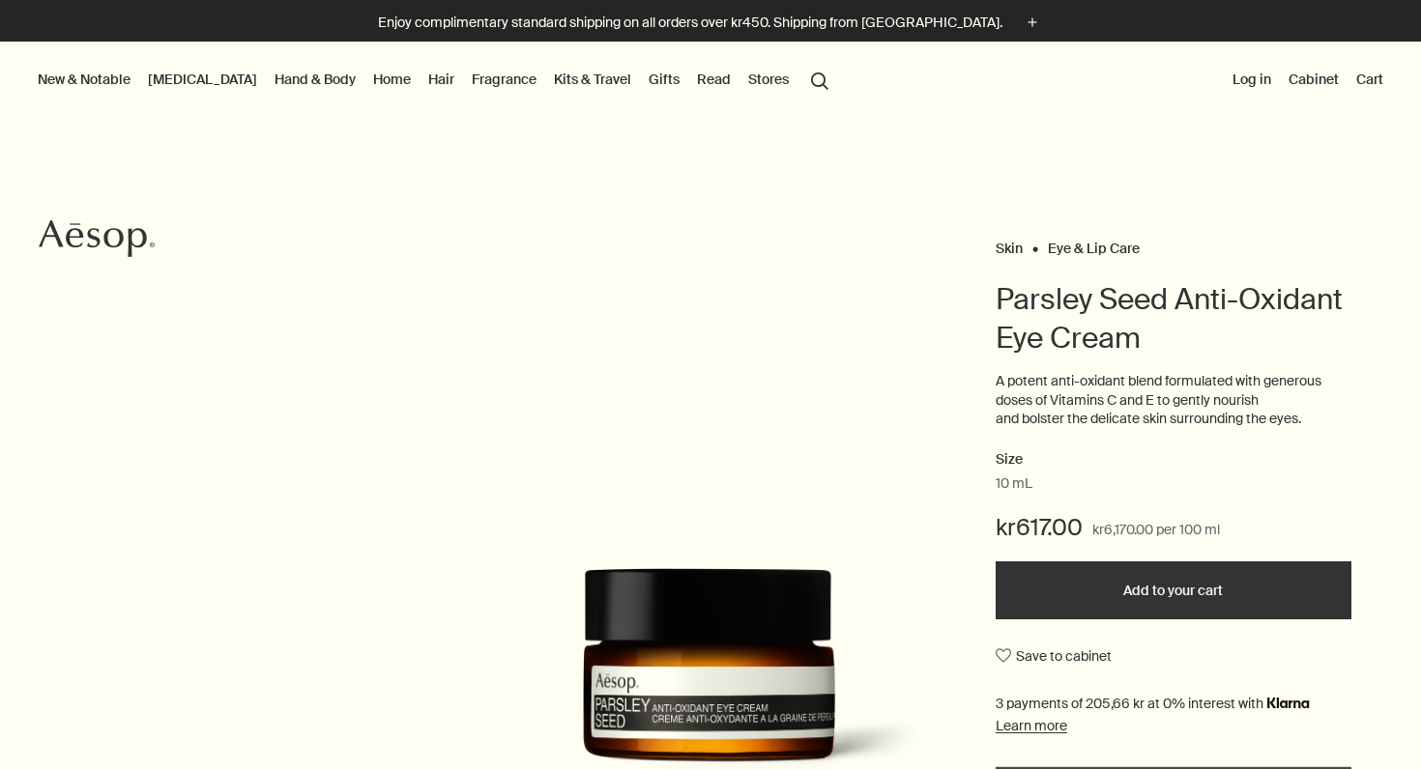
scroll to position [1475, 0]
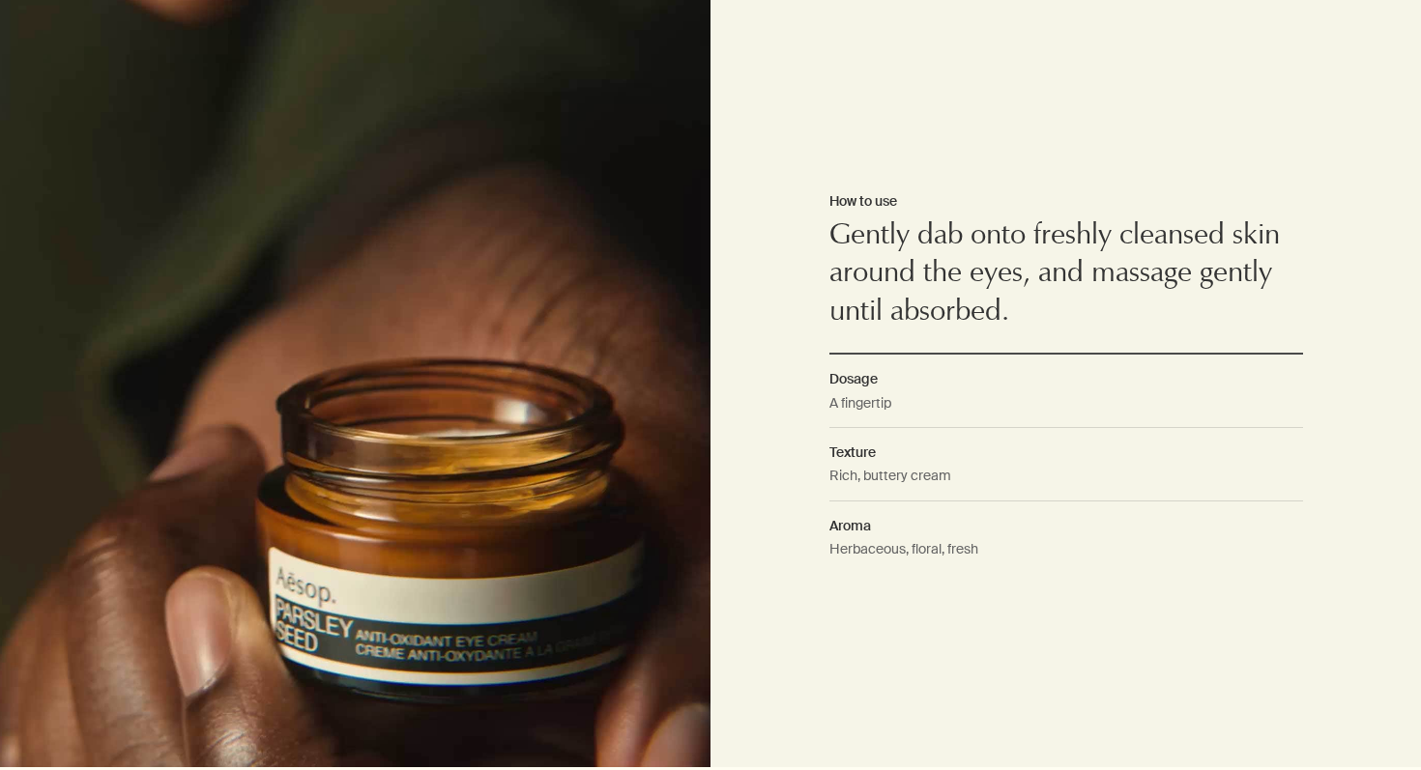
click at [1392, 70] on div "How to use Gently dab onto freshly cleansed skin around the eyes, and massage g…" at bounding box center [1065, 382] width 710 height 770
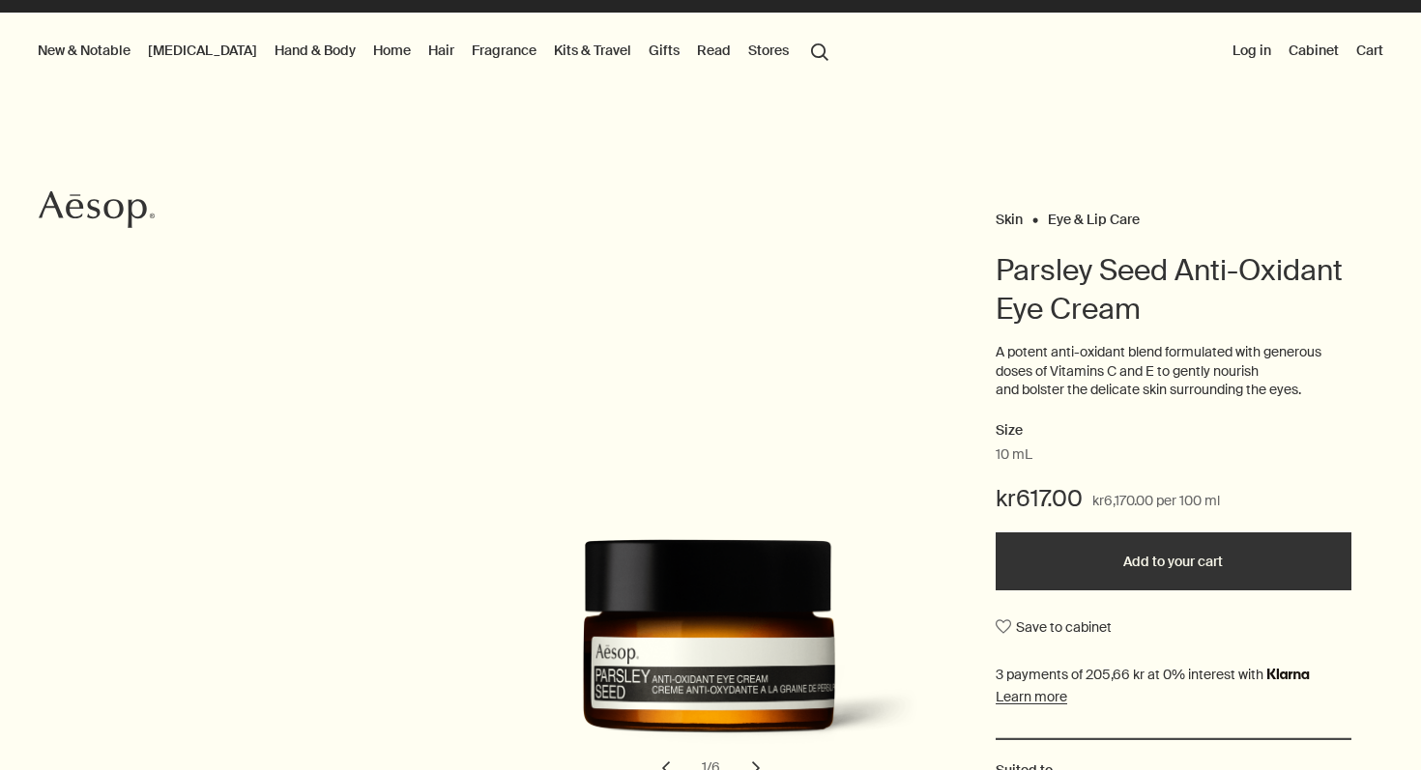
scroll to position [0, 0]
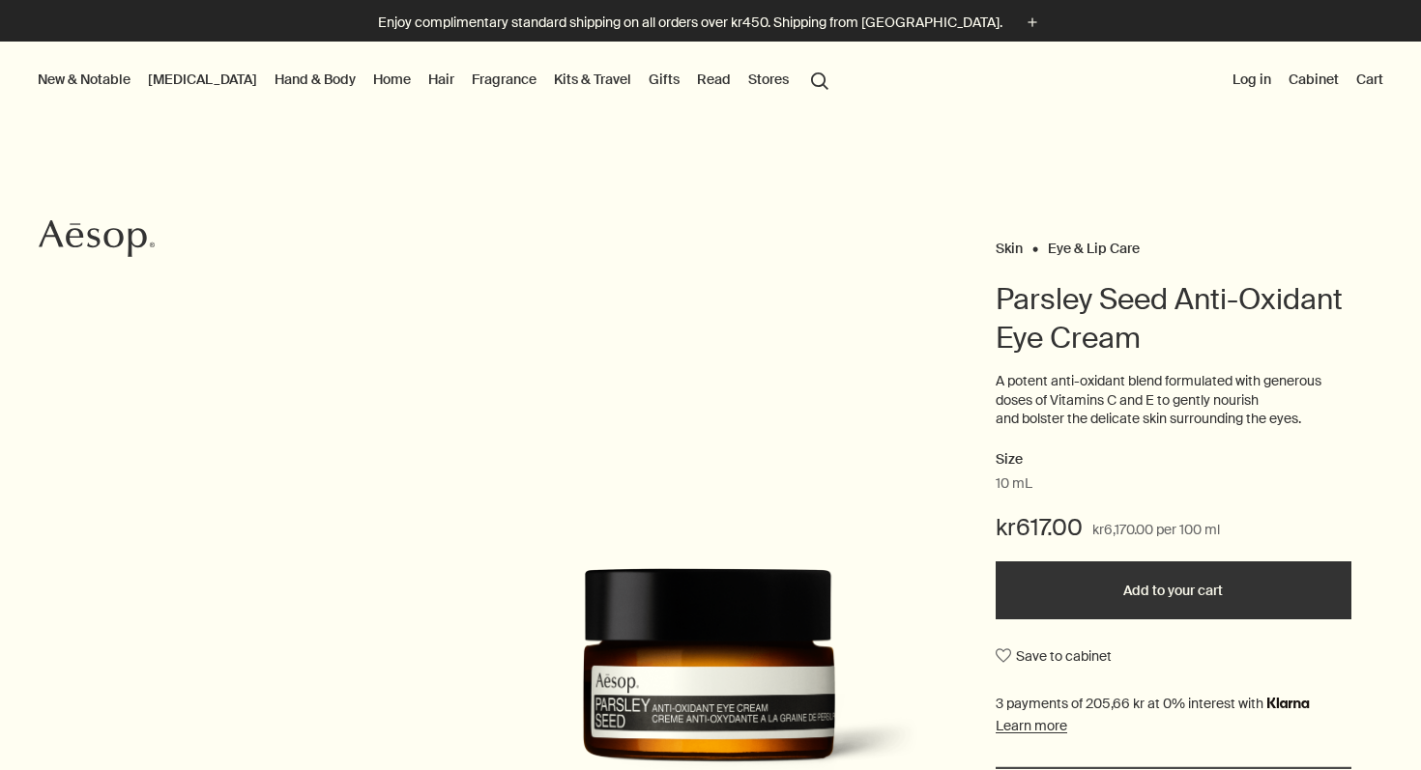
click at [85, 83] on button "New & Notable" at bounding box center [84, 79] width 101 height 25
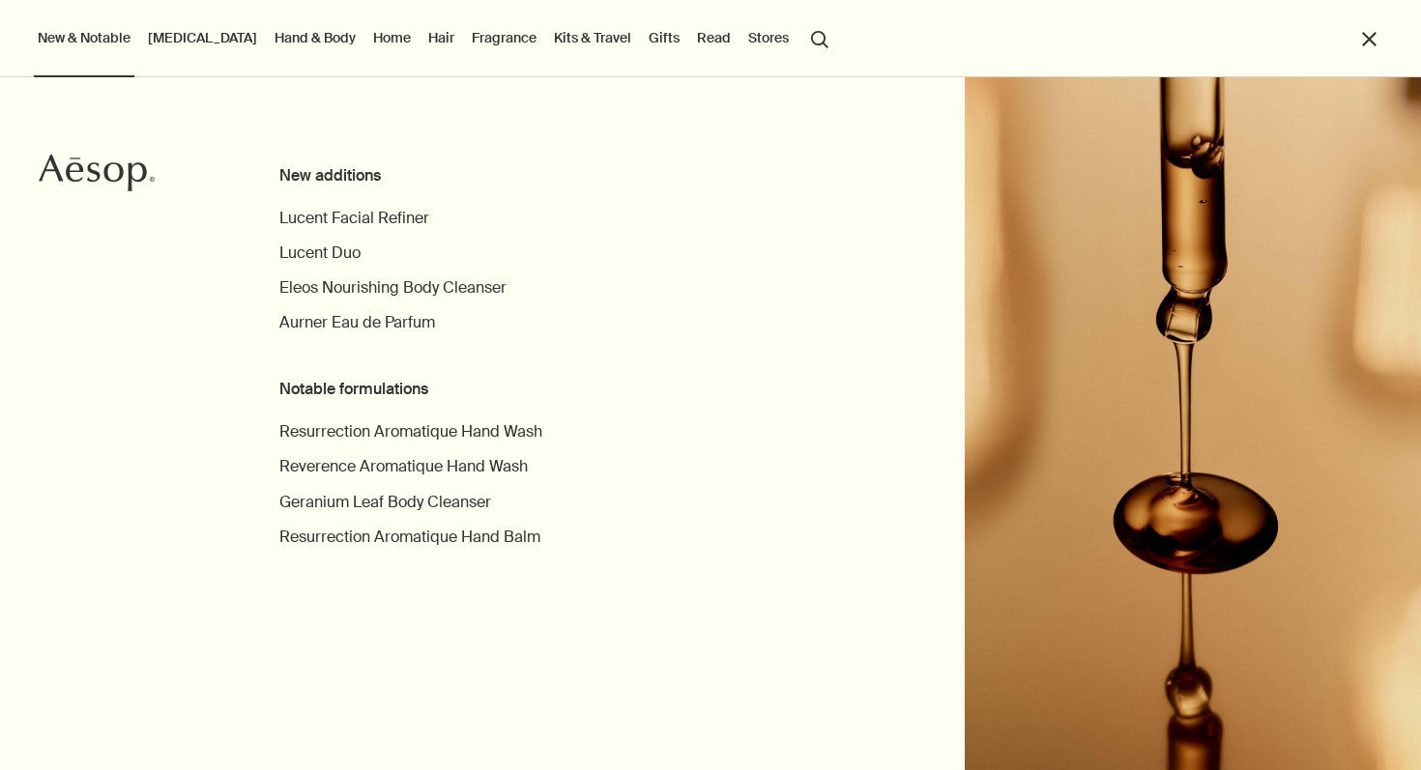
click at [274, 39] on link "Hand & Body" at bounding box center [315, 37] width 89 height 25
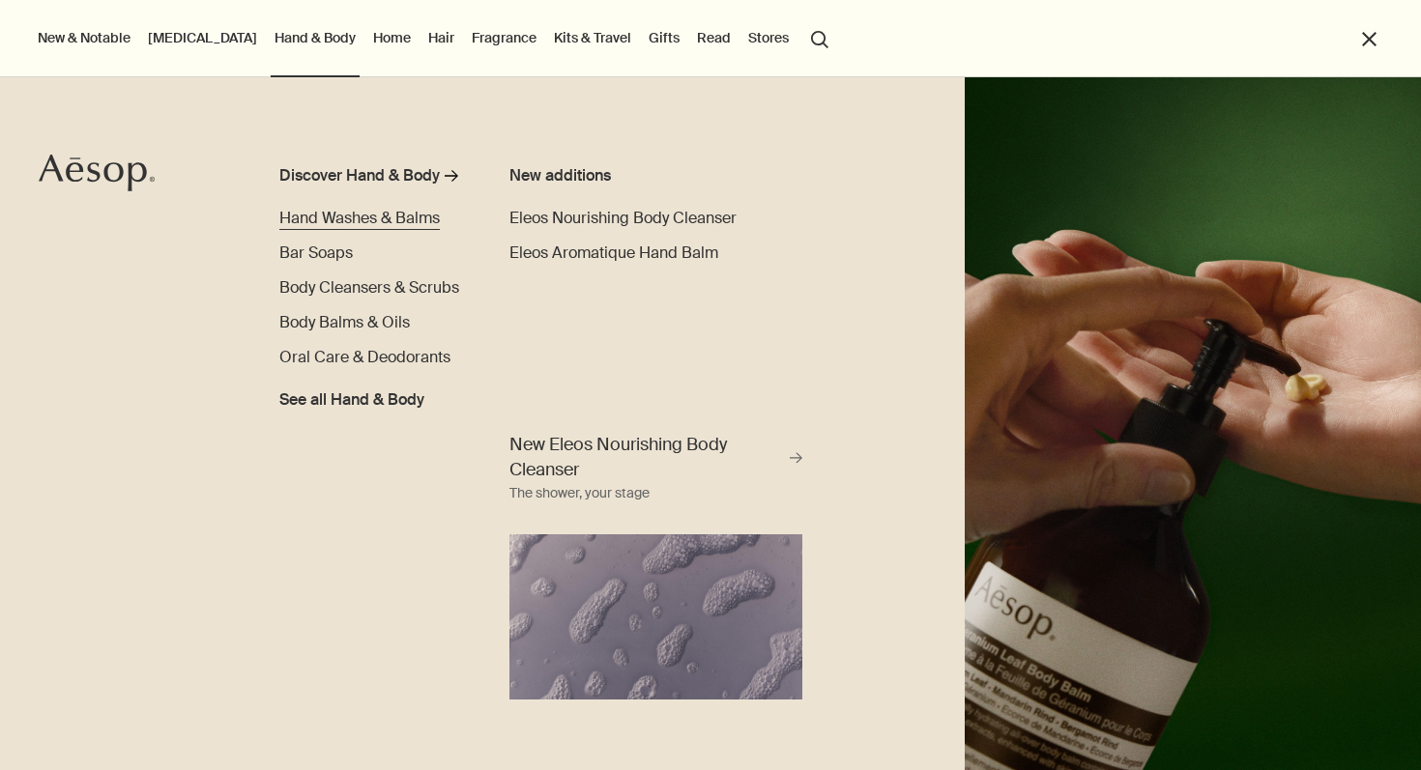
click at [407, 222] on span "Hand Washes & Balms" at bounding box center [359, 218] width 160 height 20
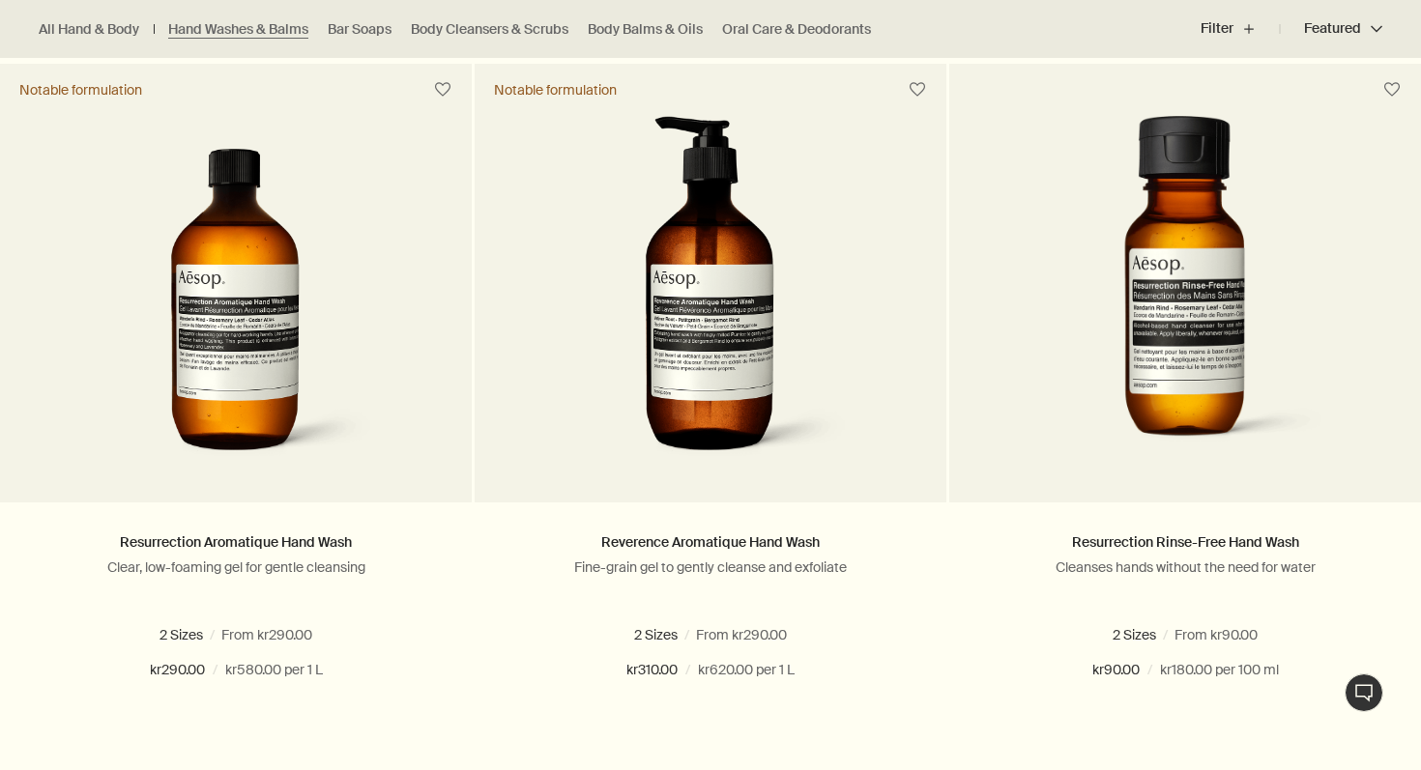
scroll to position [1270, 0]
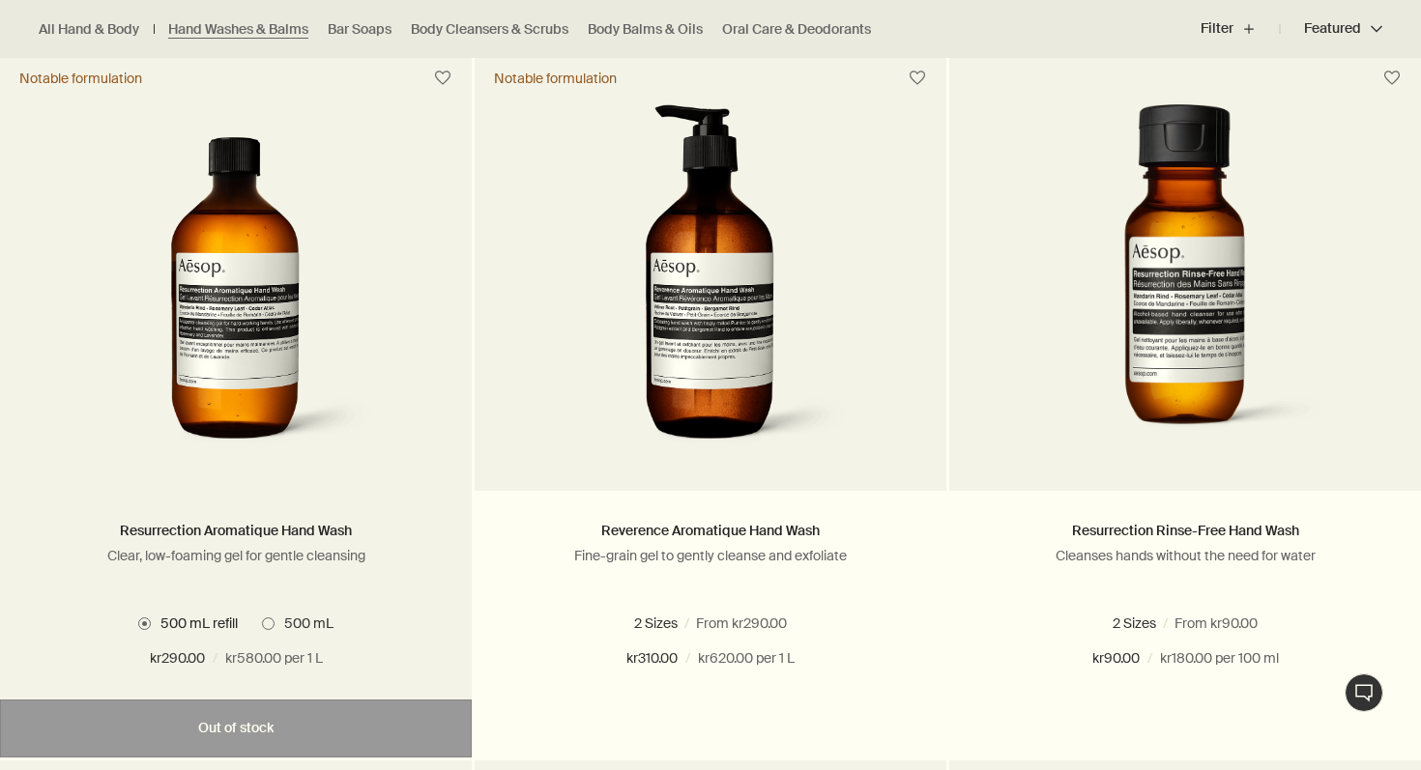
click at [304, 354] on img at bounding box center [236, 283] width 289 height 358
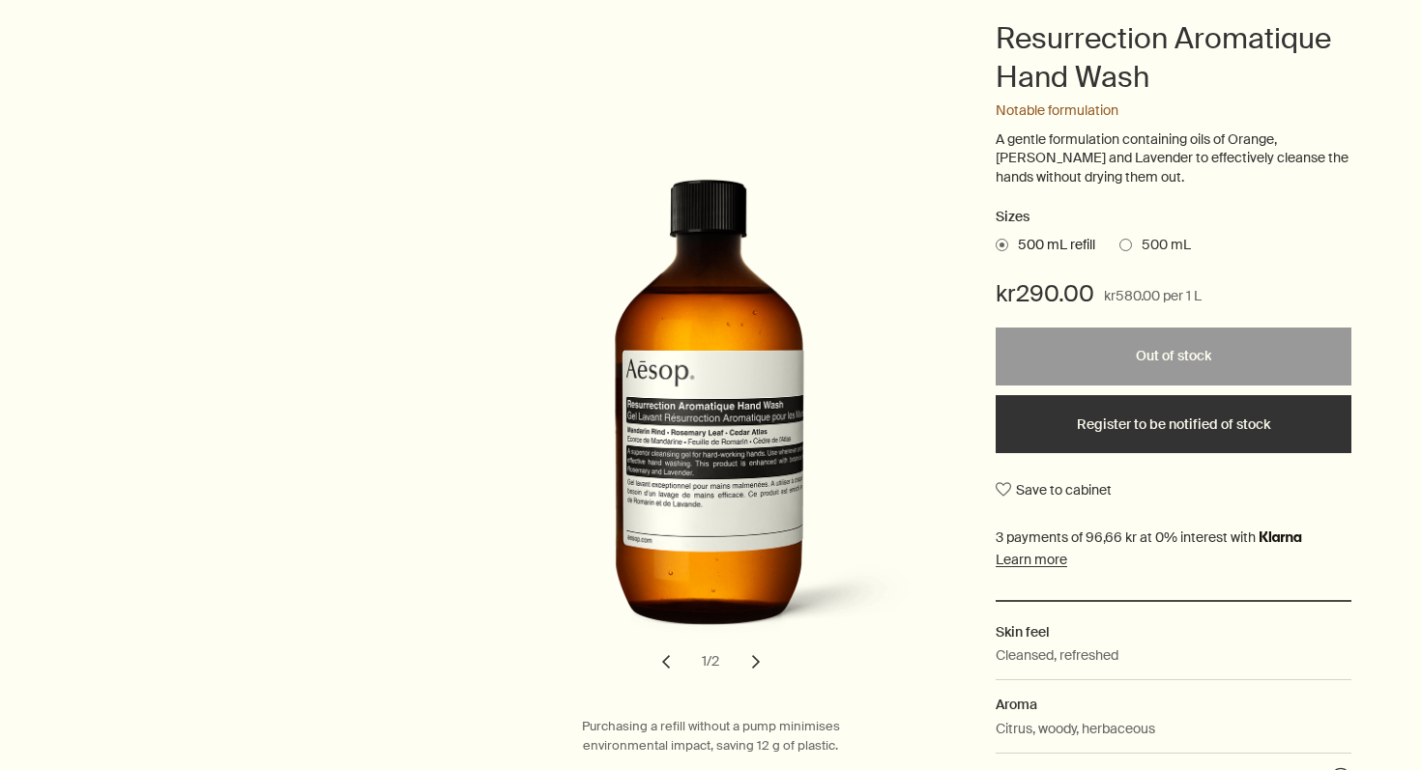
click at [1130, 250] on label "500 mL" at bounding box center [1155, 245] width 72 height 19
click at [1119, 248] on input "500 mL" at bounding box center [1119, 242] width 0 height 13
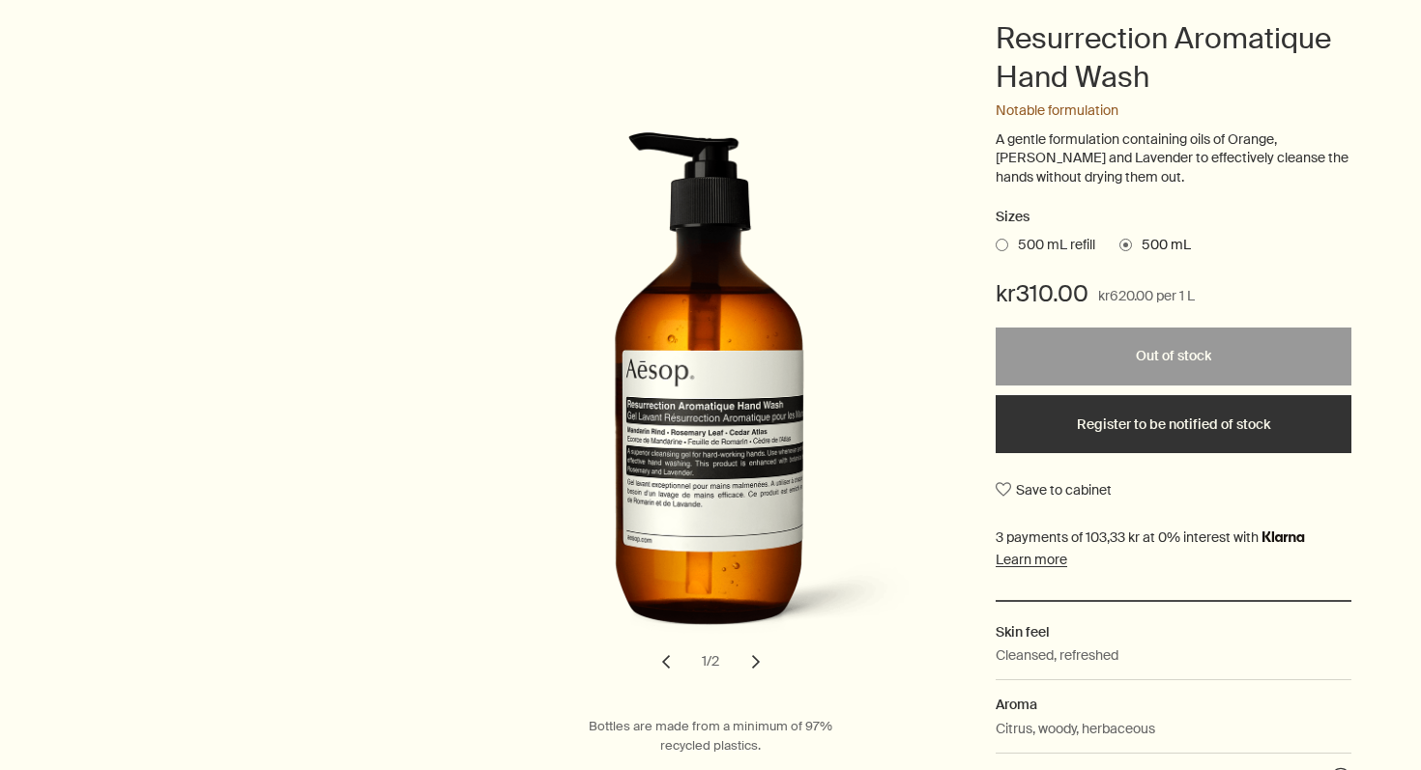
click at [1005, 245] on span at bounding box center [1002, 245] width 13 height 13
click at [996, 245] on input "500 mL refill" at bounding box center [996, 242] width 0 height 13
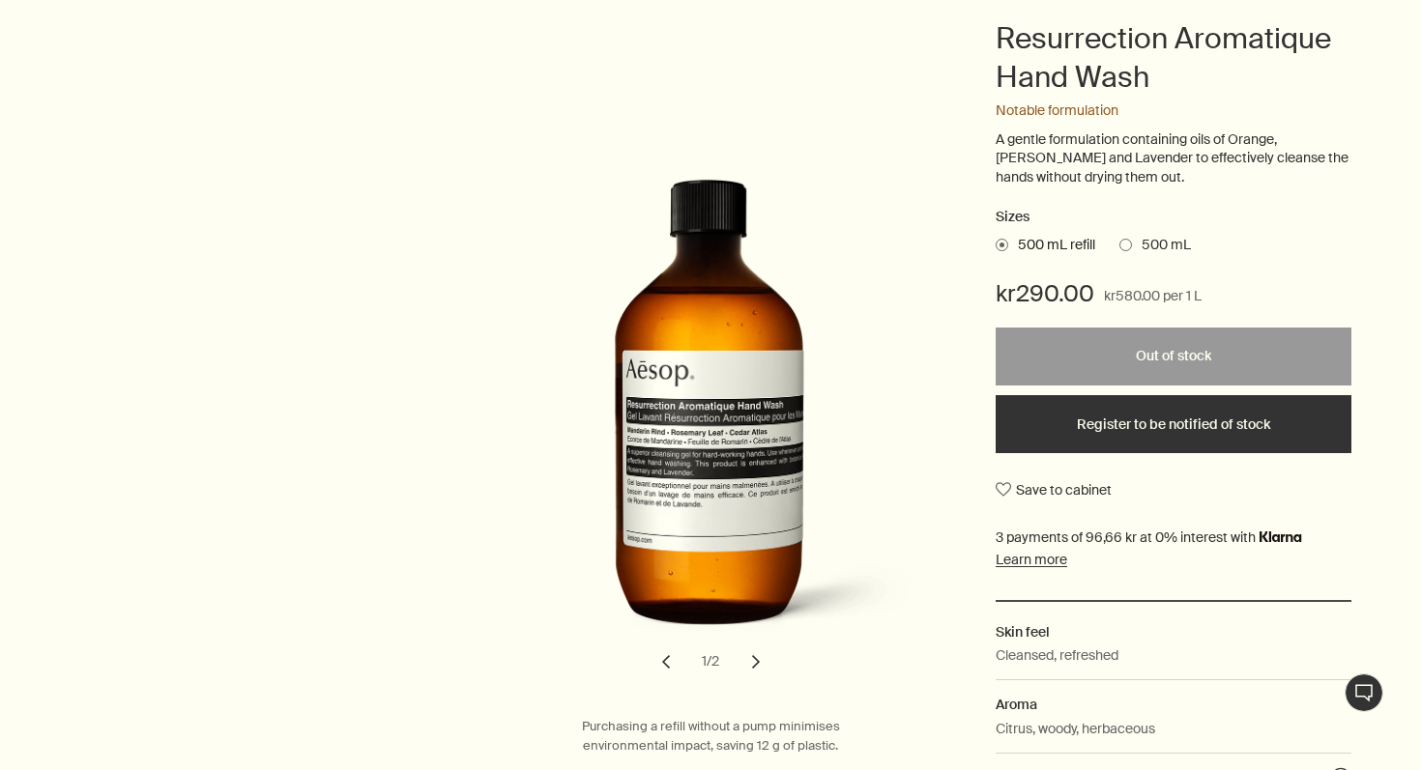
click at [1129, 238] on label "500 mL" at bounding box center [1155, 245] width 72 height 19
click at [1119, 238] on input "500 mL" at bounding box center [1119, 242] width 0 height 13
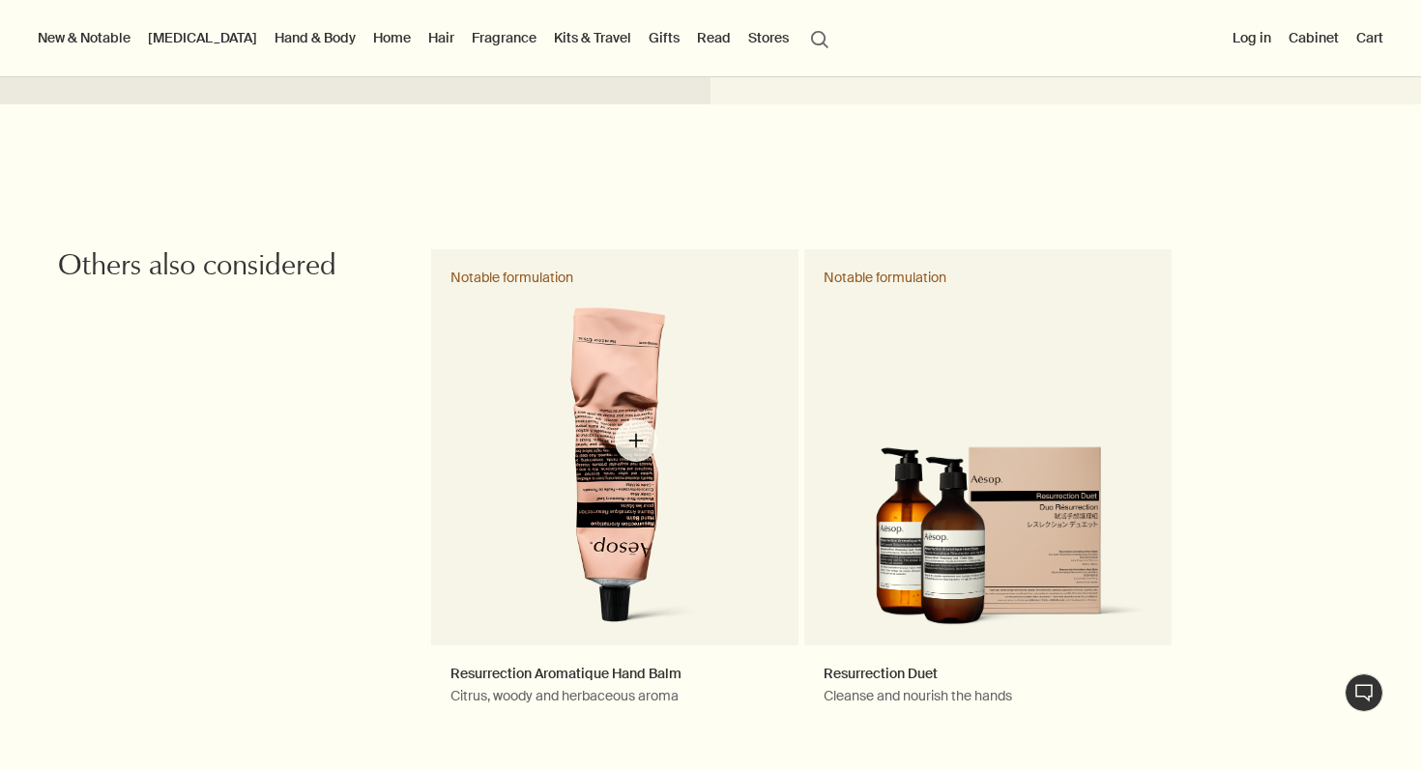
scroll to position [1533, 0]
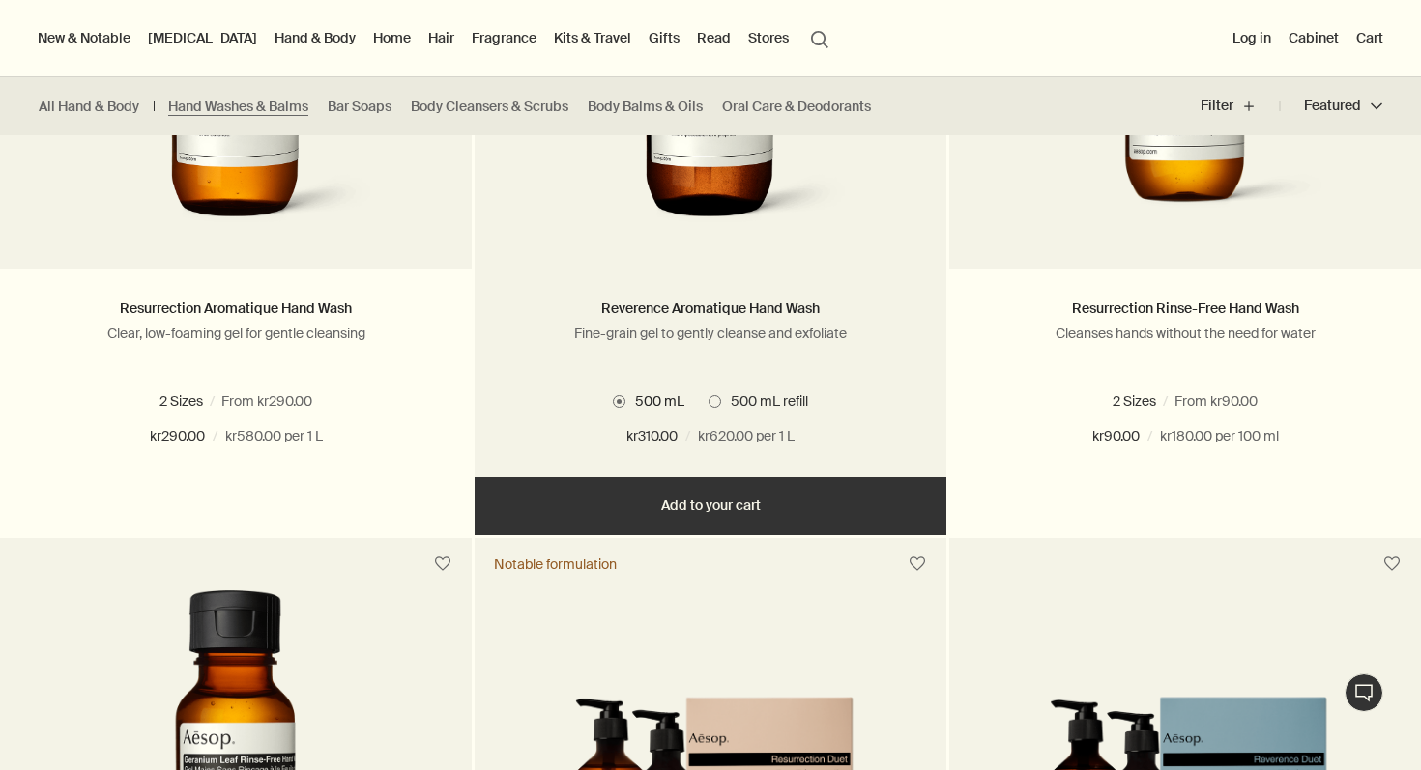
click at [765, 202] on img at bounding box center [710, 61] width 289 height 358
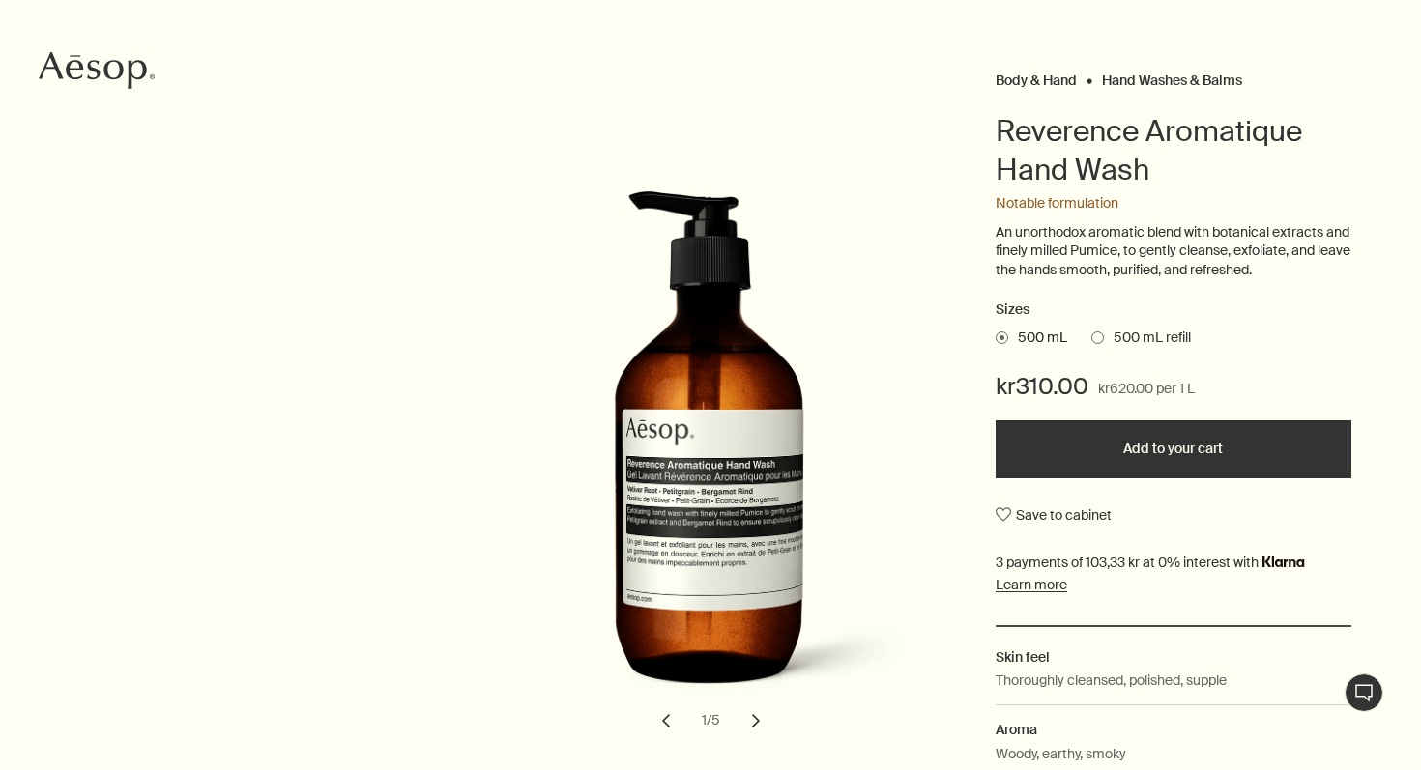
scroll to position [176, 0]
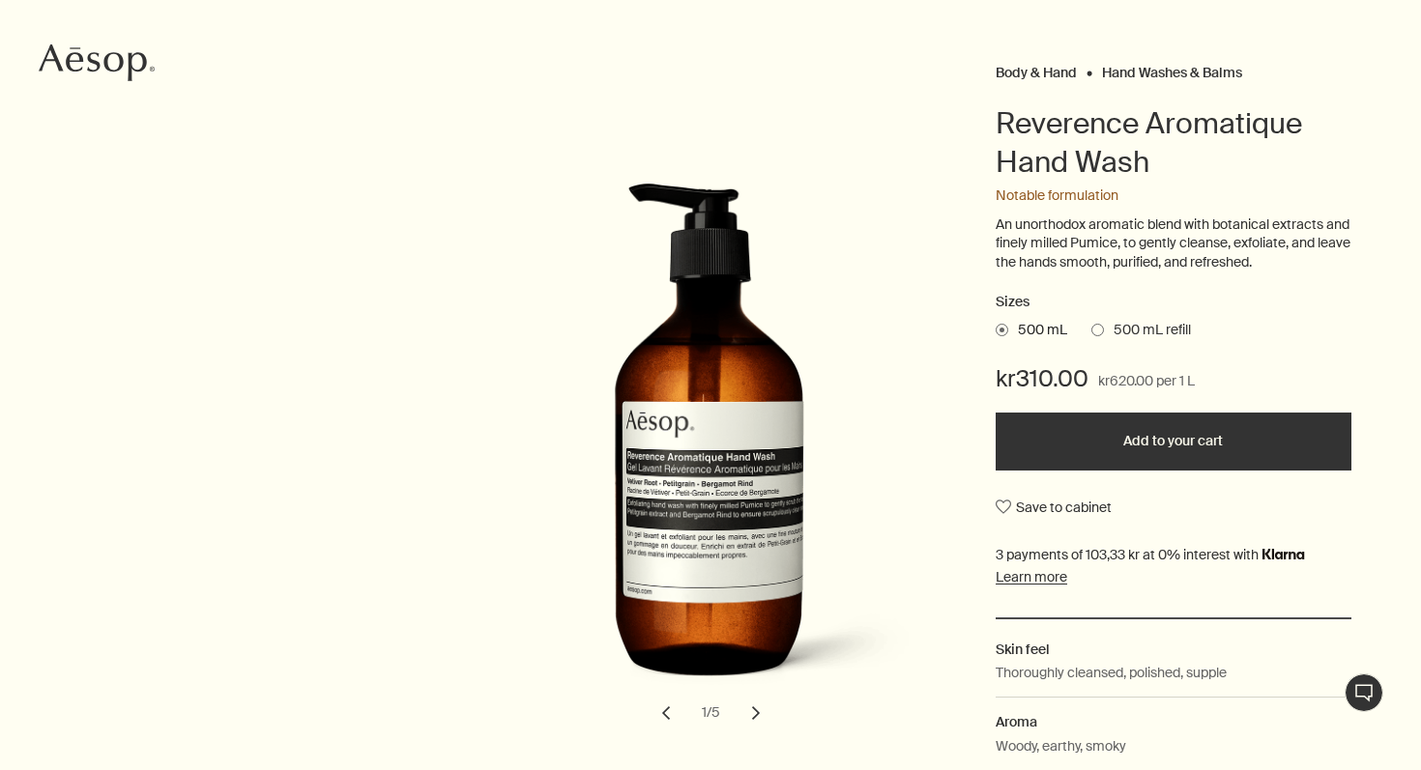
click at [1096, 324] on span at bounding box center [1097, 330] width 13 height 13
click at [1091, 324] on input "500 mL refill" at bounding box center [1091, 327] width 0 height 13
click at [1006, 331] on span at bounding box center [1002, 330] width 13 height 13
click at [996, 331] on input "500 mL" at bounding box center [996, 327] width 0 height 13
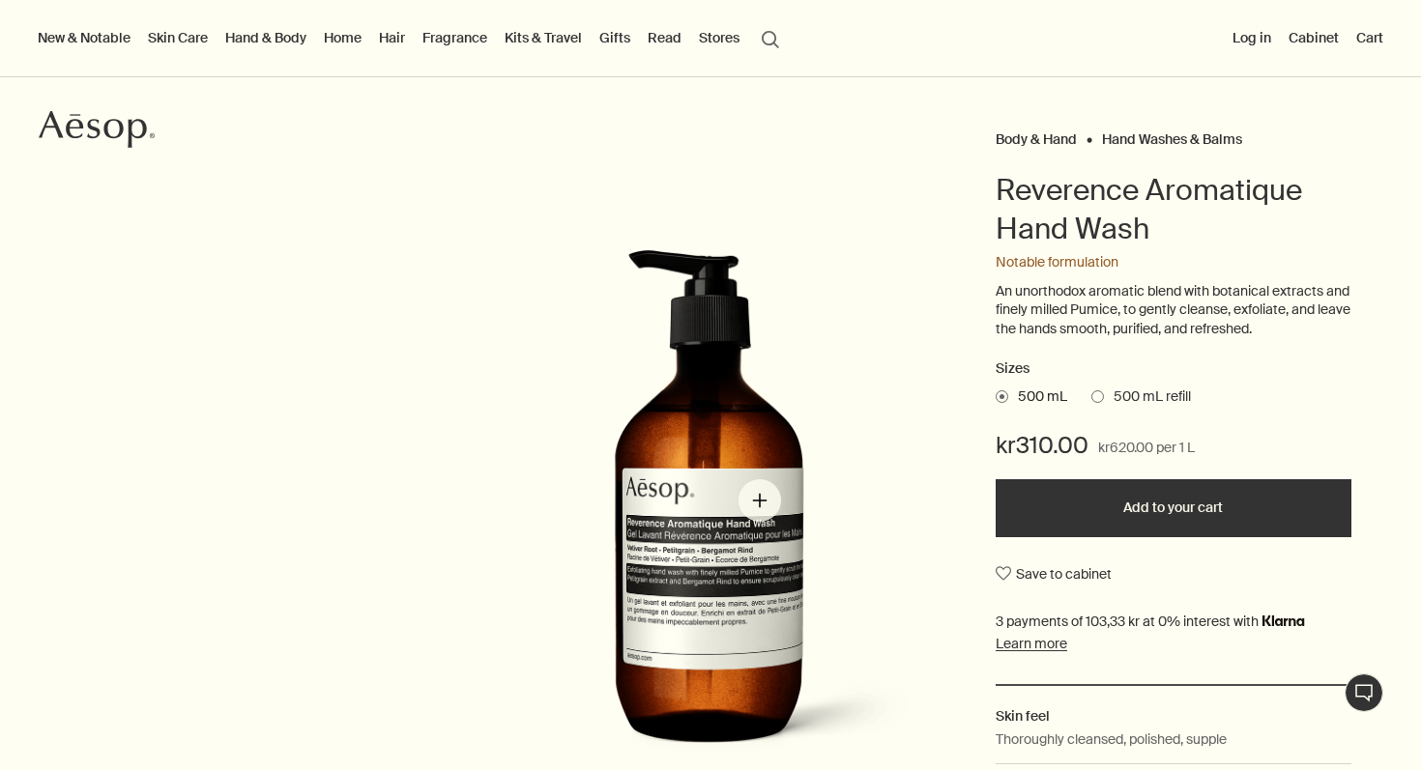
scroll to position [0, 0]
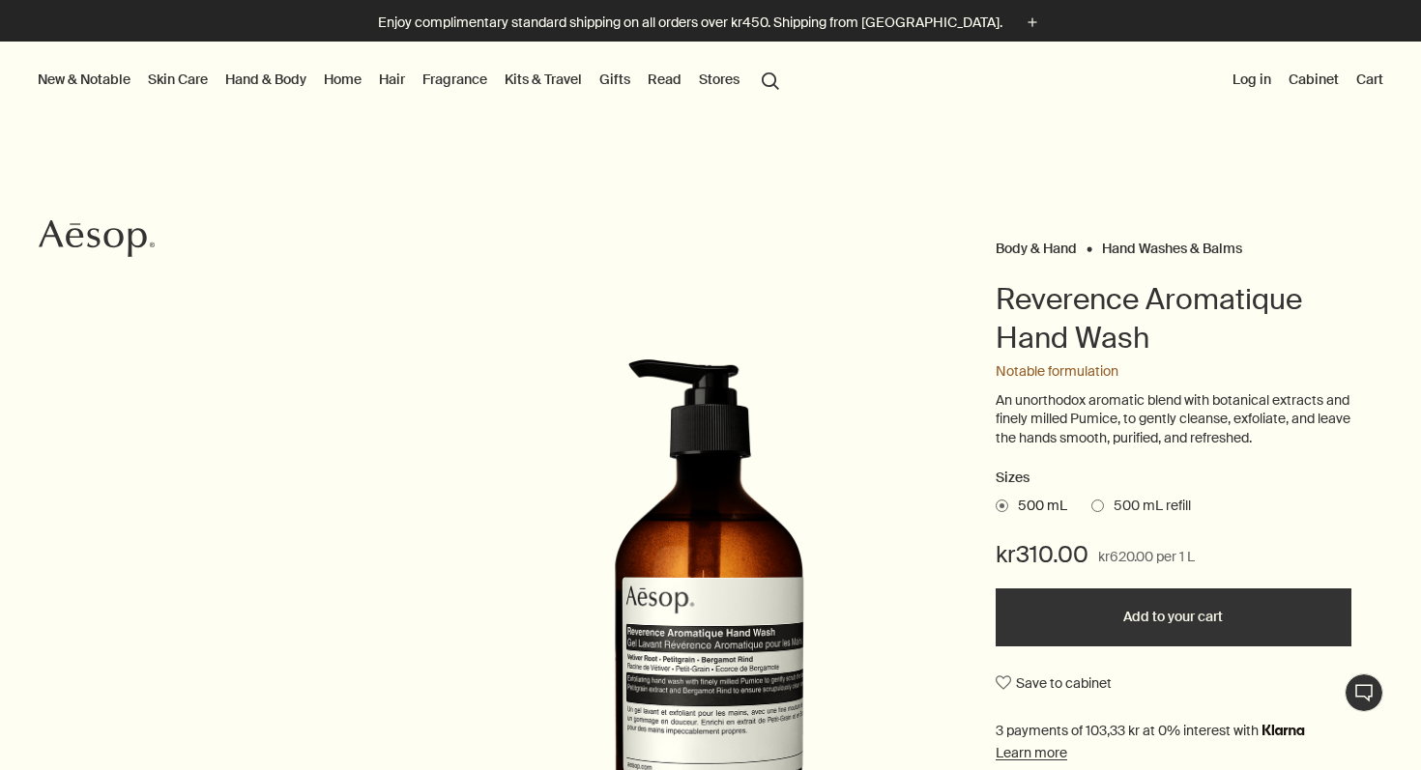
click at [1155, 627] on button "Add to your cart" at bounding box center [1174, 618] width 356 height 58
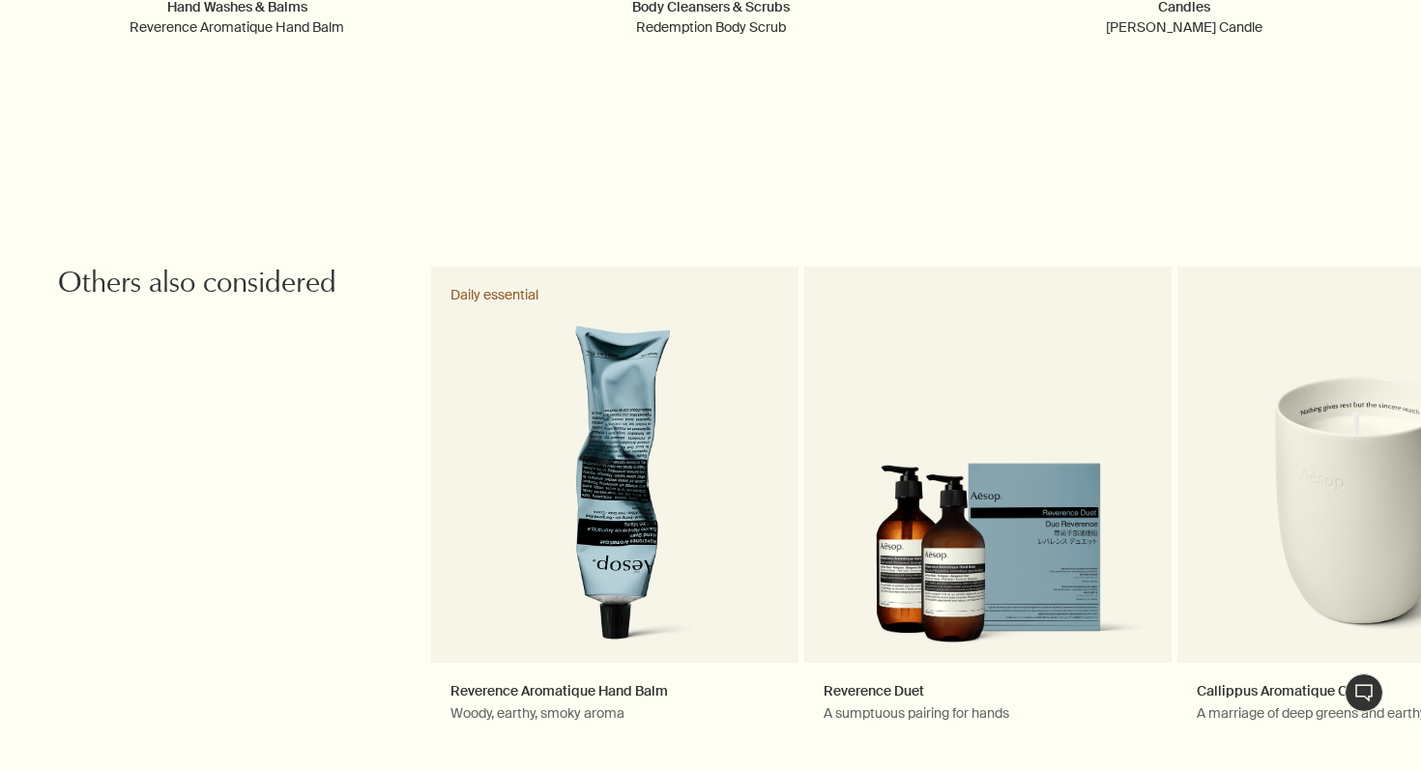
scroll to position [3588, 0]
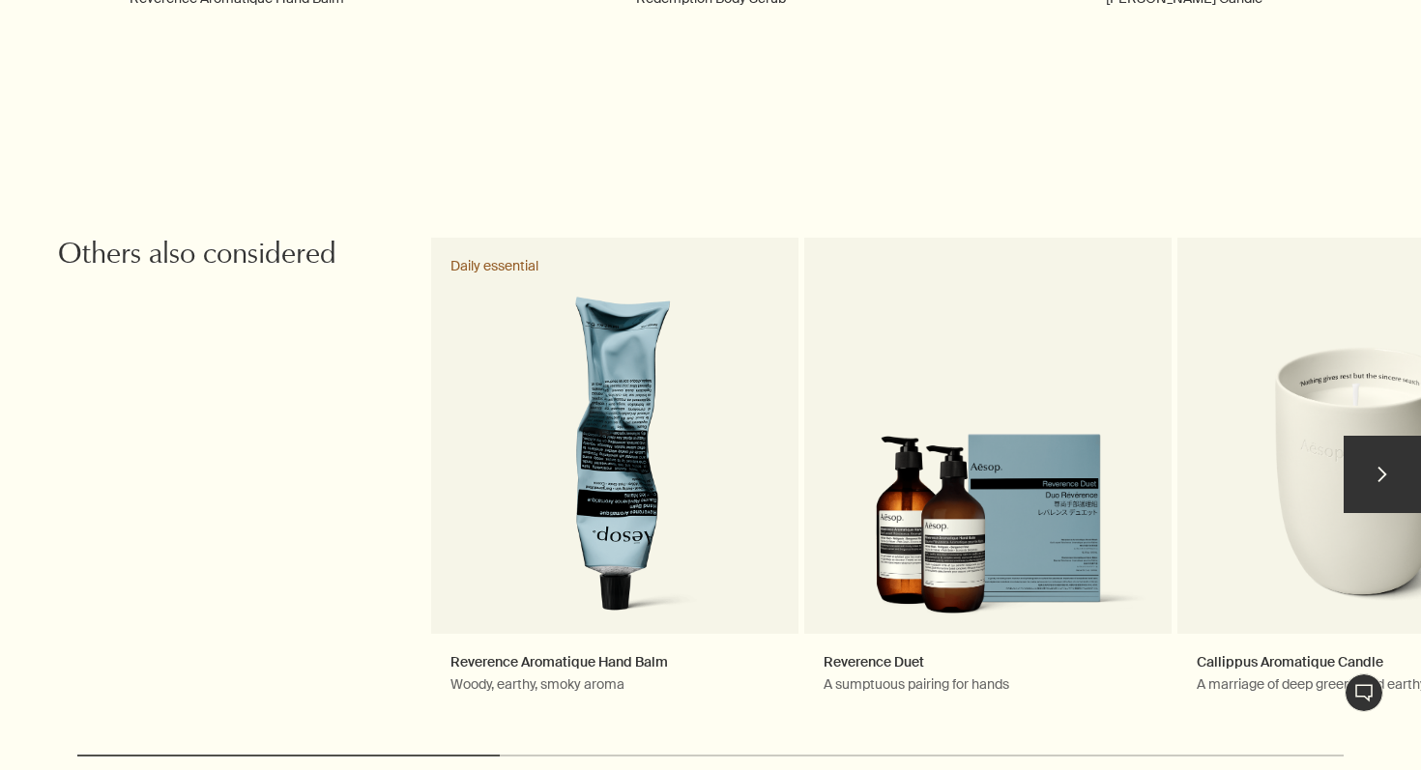
click at [1382, 477] on button "chevron" at bounding box center [1381, 474] width 77 height 77
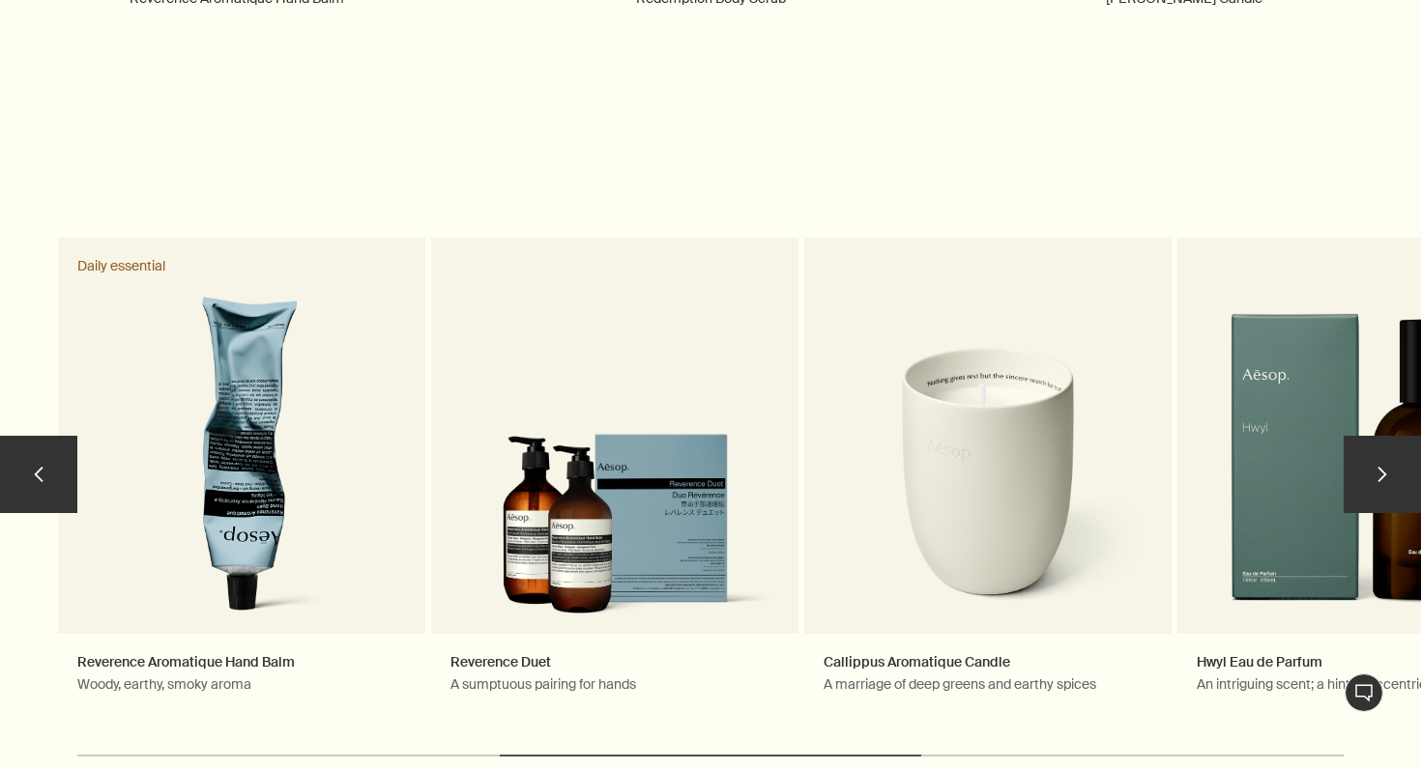
click at [1382, 477] on button "chevron" at bounding box center [1381, 474] width 77 height 77
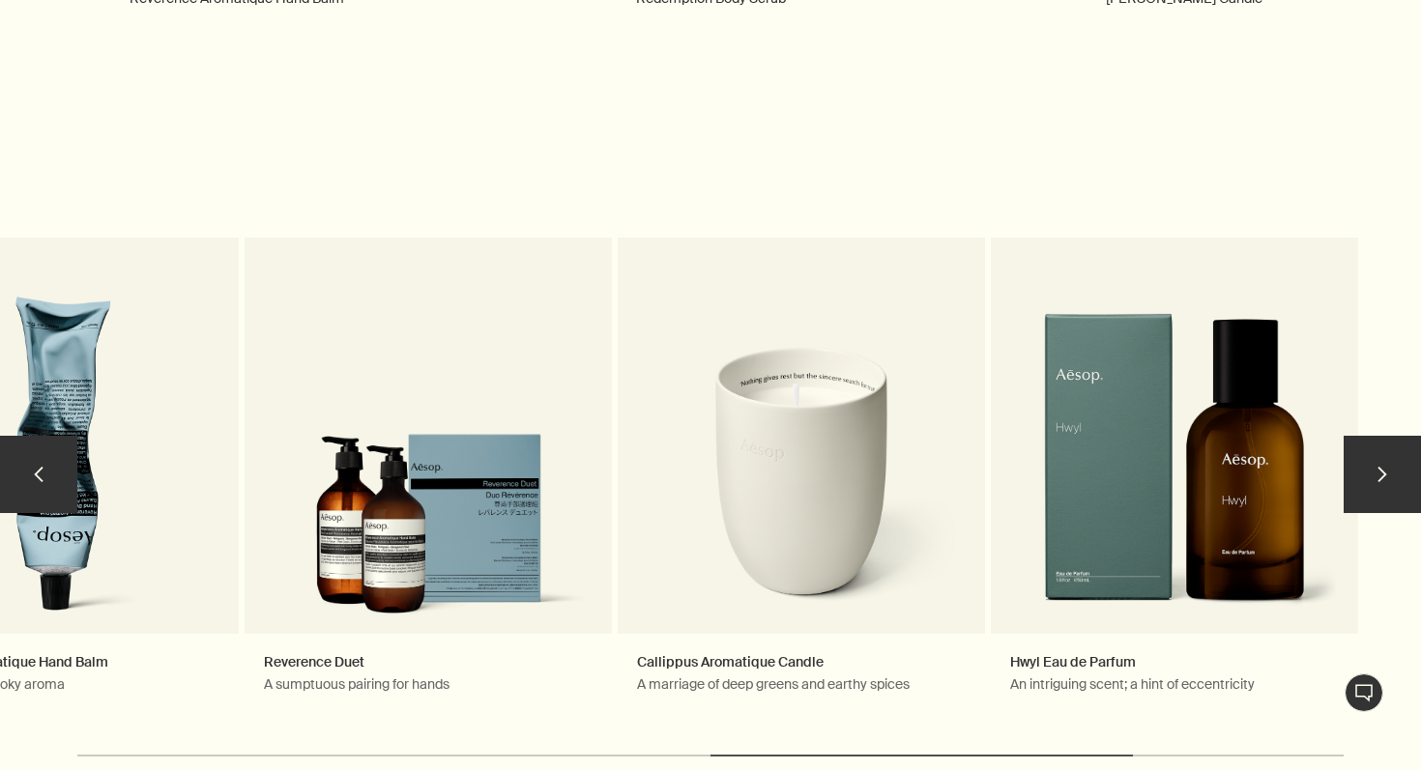
click at [1382, 477] on button "chevron" at bounding box center [1381, 474] width 77 height 77
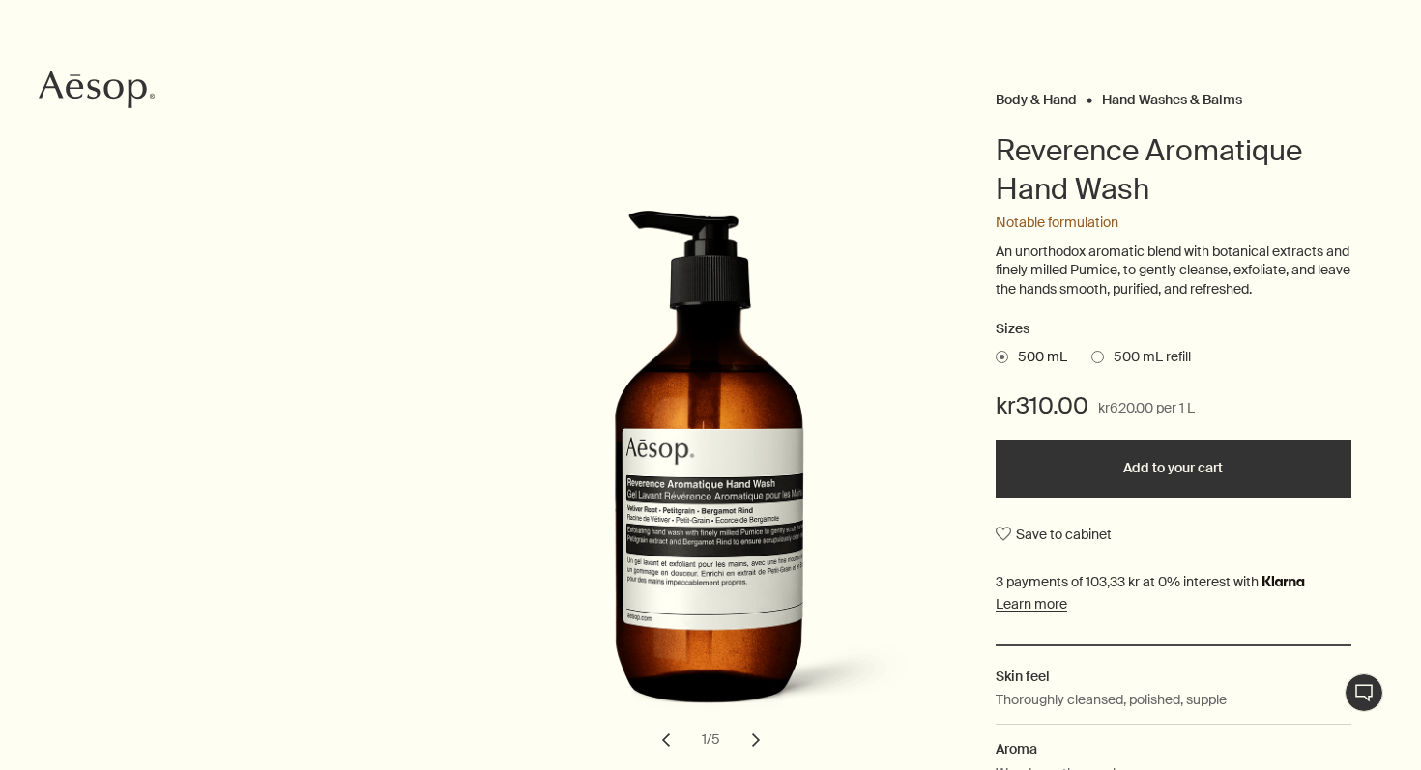
scroll to position [0, 0]
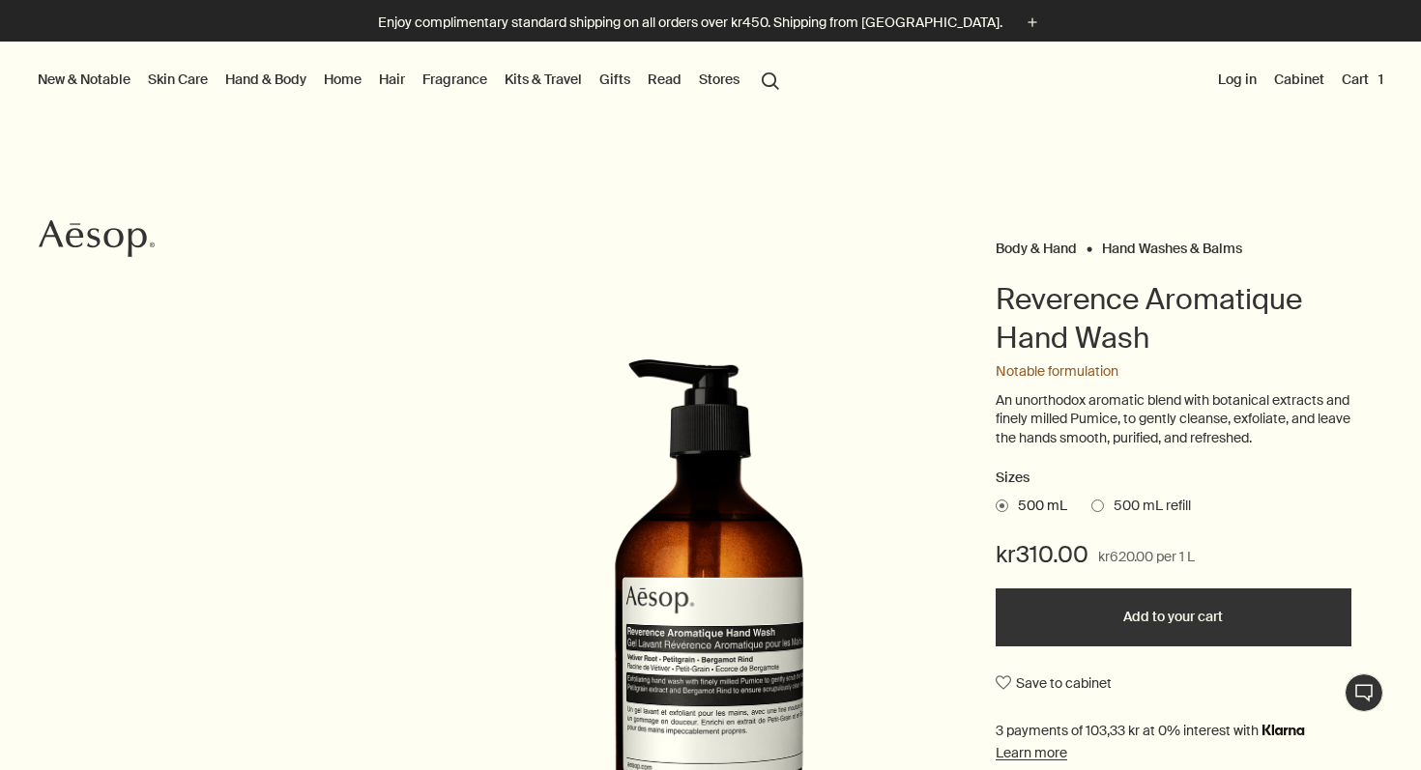
click at [267, 79] on link "Hand & Body" at bounding box center [265, 79] width 89 height 25
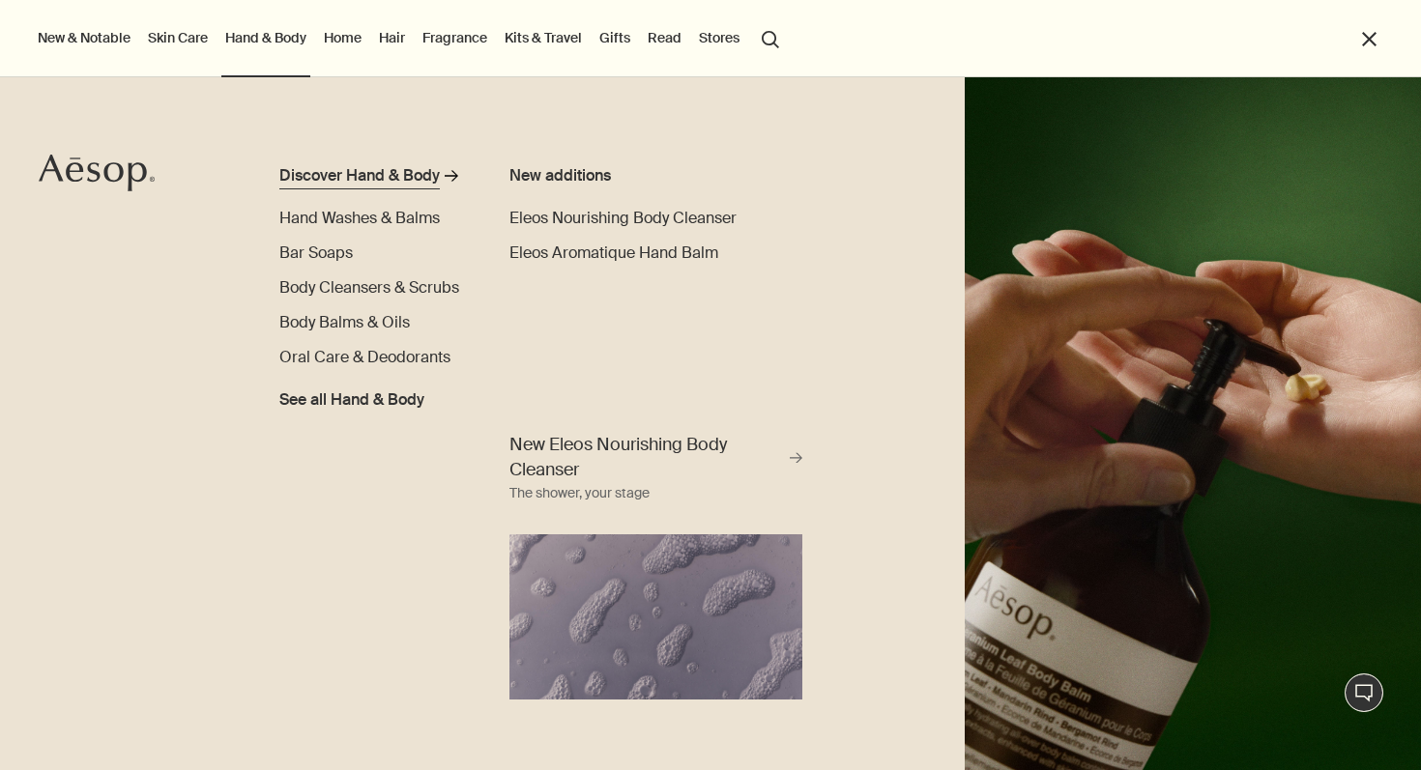
click at [333, 176] on div "Discover Hand & Body" at bounding box center [359, 175] width 160 height 23
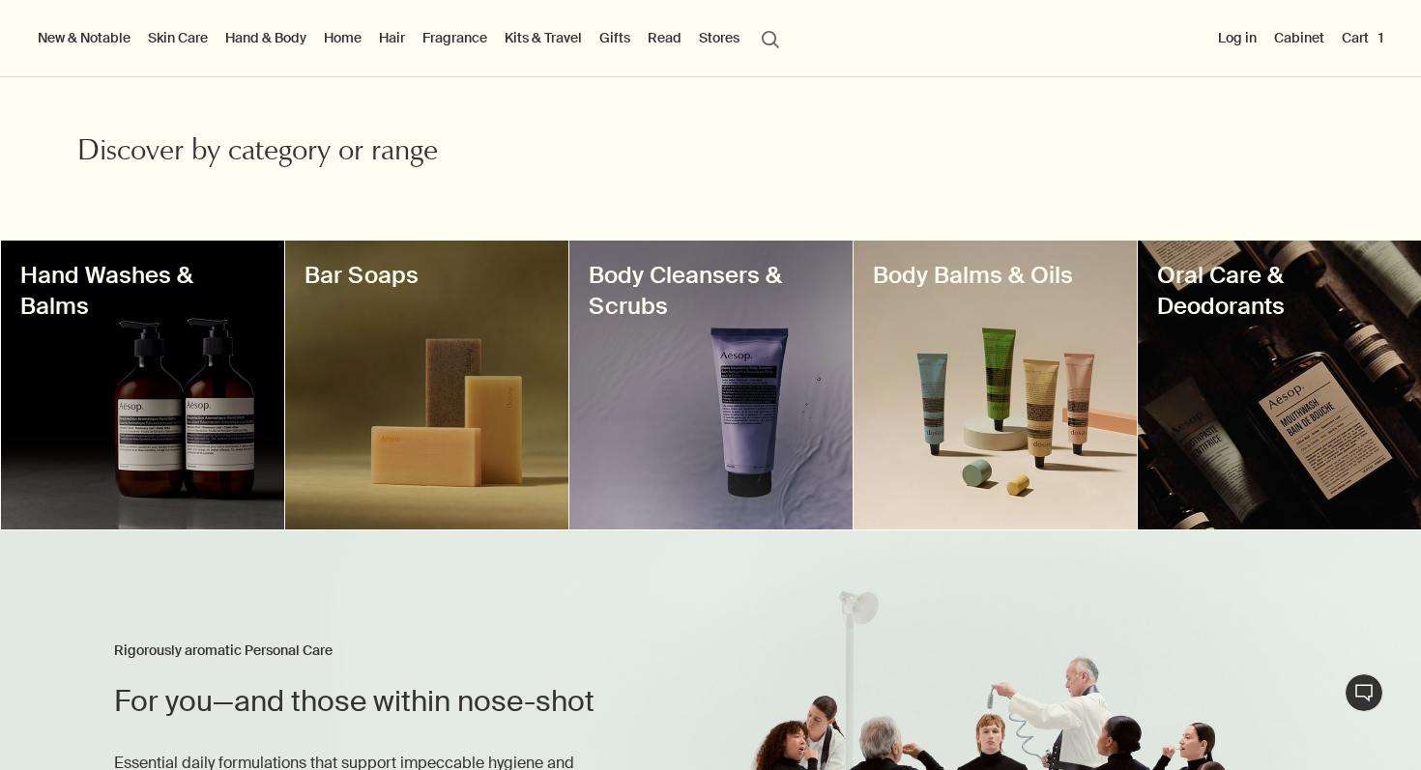
scroll to position [540, 0]
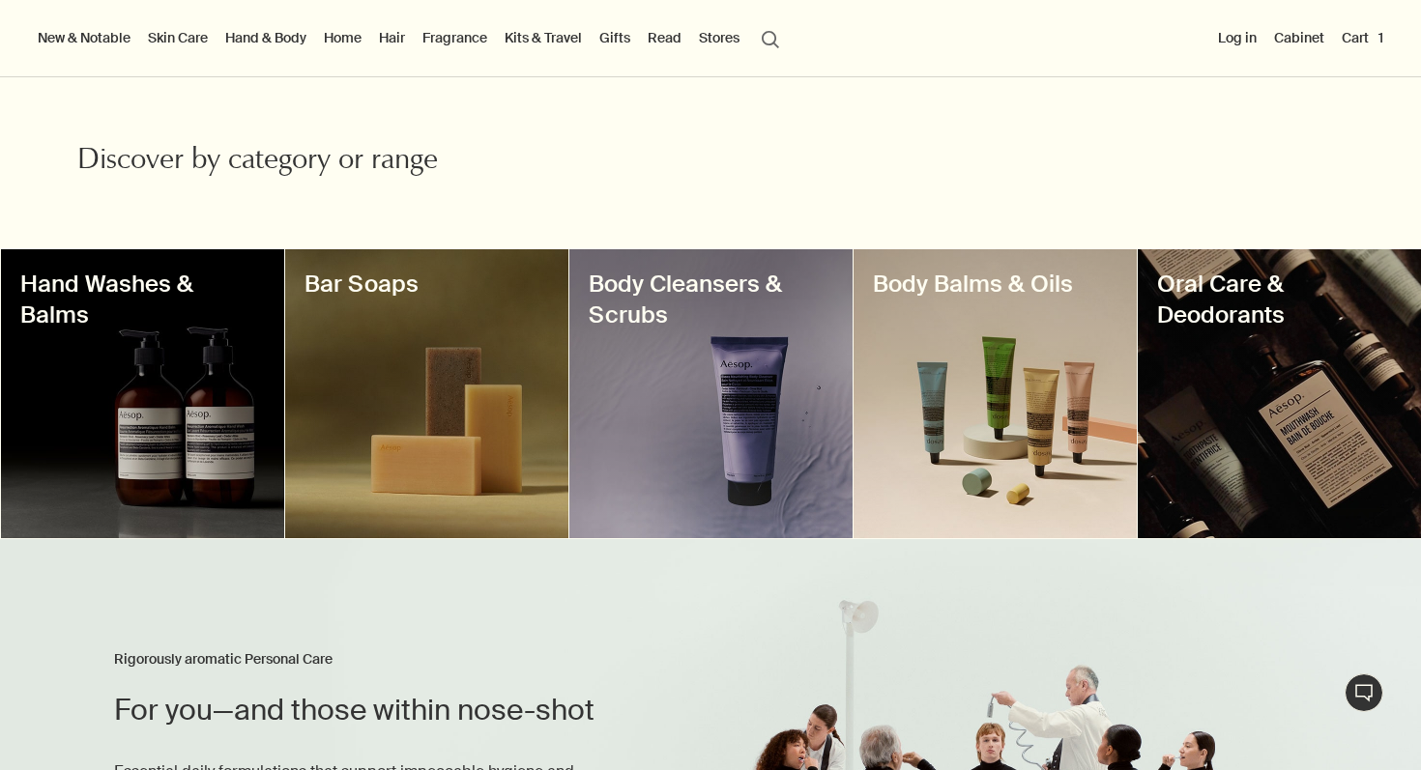
click at [938, 381] on div at bounding box center [994, 393] width 283 height 289
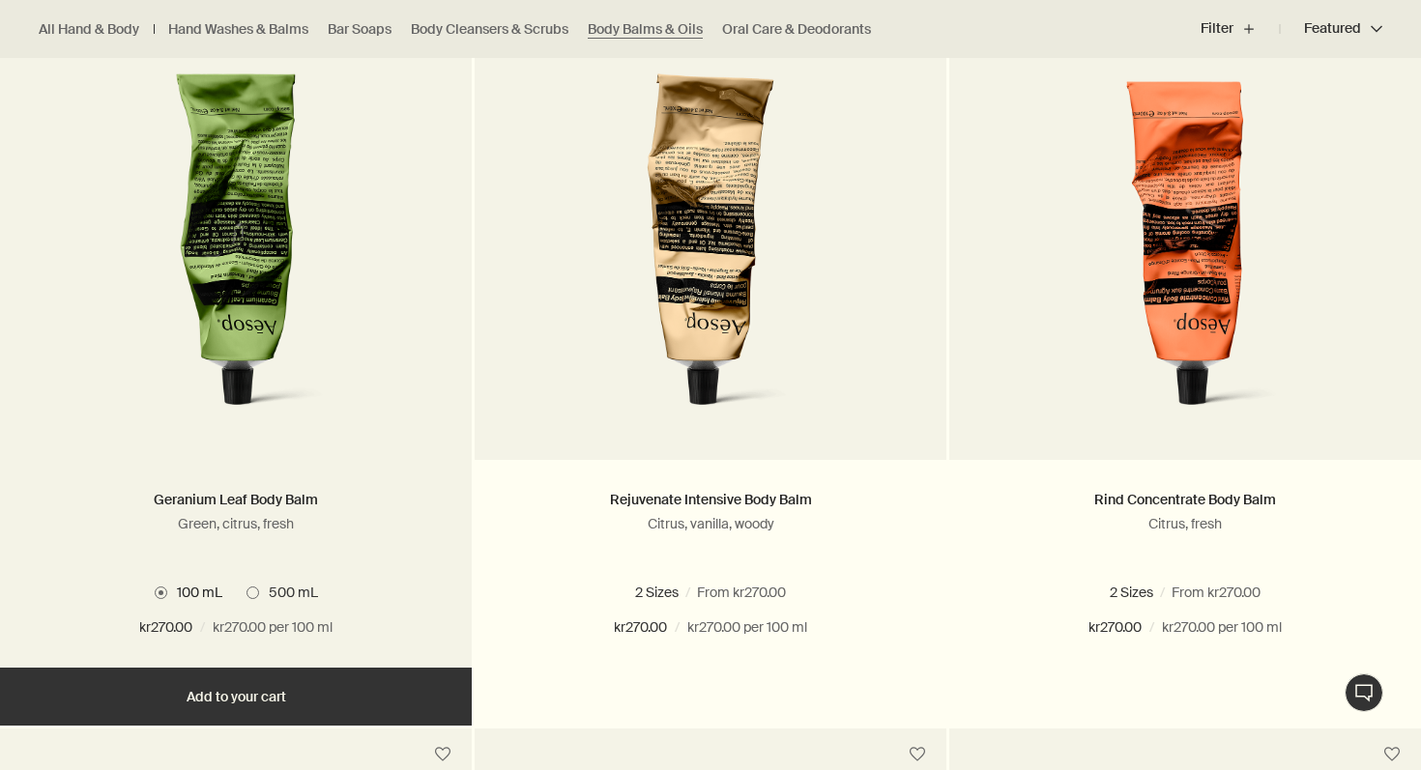
scroll to position [602, 0]
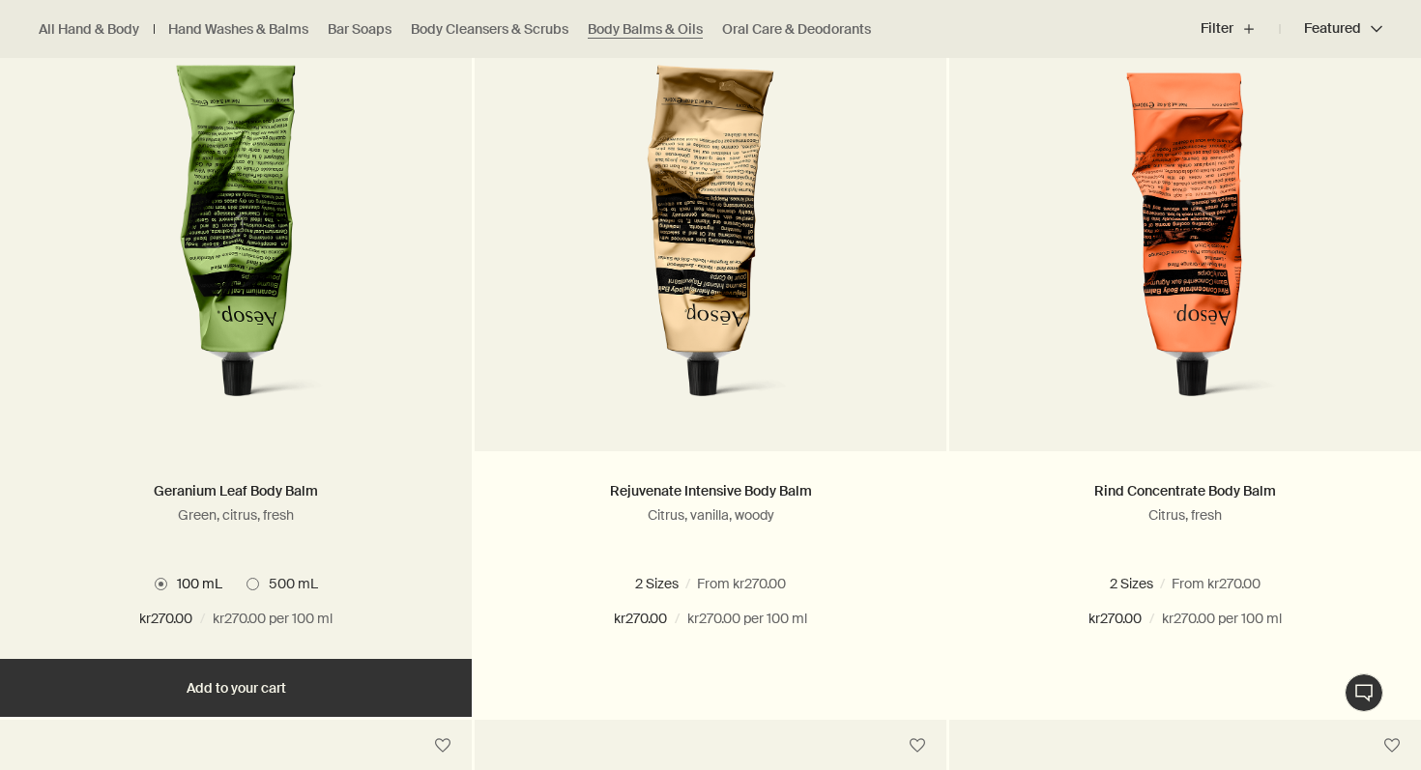
click at [261, 699] on button "Add Add to your cart" at bounding box center [236, 688] width 472 height 58
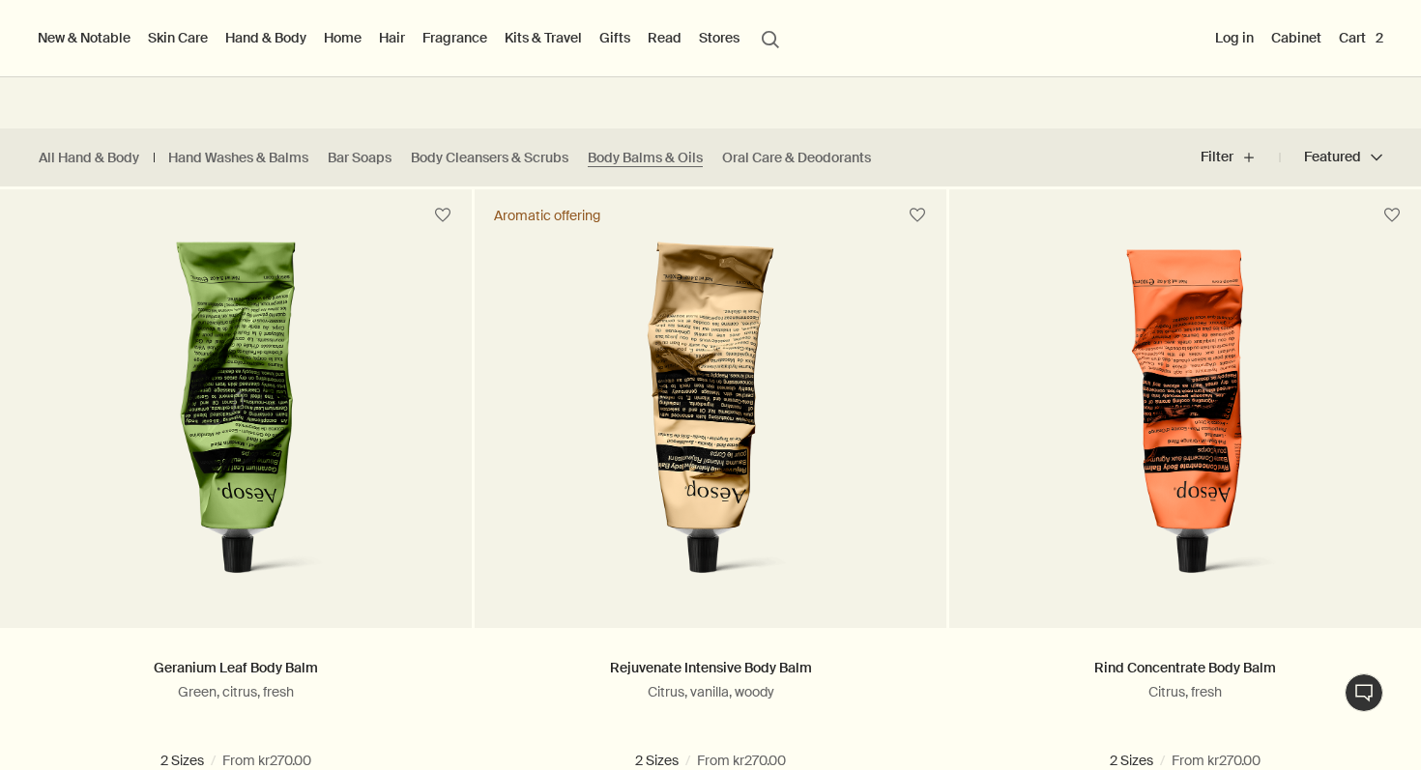
scroll to position [0, 0]
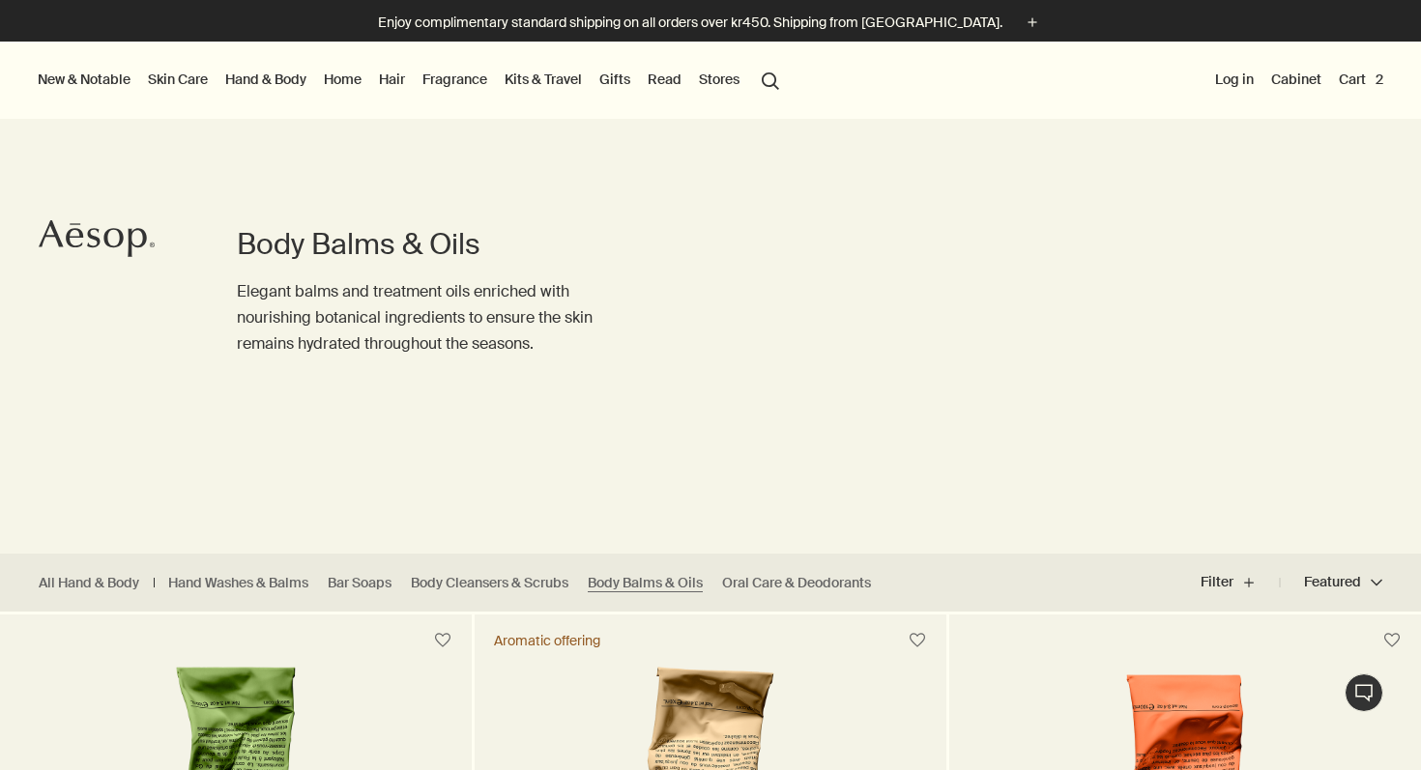
click at [339, 78] on link "Home" at bounding box center [342, 79] width 45 height 25
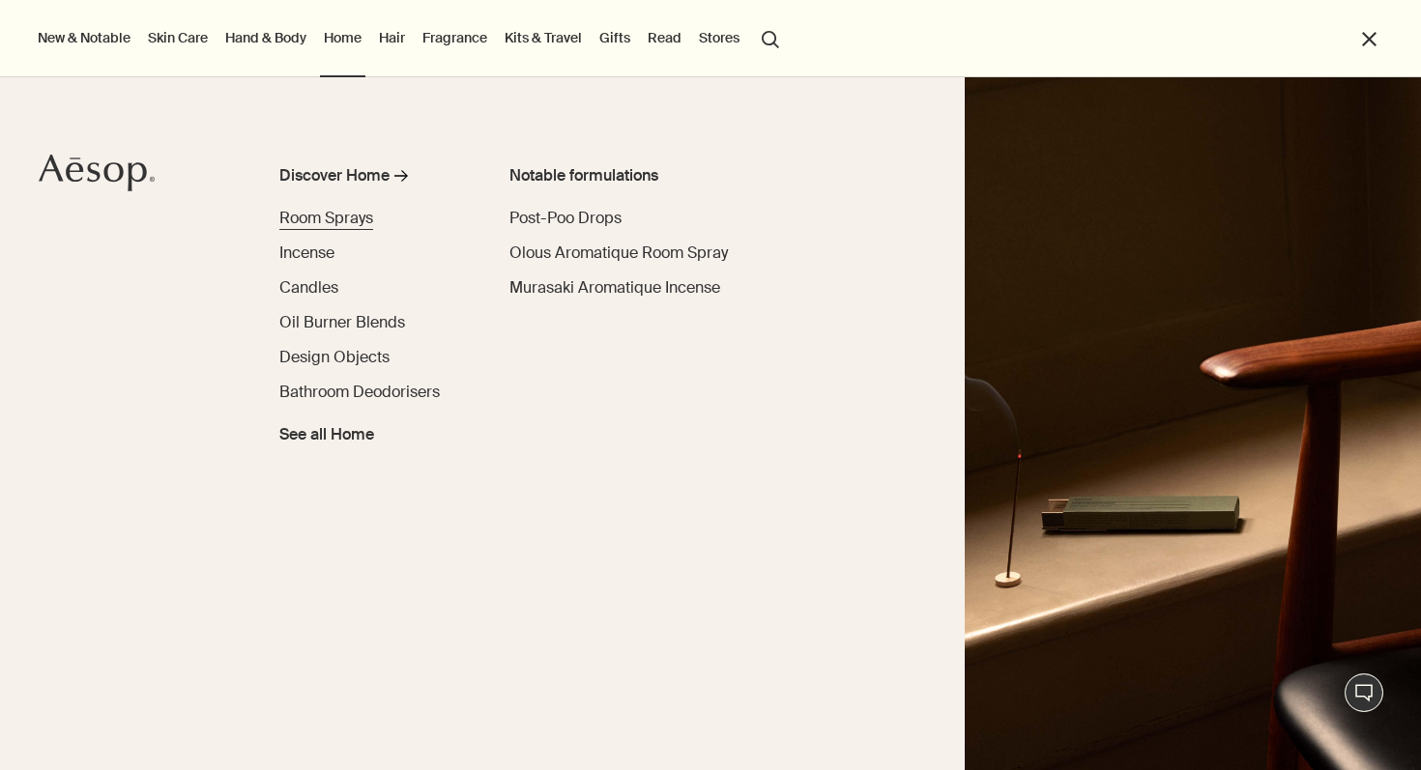
click at [303, 219] on span "Room Sprays" at bounding box center [326, 218] width 94 height 20
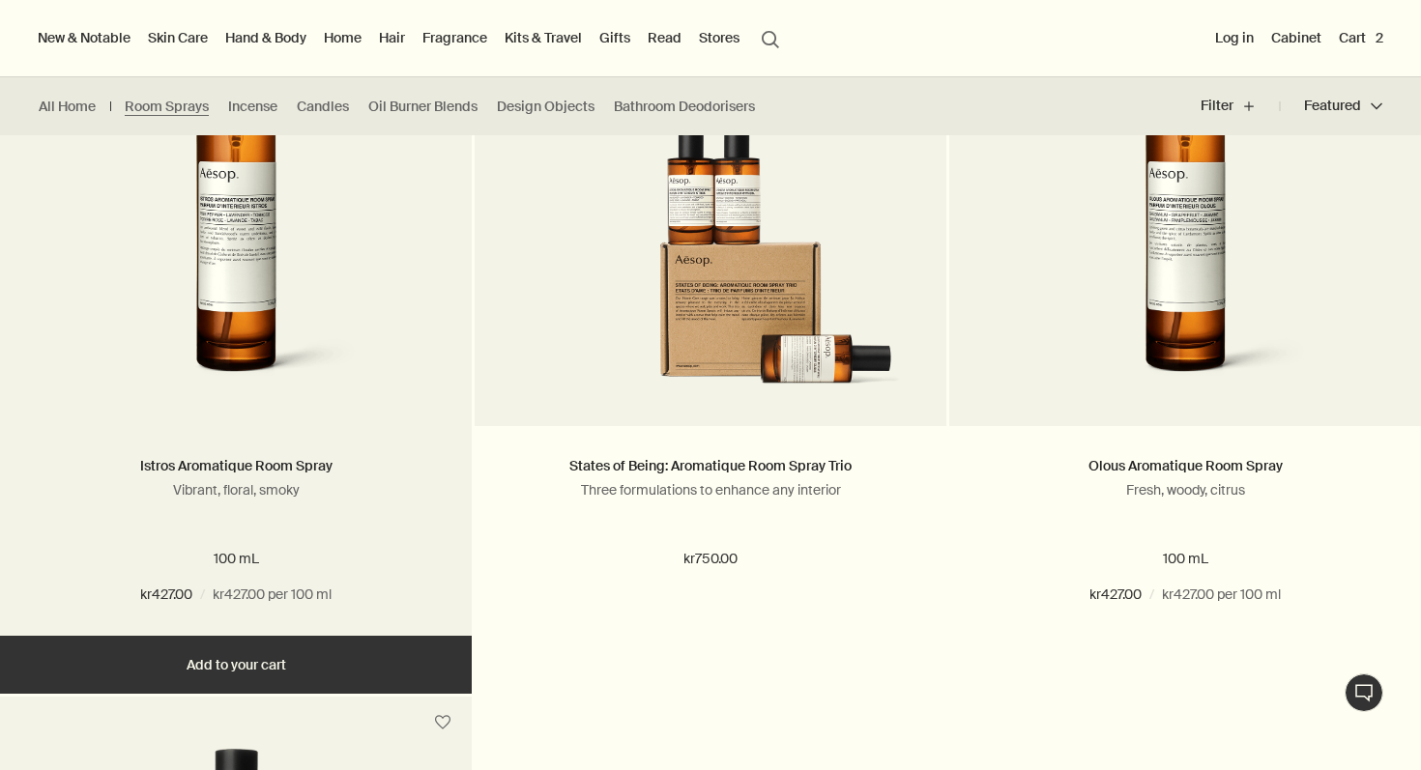
scroll to position [628, 0]
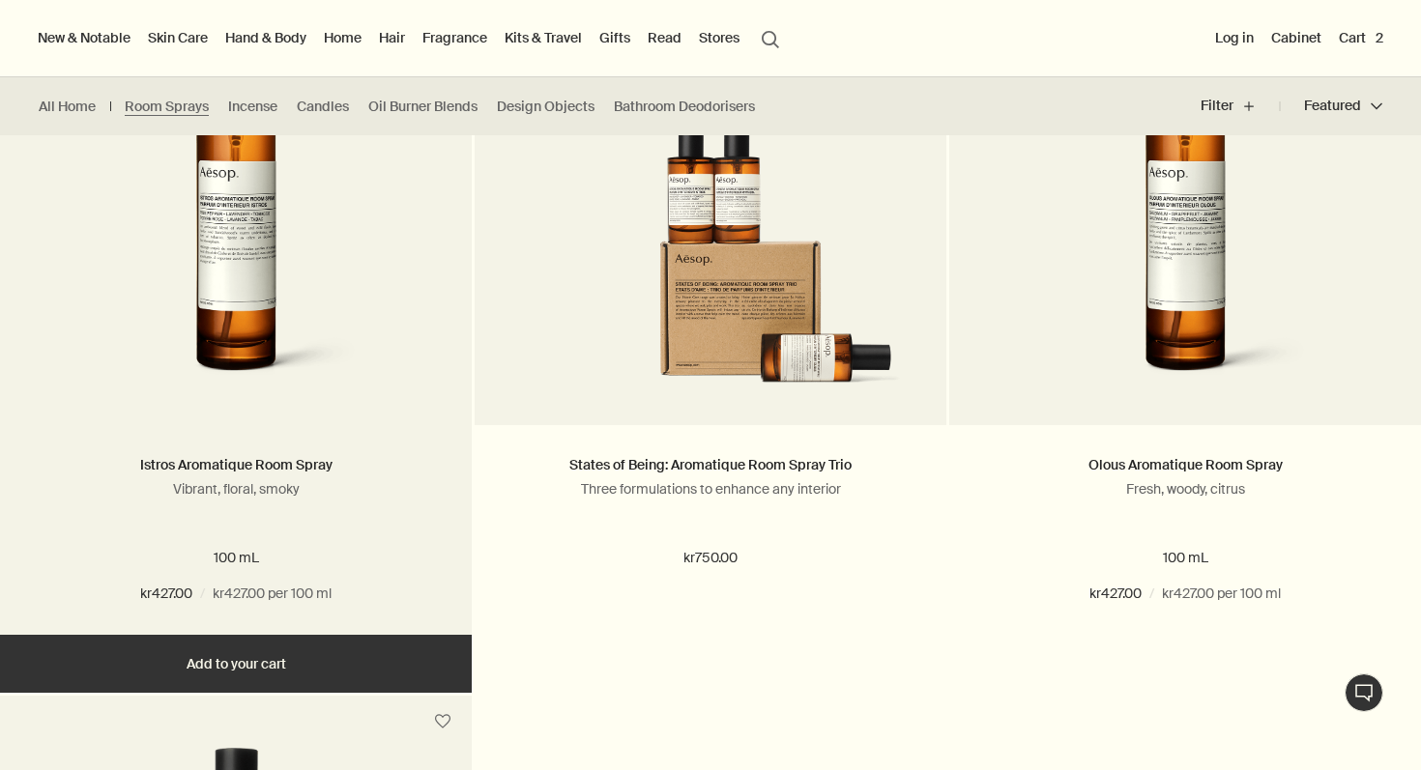
click at [260, 248] on img at bounding box center [235, 218] width 310 height 358
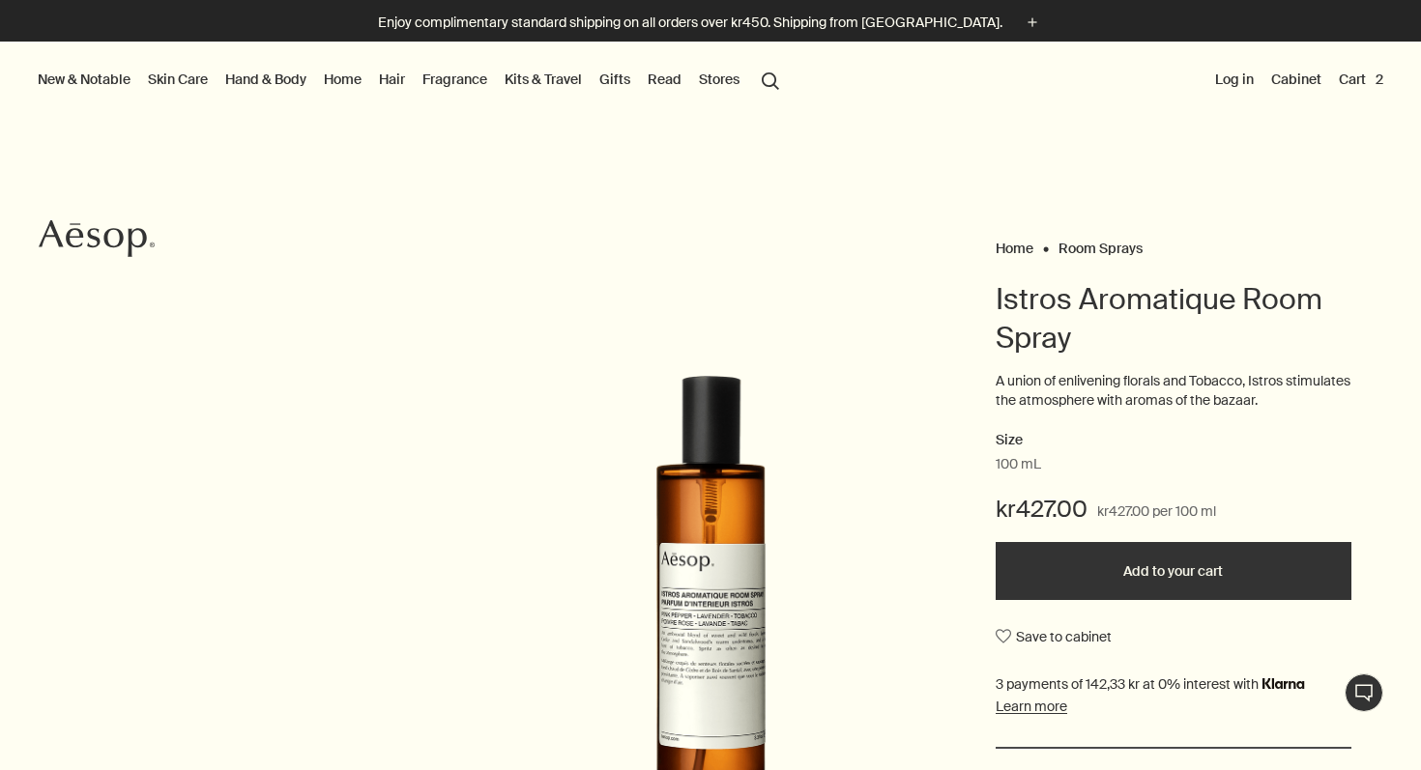
click at [1364, 73] on button "Cart 2" at bounding box center [1361, 79] width 52 height 25
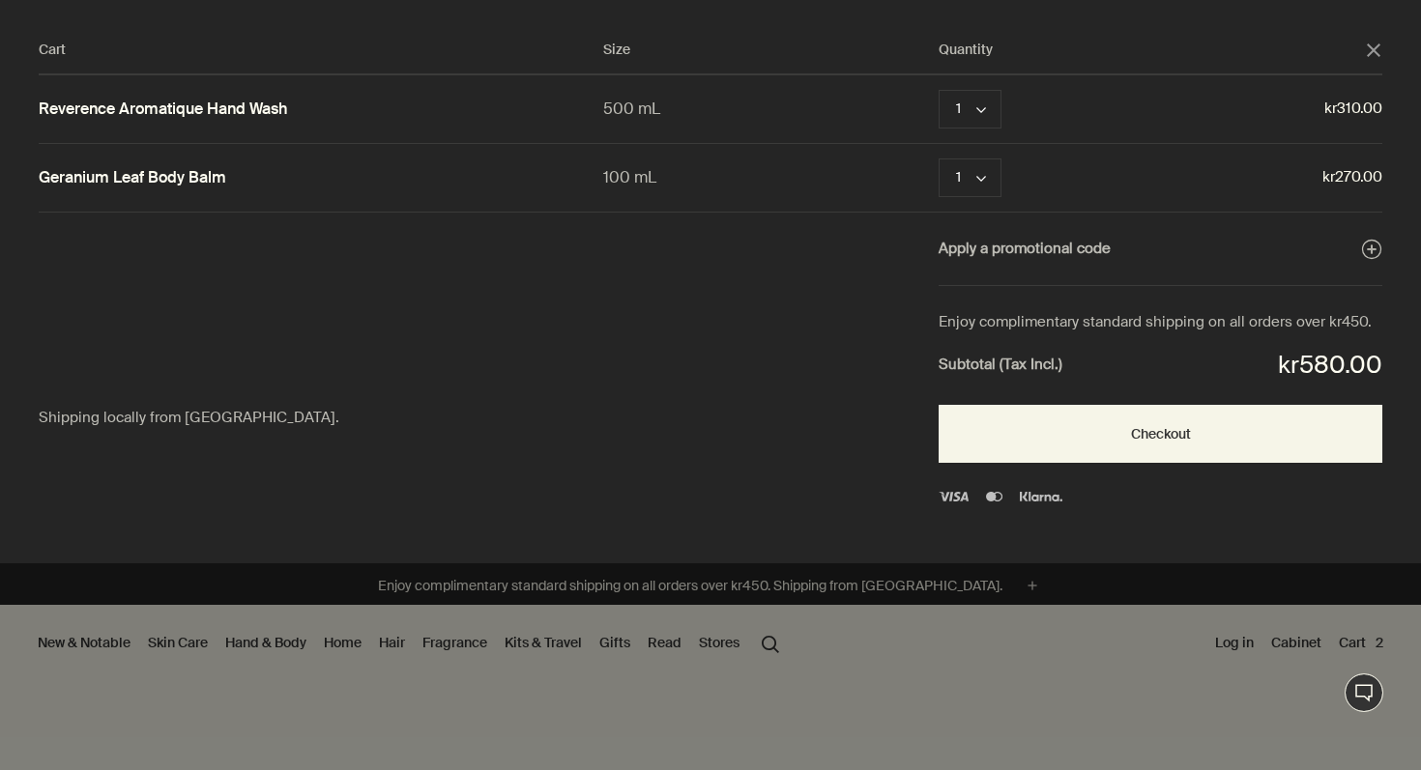
click at [1370, 46] on polygon "Close" at bounding box center [1374, 50] width 14 height 14
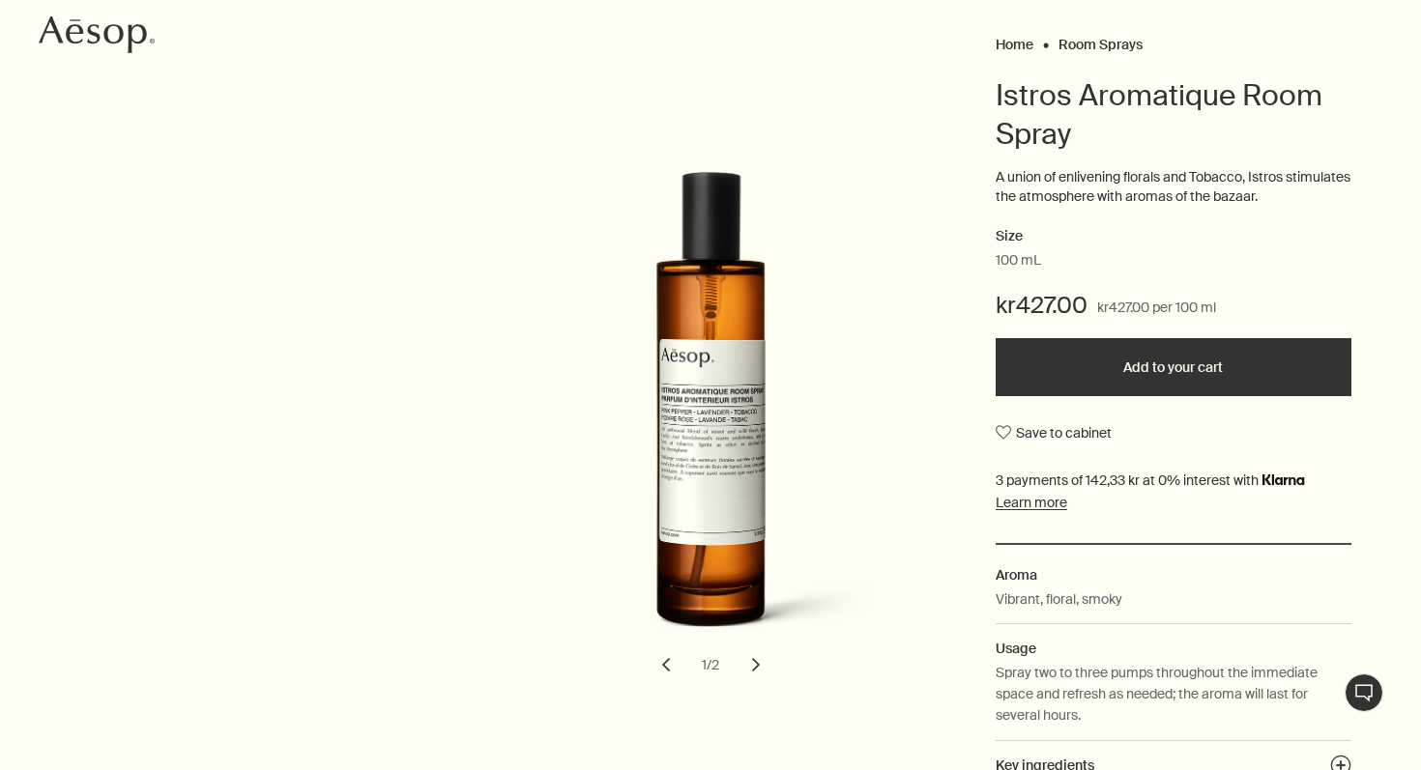
scroll to position [208, 0]
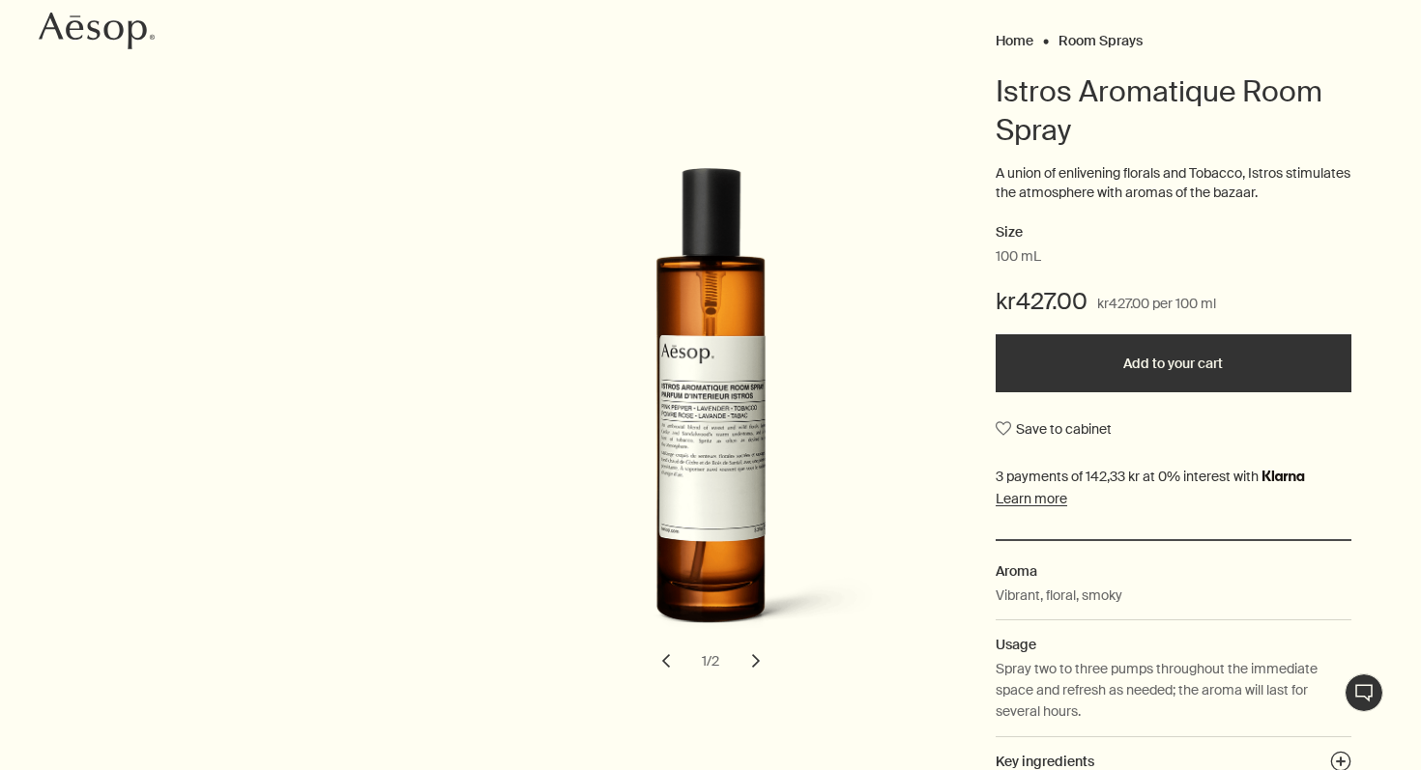
click at [751, 668] on button "chevron" at bounding box center [756, 661] width 43 height 43
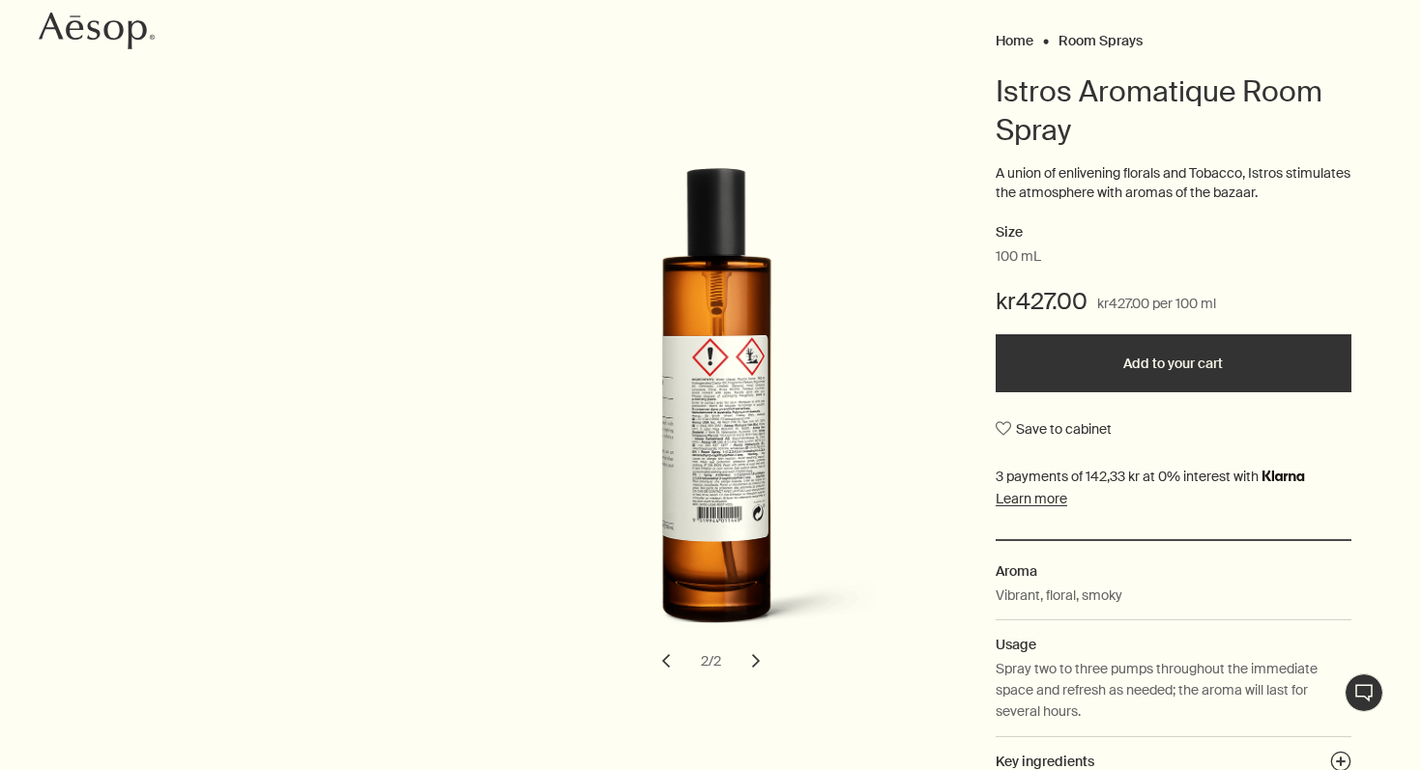
click at [669, 659] on button "chevron" at bounding box center [666, 661] width 43 height 43
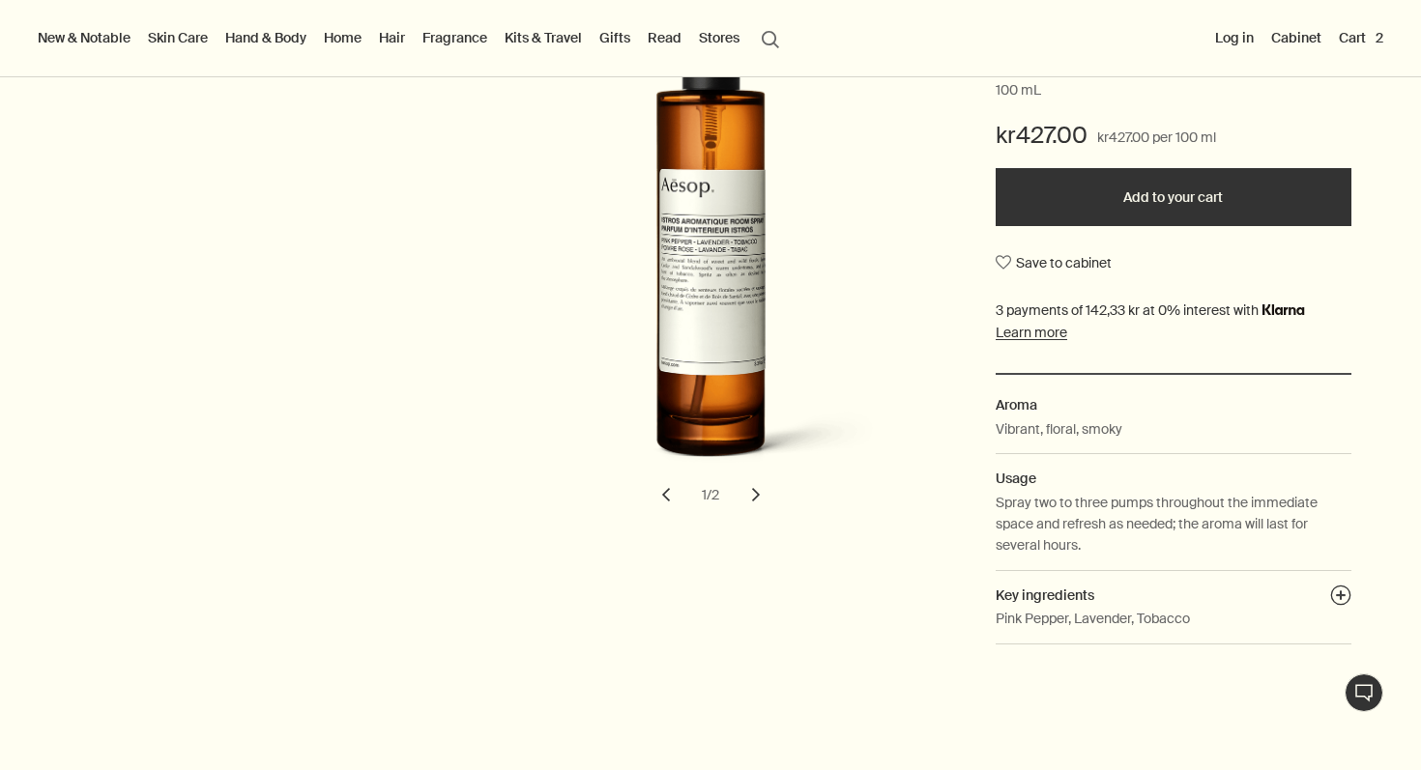
scroll to position [0, 0]
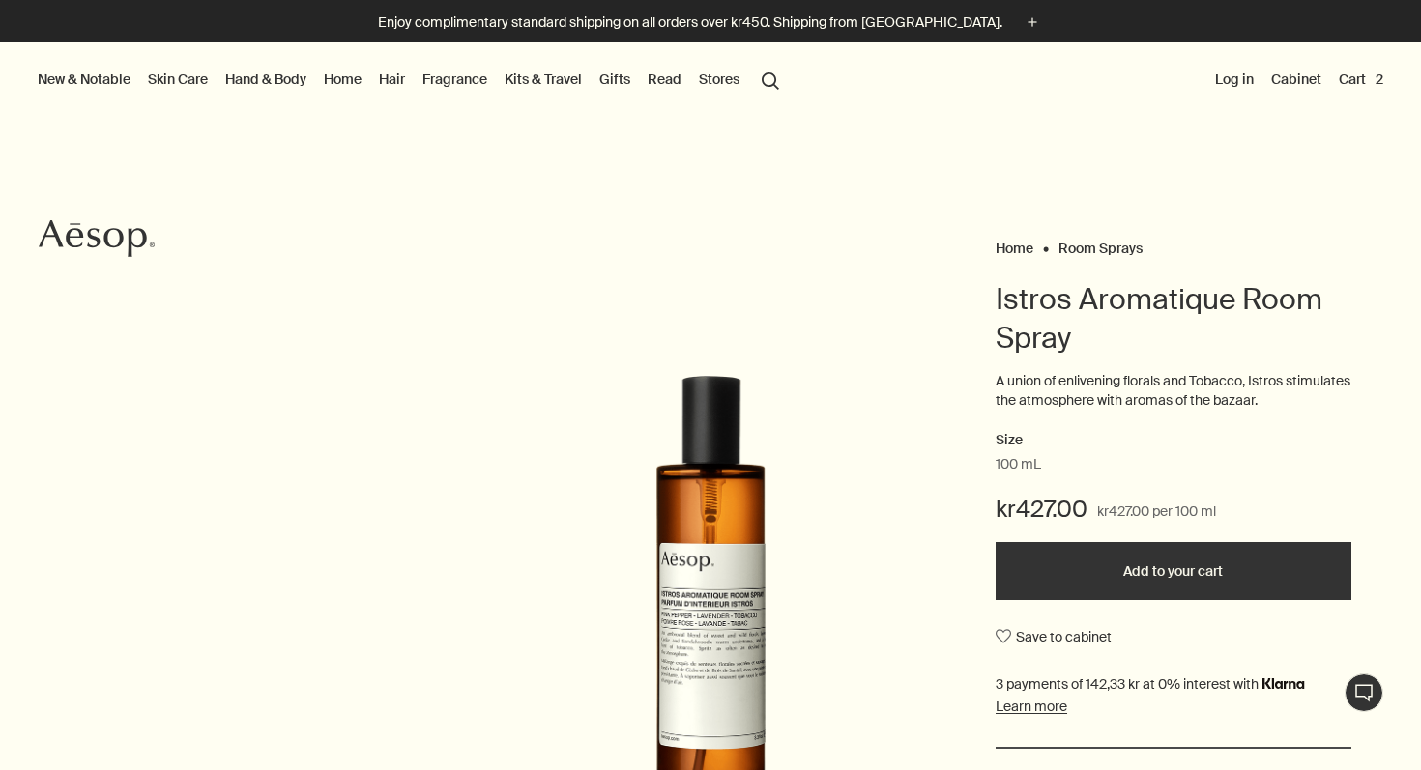
click at [1238, 78] on button "Log in" at bounding box center [1234, 79] width 46 height 25
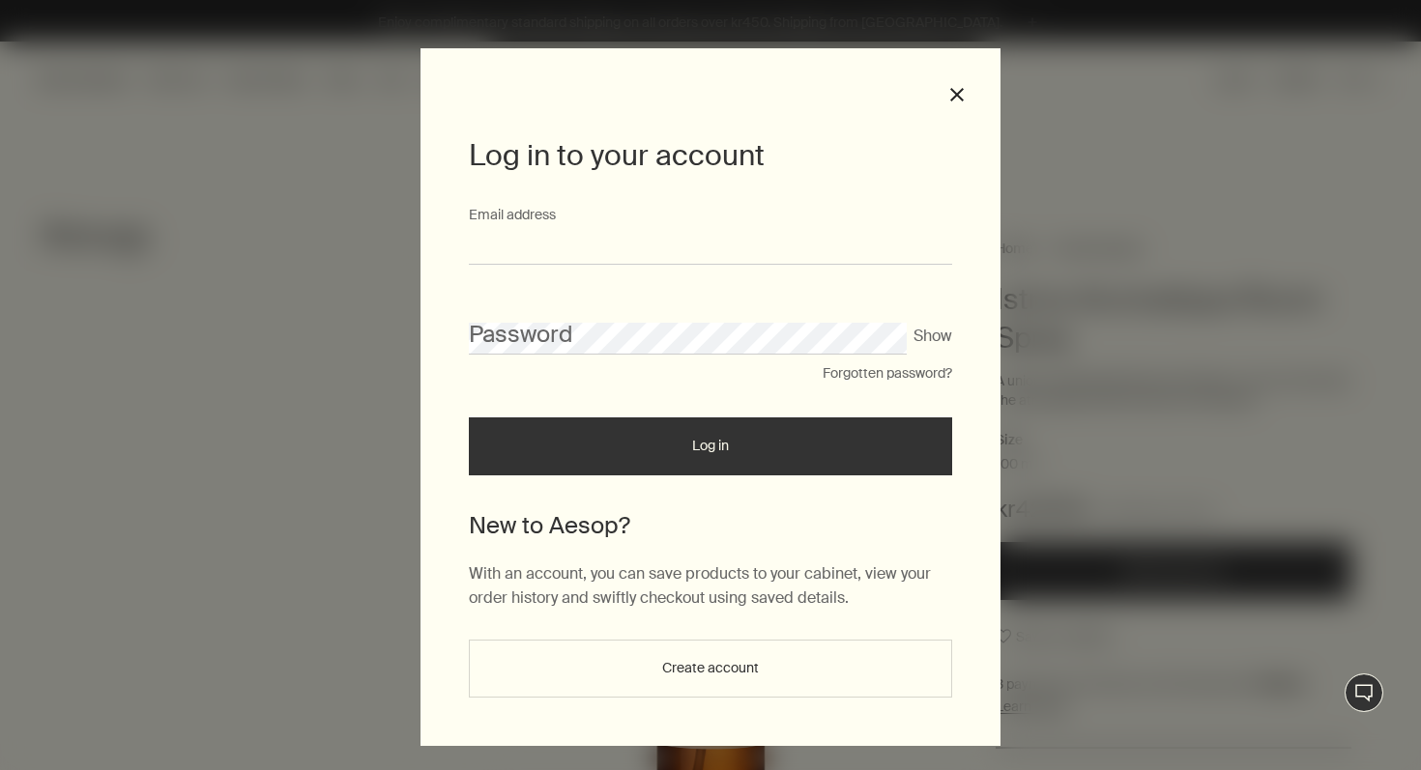
click at [602, 248] on input "Email address" at bounding box center [710, 247] width 483 height 36
type input "**********"
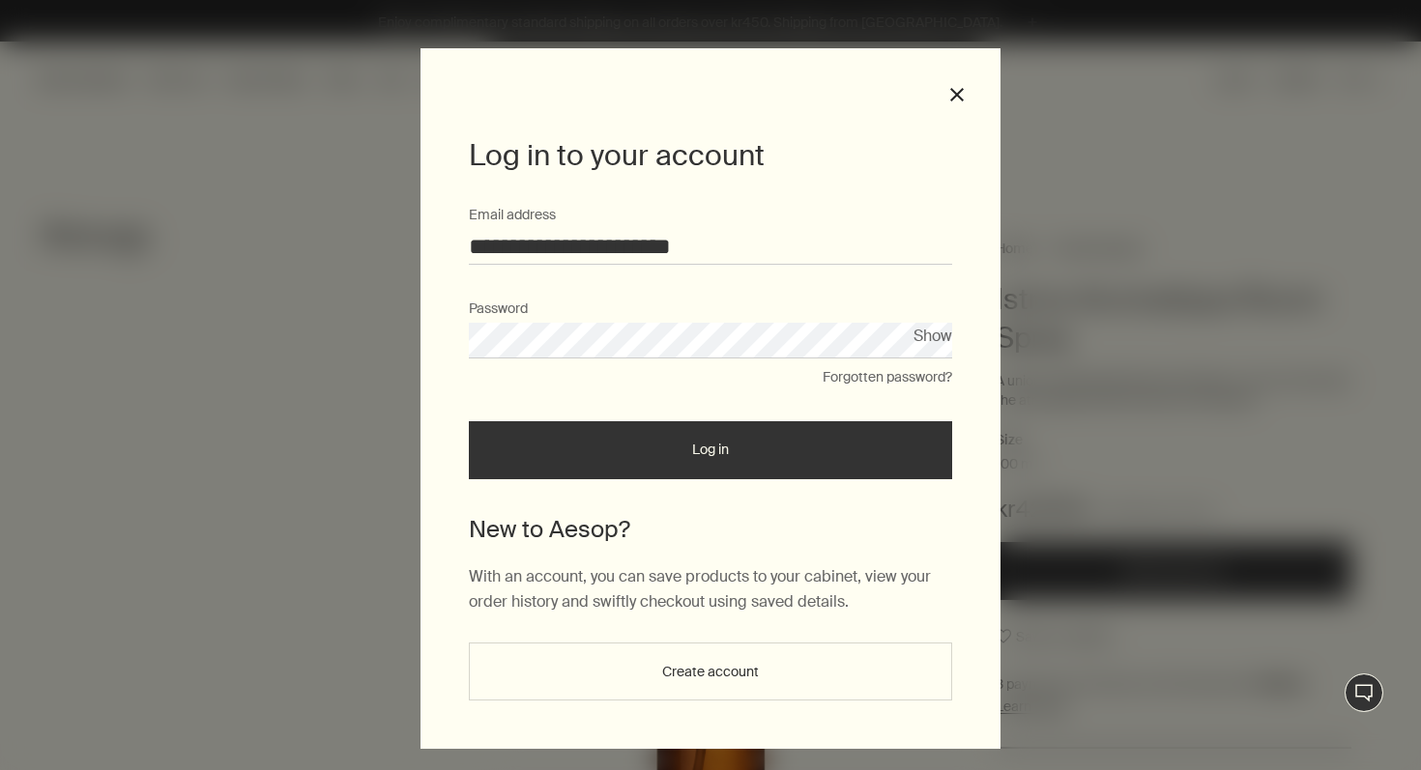
click at [645, 448] on button "Log in" at bounding box center [710, 450] width 483 height 58
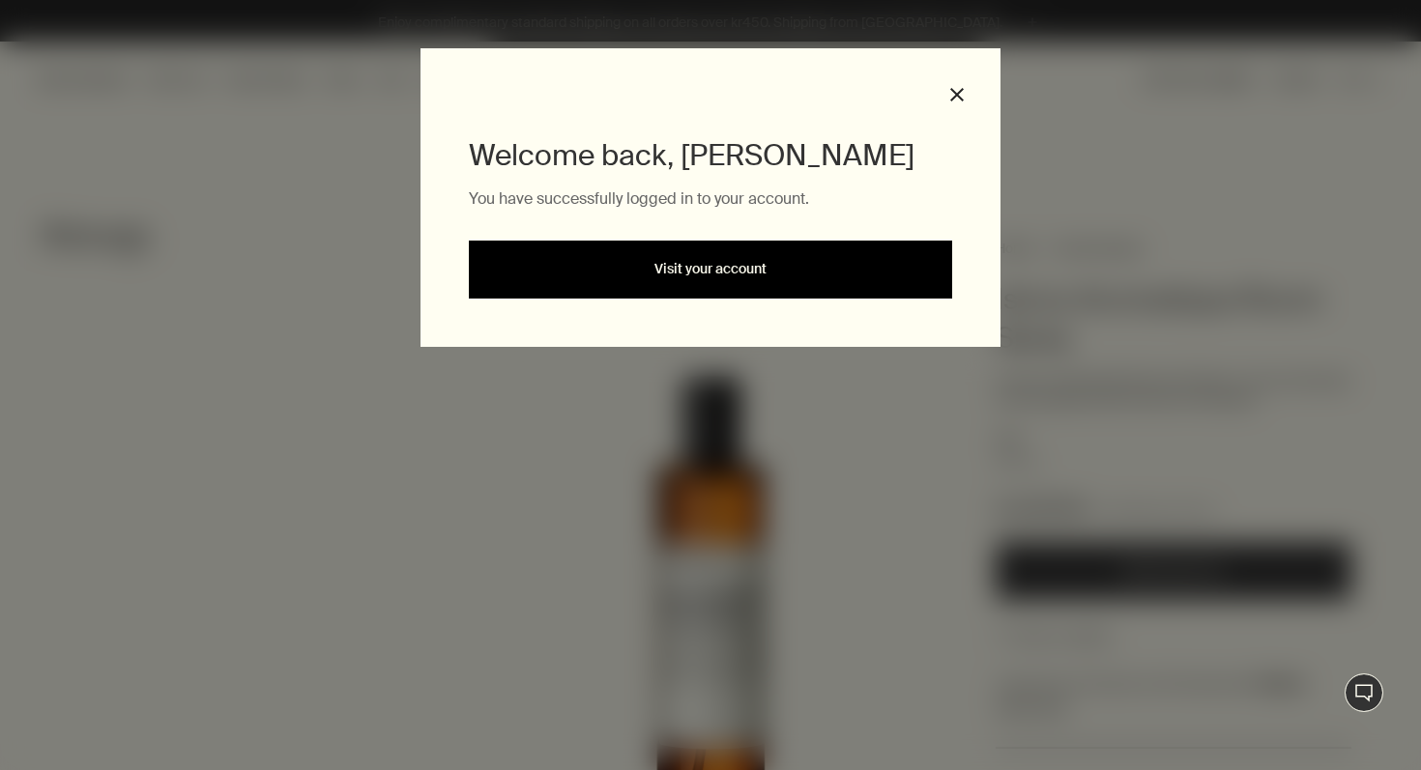
click at [698, 284] on link "Visit your account" at bounding box center [710, 270] width 483 height 58
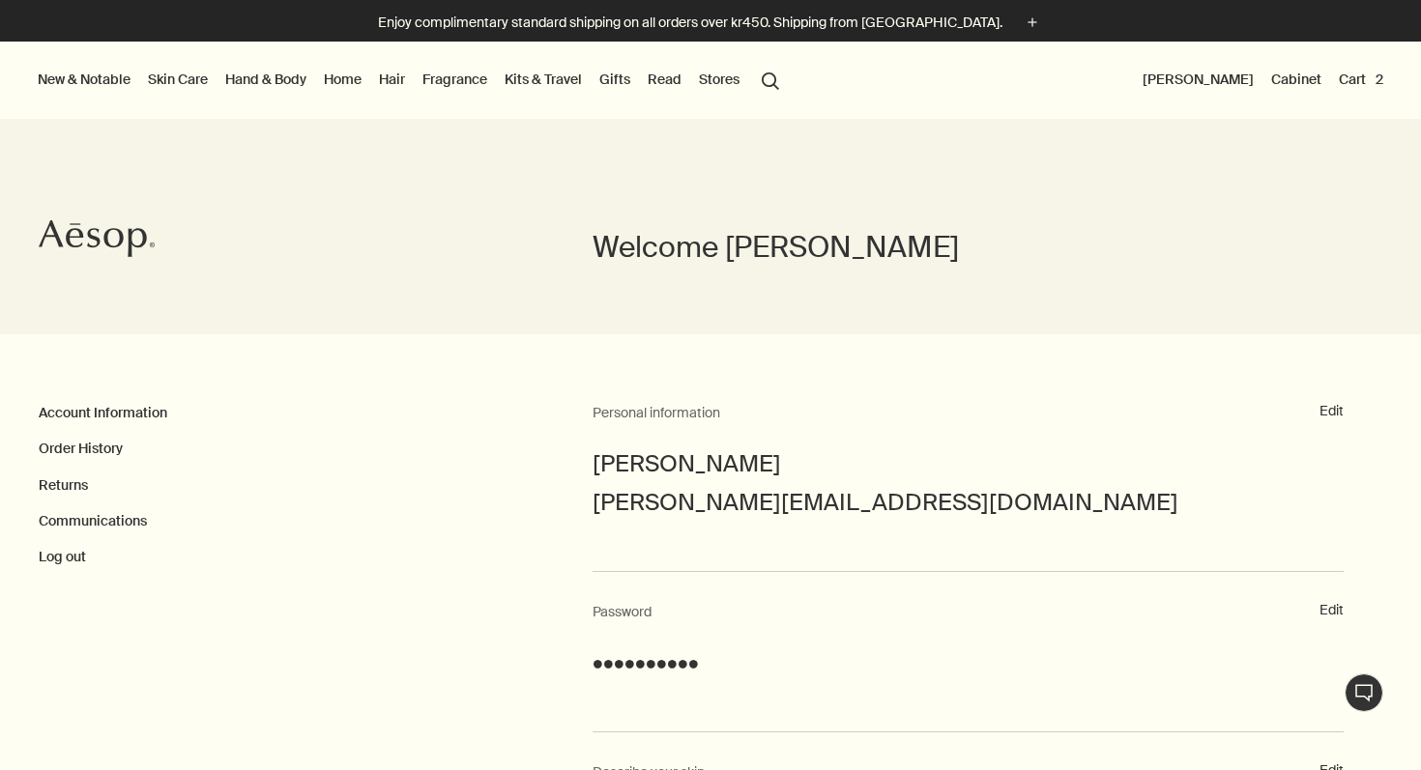
click at [178, 90] on link "Skin Care" at bounding box center [178, 79] width 68 height 25
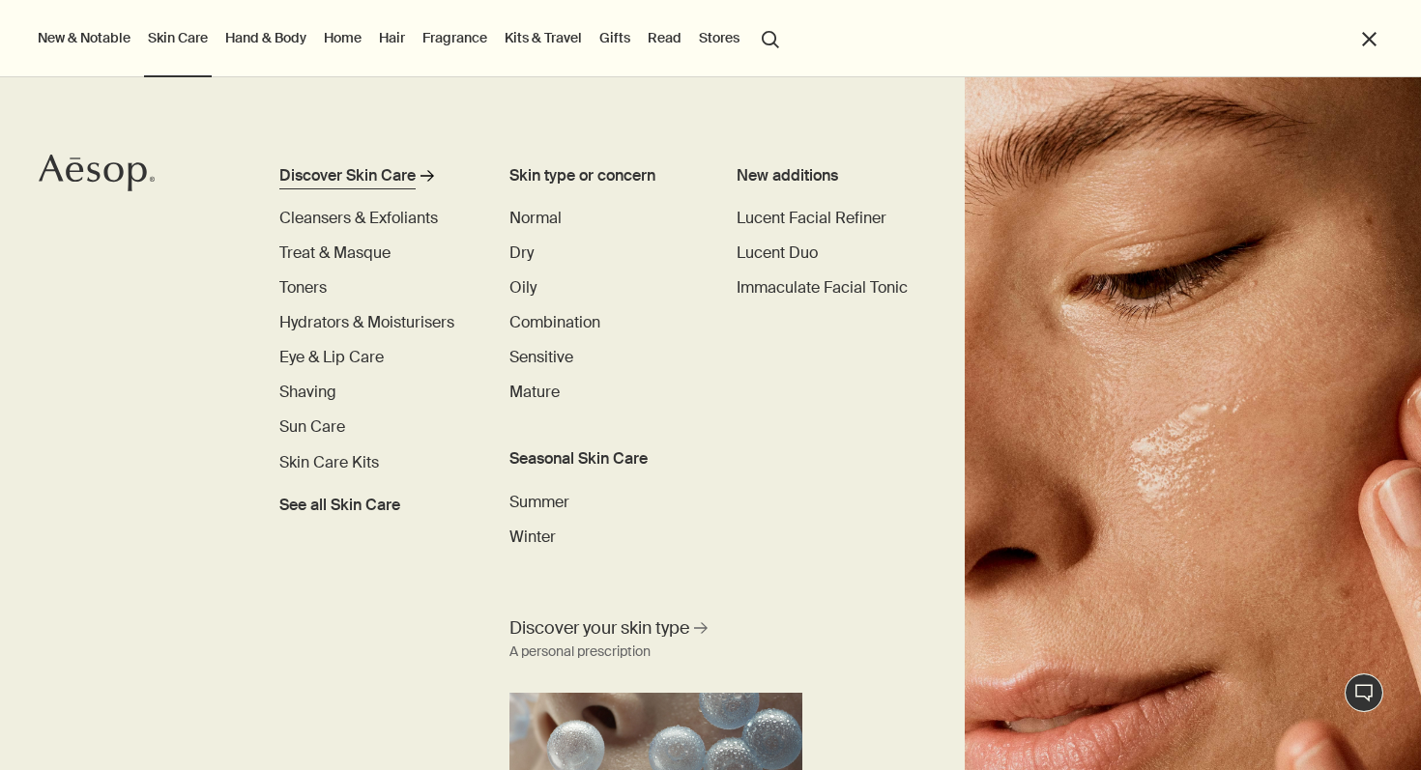
click at [350, 182] on div "Discover Skin Care" at bounding box center [347, 175] width 136 height 23
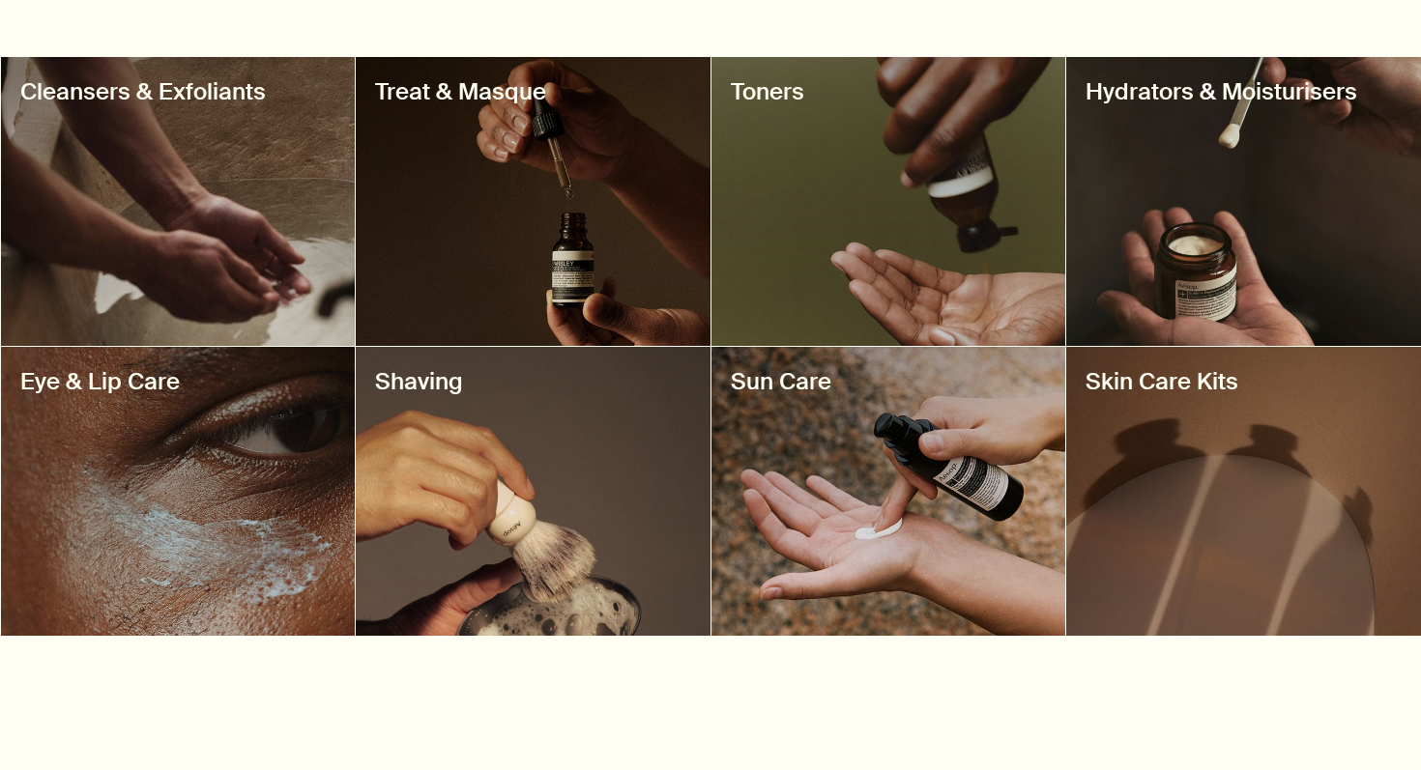
scroll to position [737, 0]
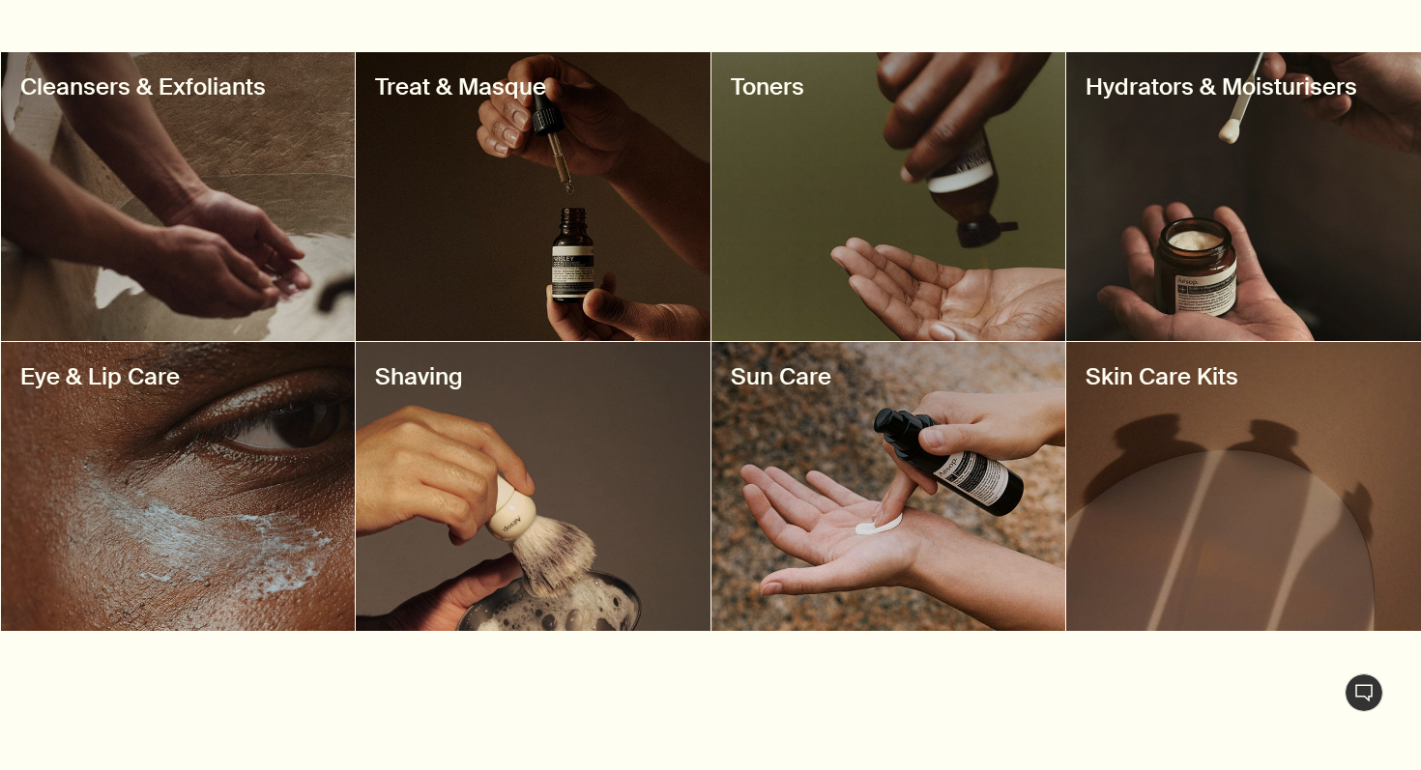
click at [500, 142] on div at bounding box center [533, 196] width 355 height 289
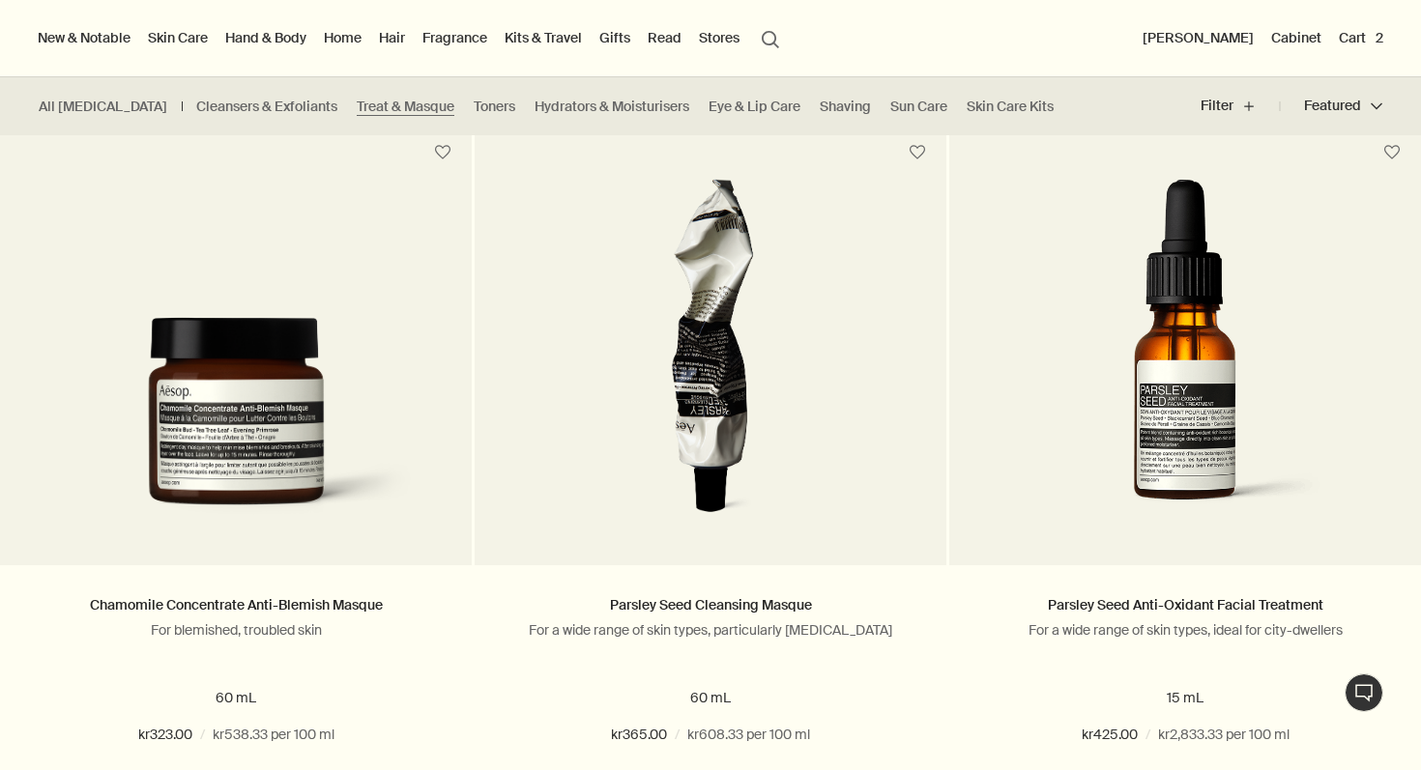
scroll to position [1903, 0]
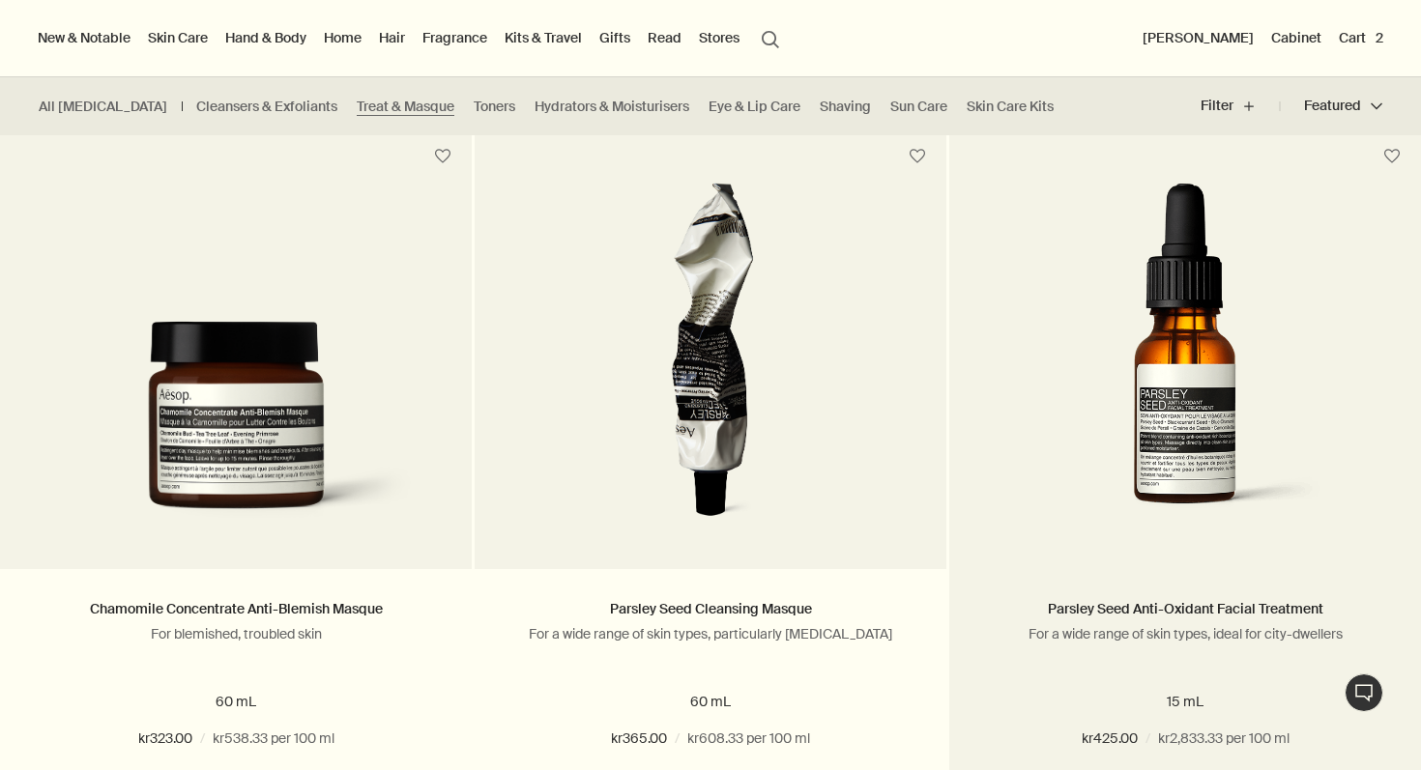
click at [1154, 442] on img at bounding box center [1185, 362] width 366 height 358
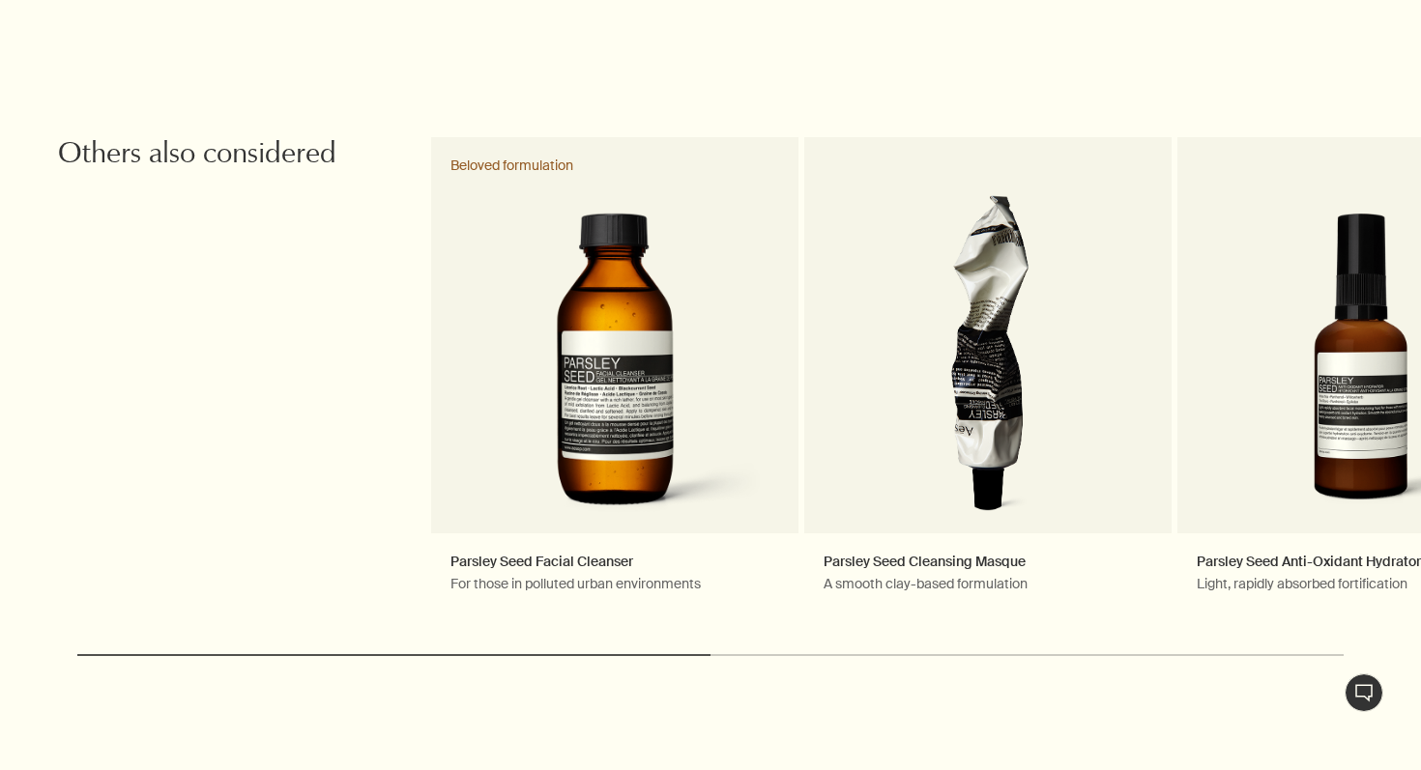
scroll to position [2231, 0]
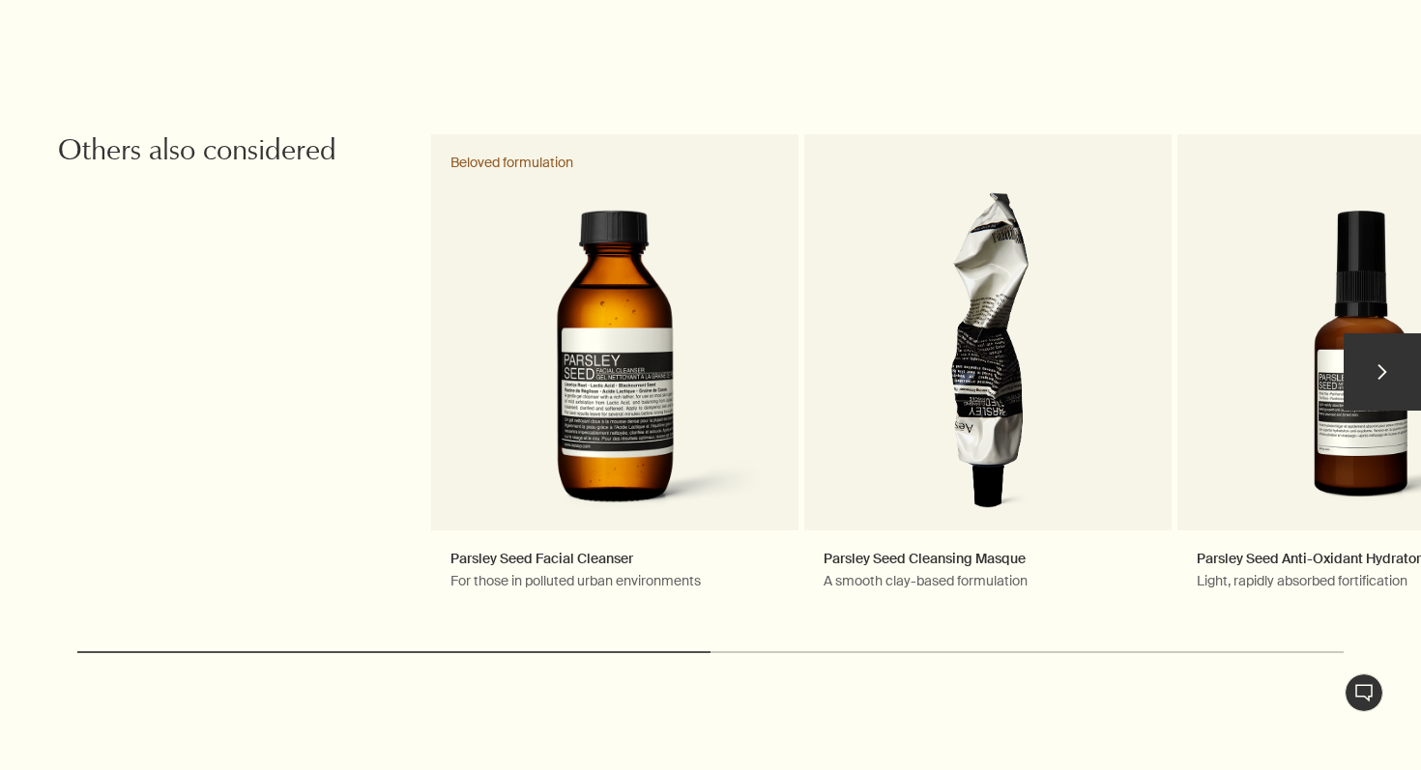
click at [1384, 375] on button "chevron" at bounding box center [1381, 371] width 77 height 77
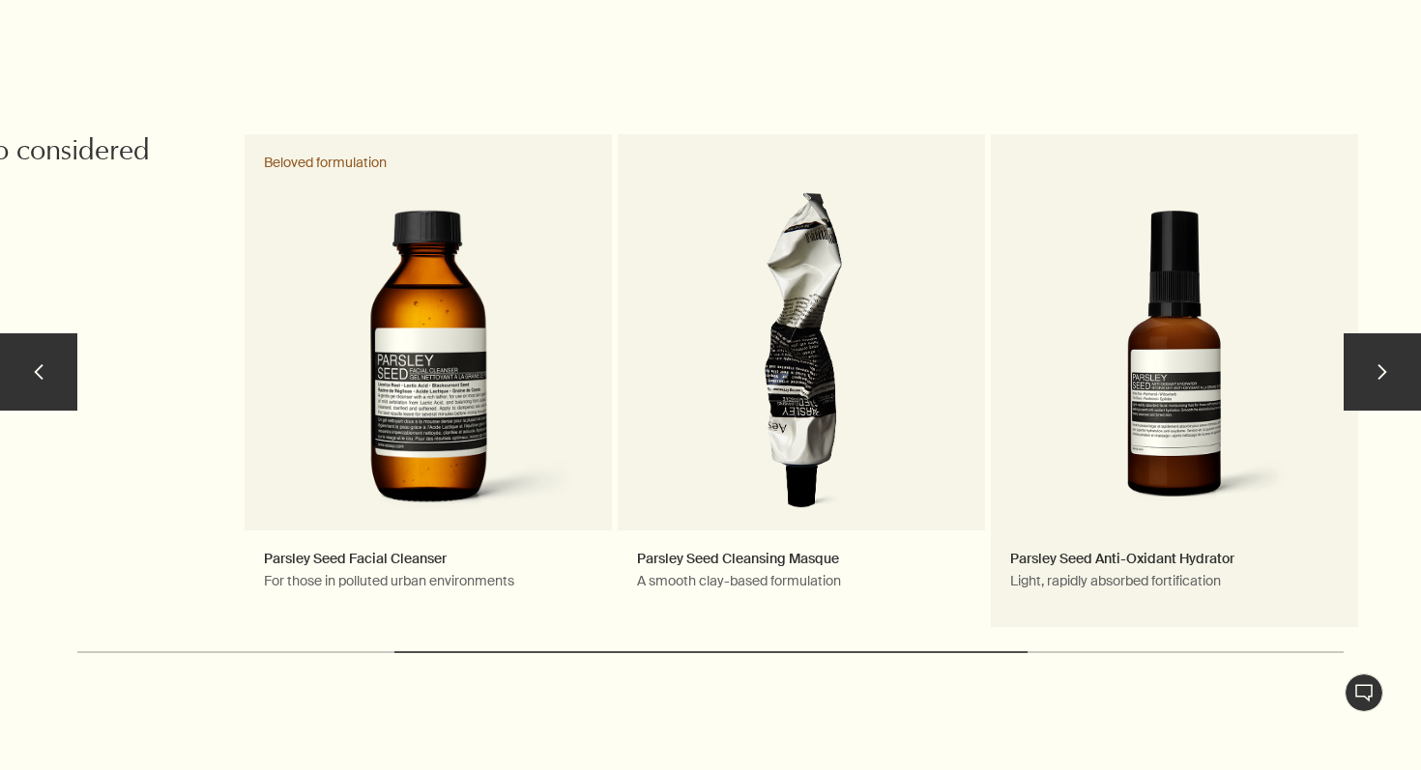
click at [1175, 377] on link "Parsley Seed Anti-Oxidant Hydrator Light, rapidly absorbed fortification" at bounding box center [1174, 380] width 367 height 493
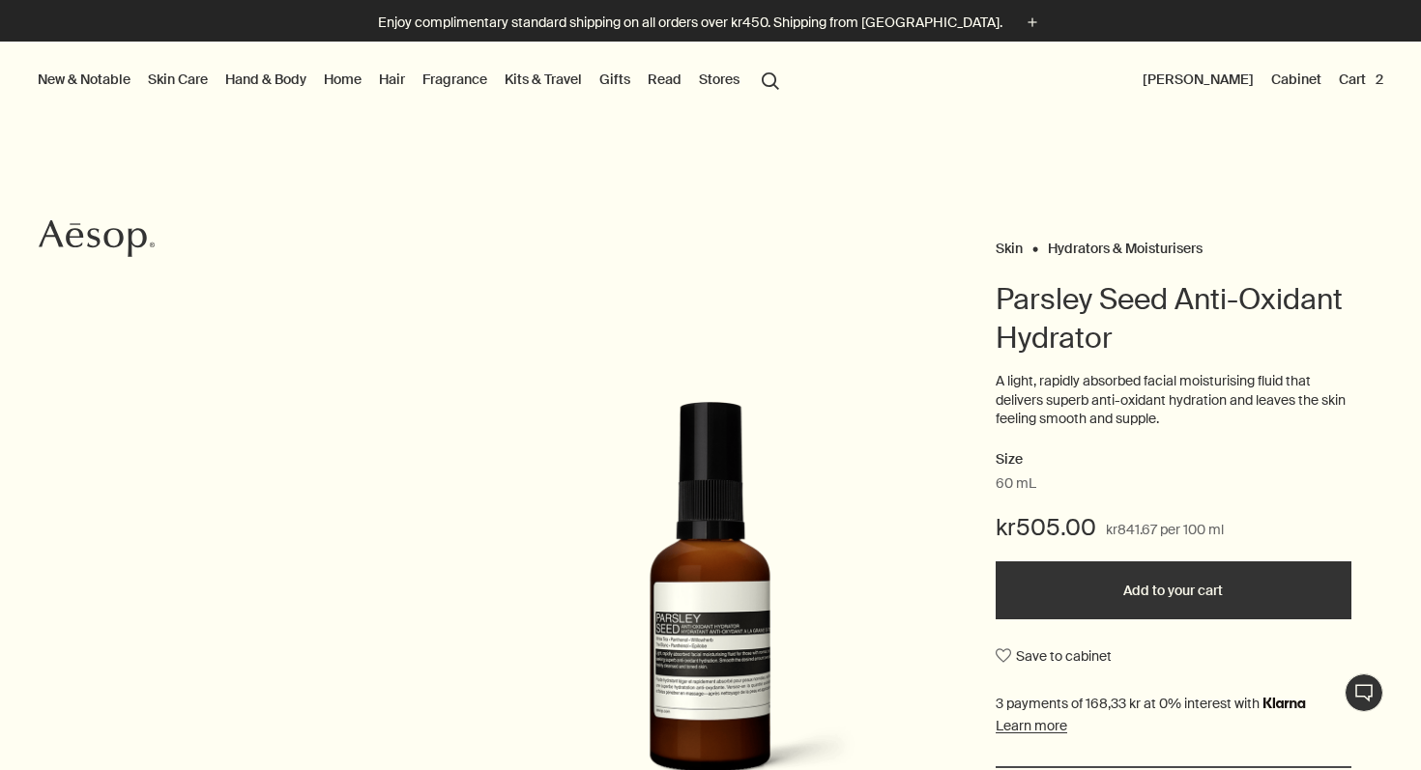
click at [1362, 79] on button "Cart 2" at bounding box center [1361, 79] width 52 height 25
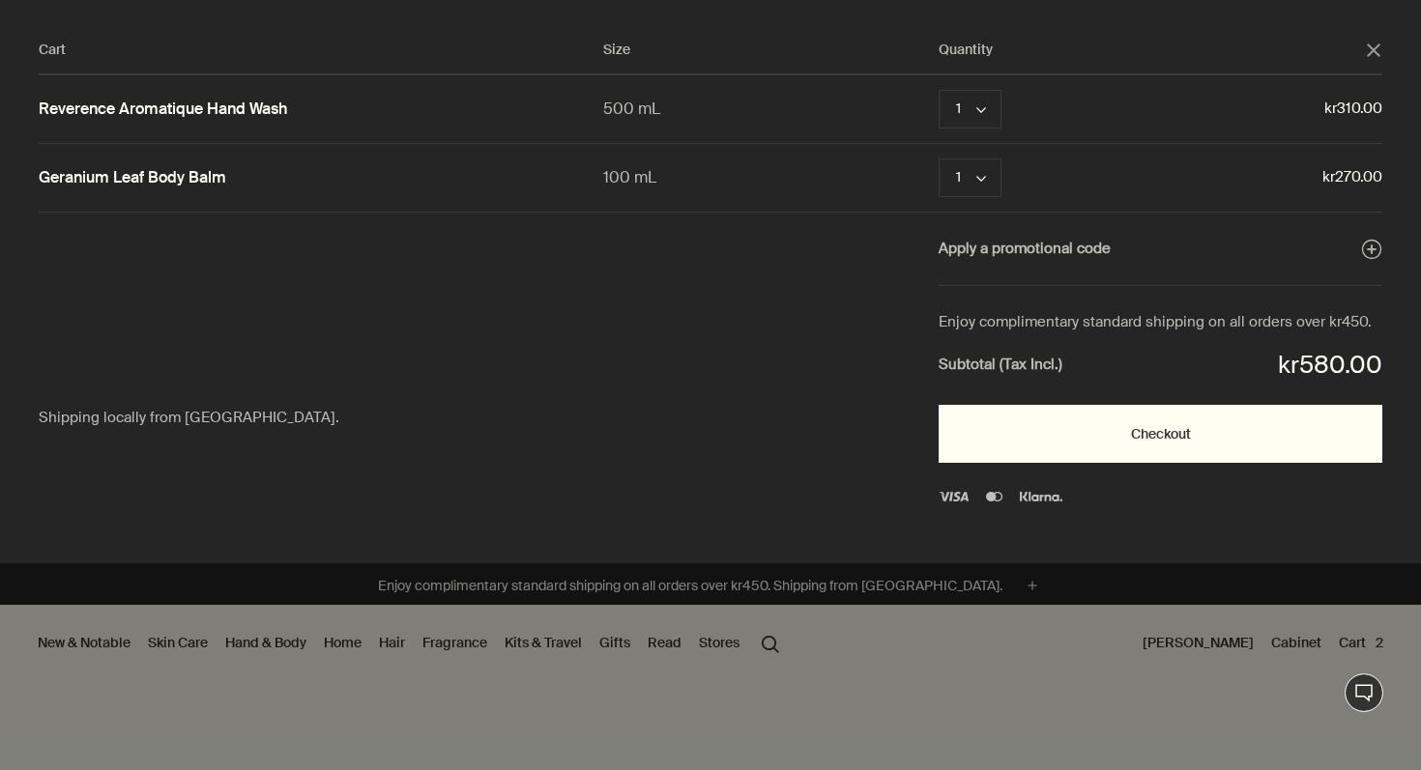
click at [1169, 432] on button "Checkout" at bounding box center [1160, 434] width 444 height 58
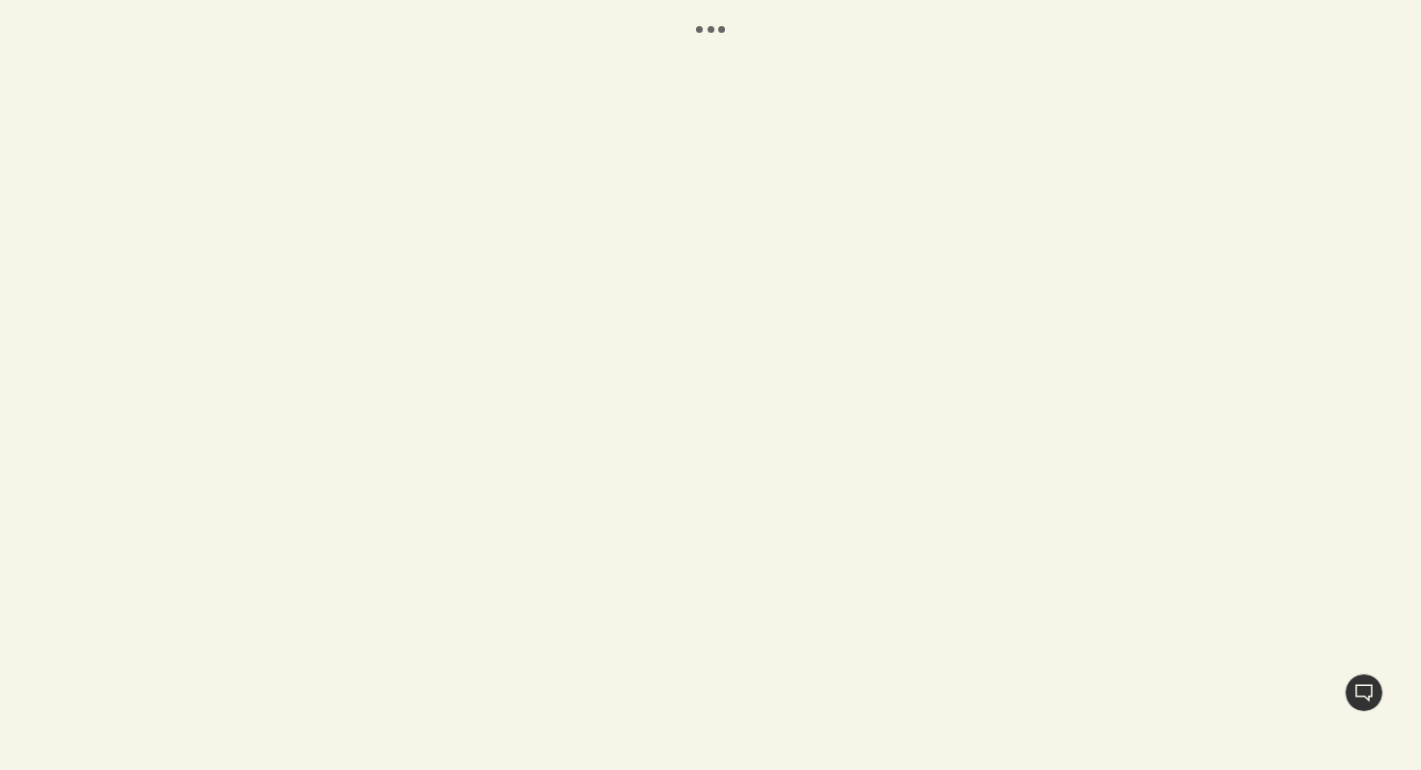
select select "DK"
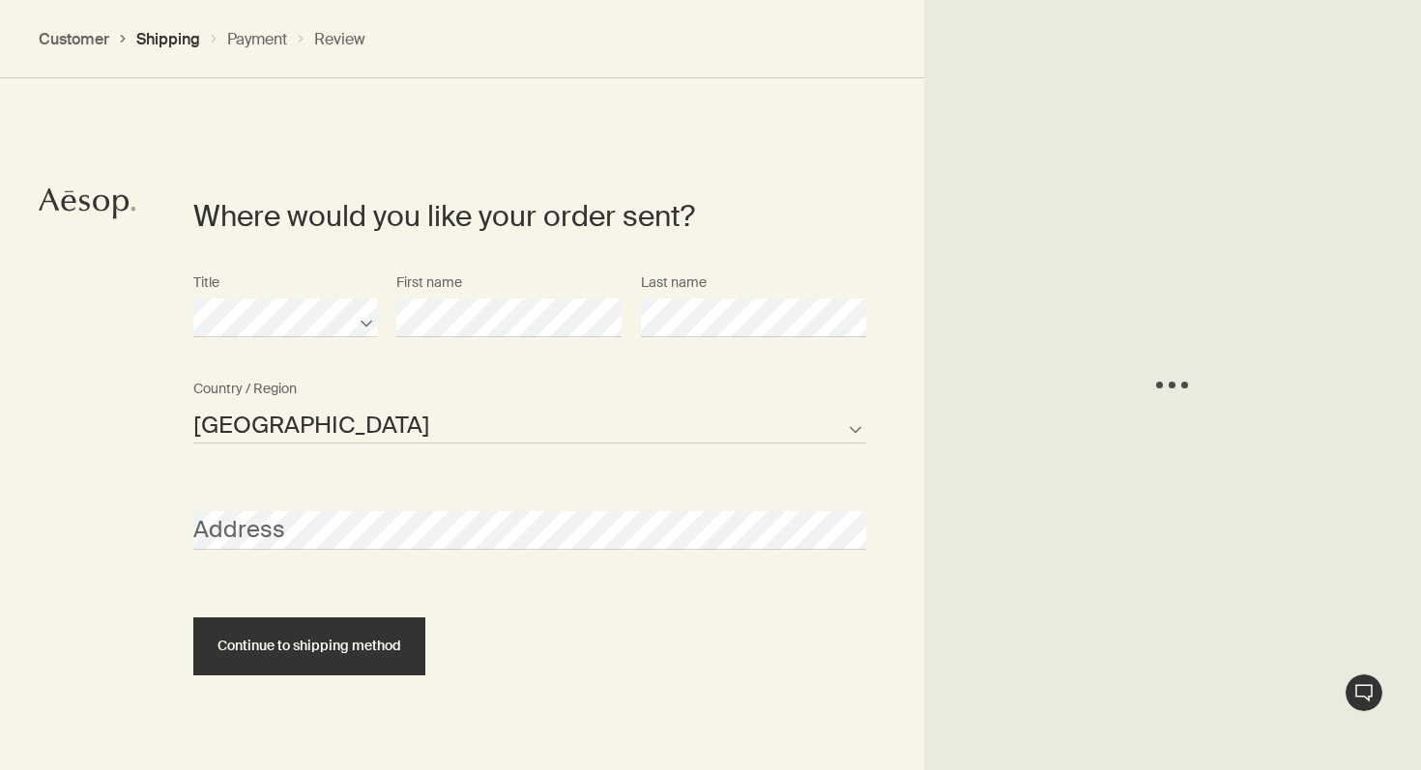
scroll to position [426, 0]
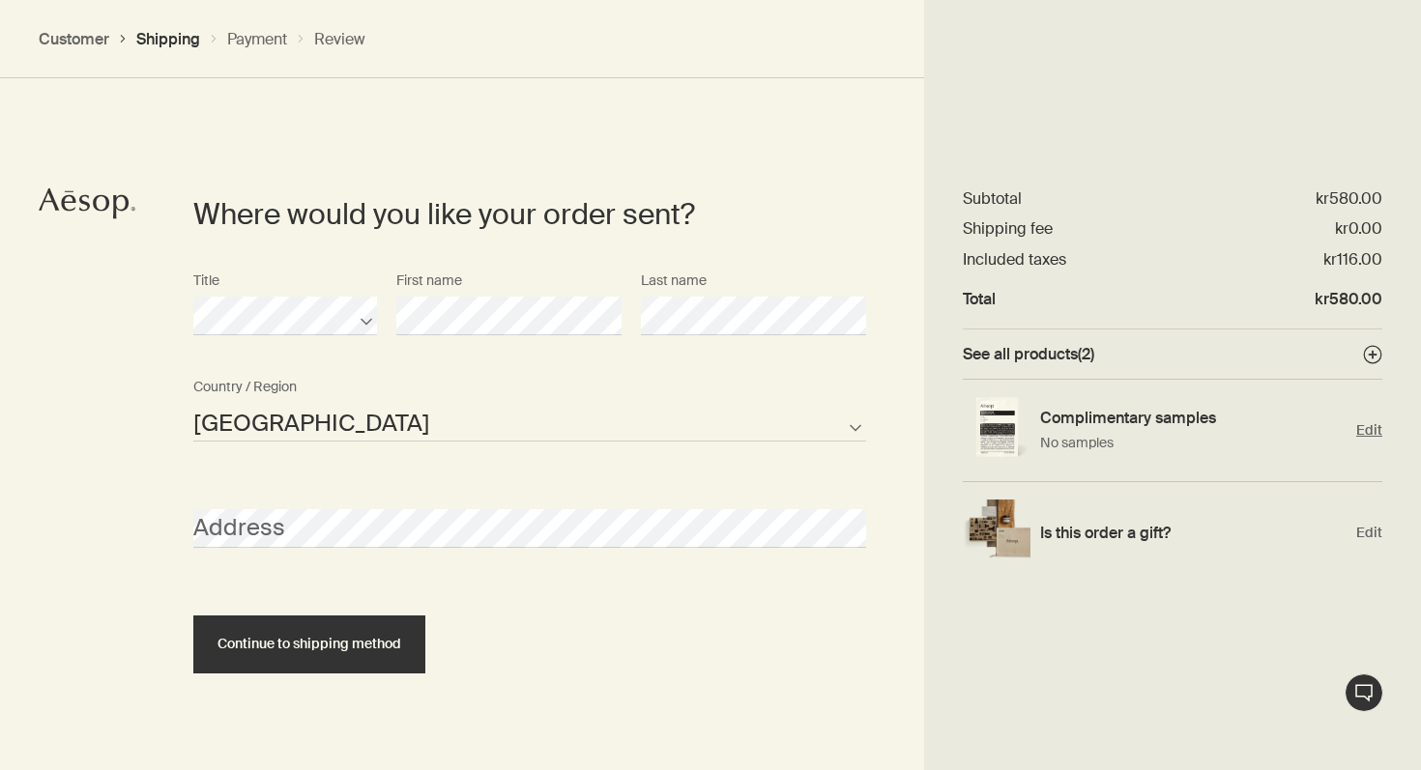
click at [1365, 428] on span "Edit" at bounding box center [1369, 430] width 26 height 18
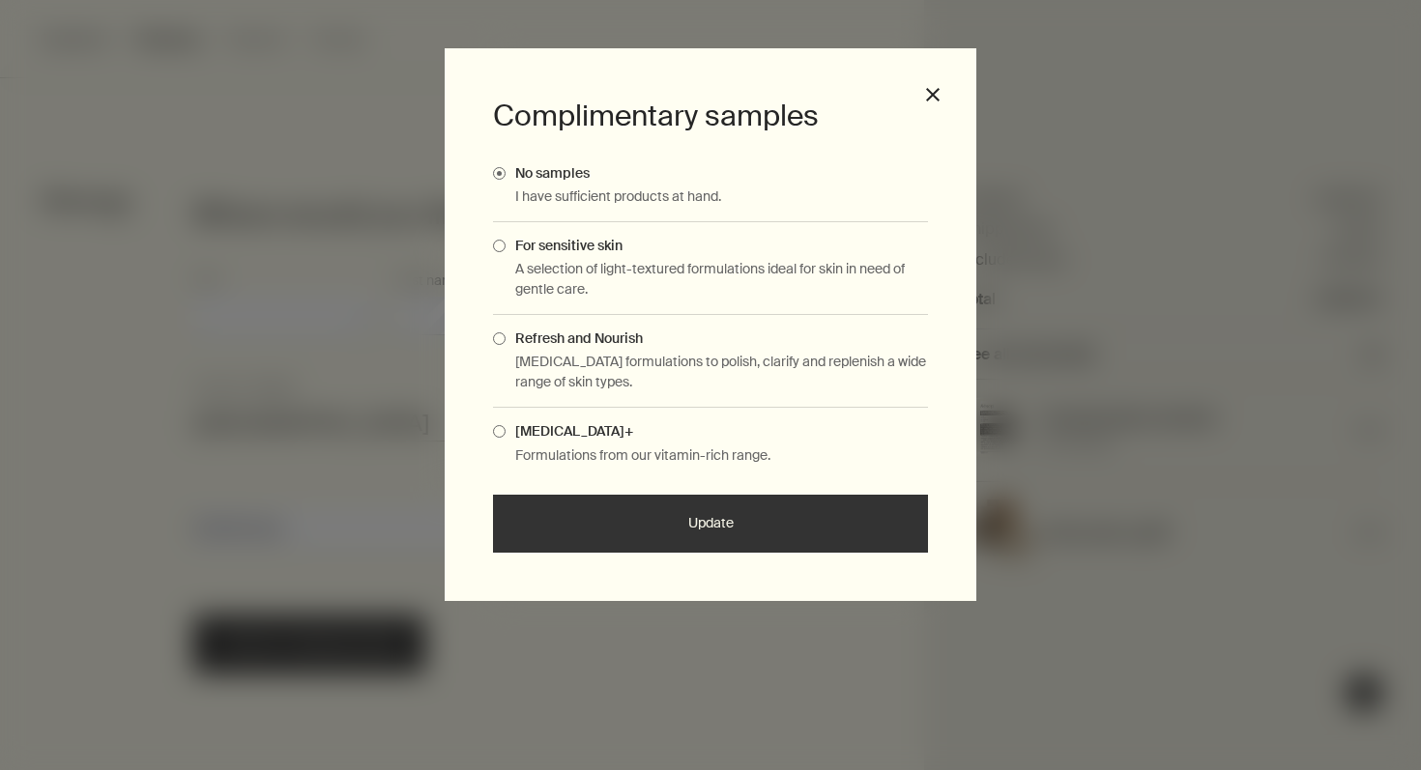
click at [499, 436] on span "Complimentary Samples Modal" at bounding box center [499, 431] width 13 height 13
click at [505, 435] on input "[MEDICAL_DATA]+" at bounding box center [505, 428] width 0 height 13
click at [748, 536] on button "Update" at bounding box center [710, 524] width 435 height 58
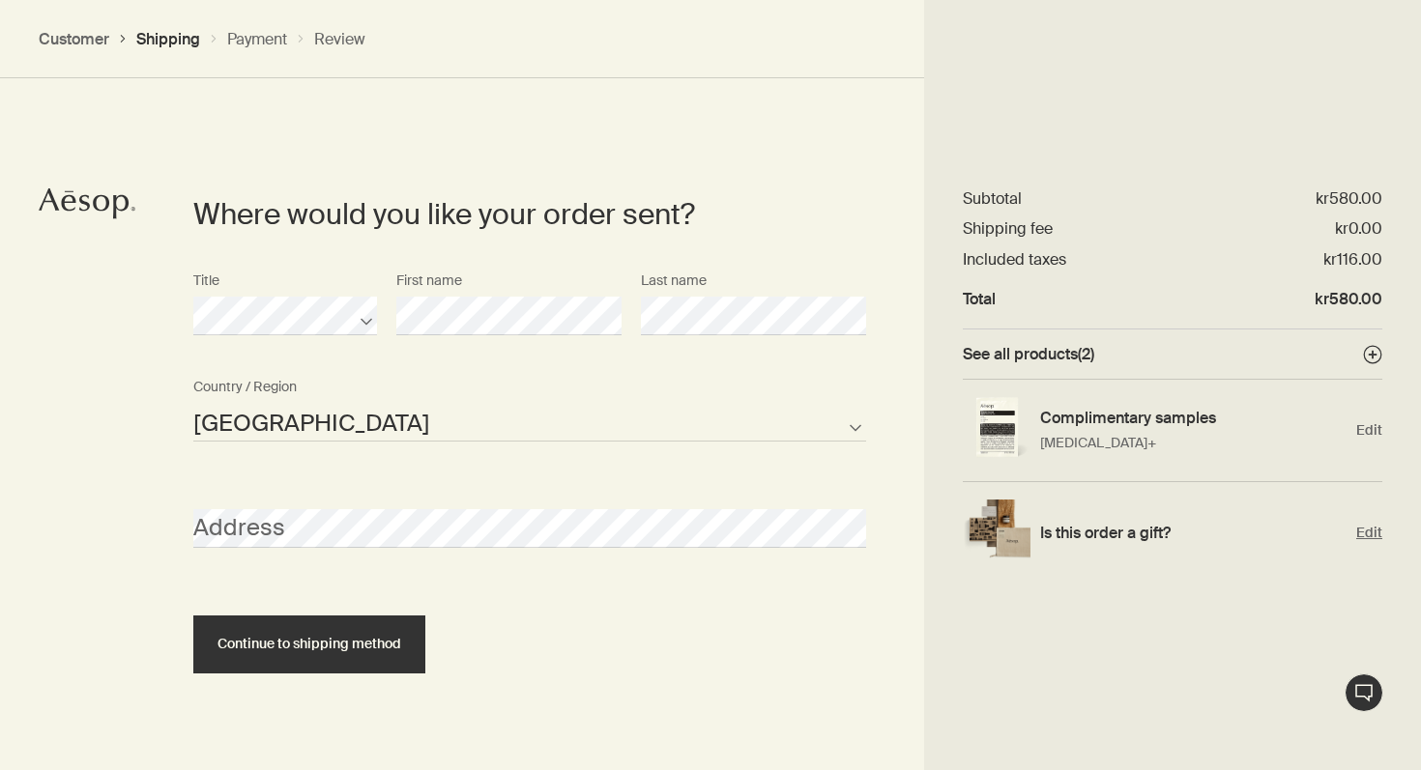
click at [1362, 537] on span "Edit" at bounding box center [1369, 533] width 26 height 18
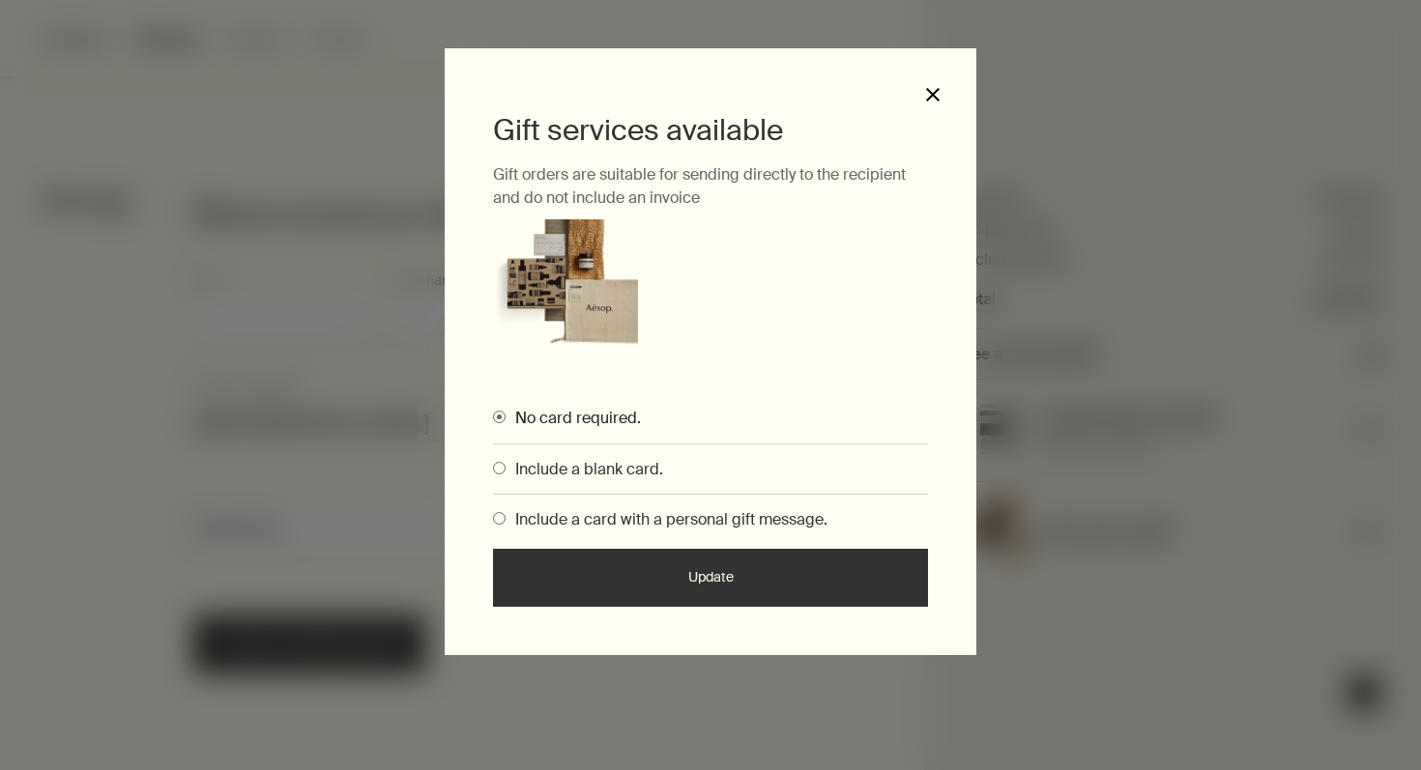
click at [929, 96] on button "close" at bounding box center [932, 94] width 17 height 17
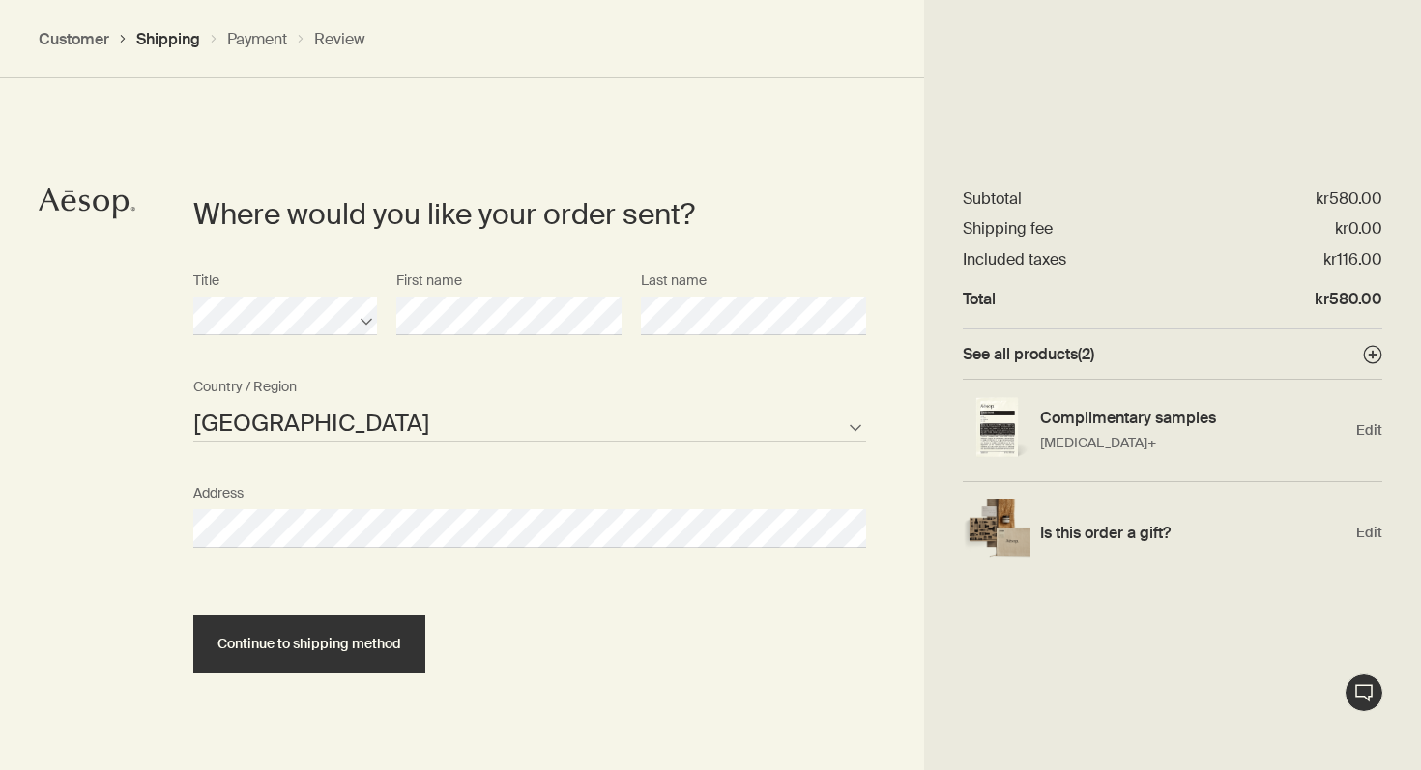
select select "DK"
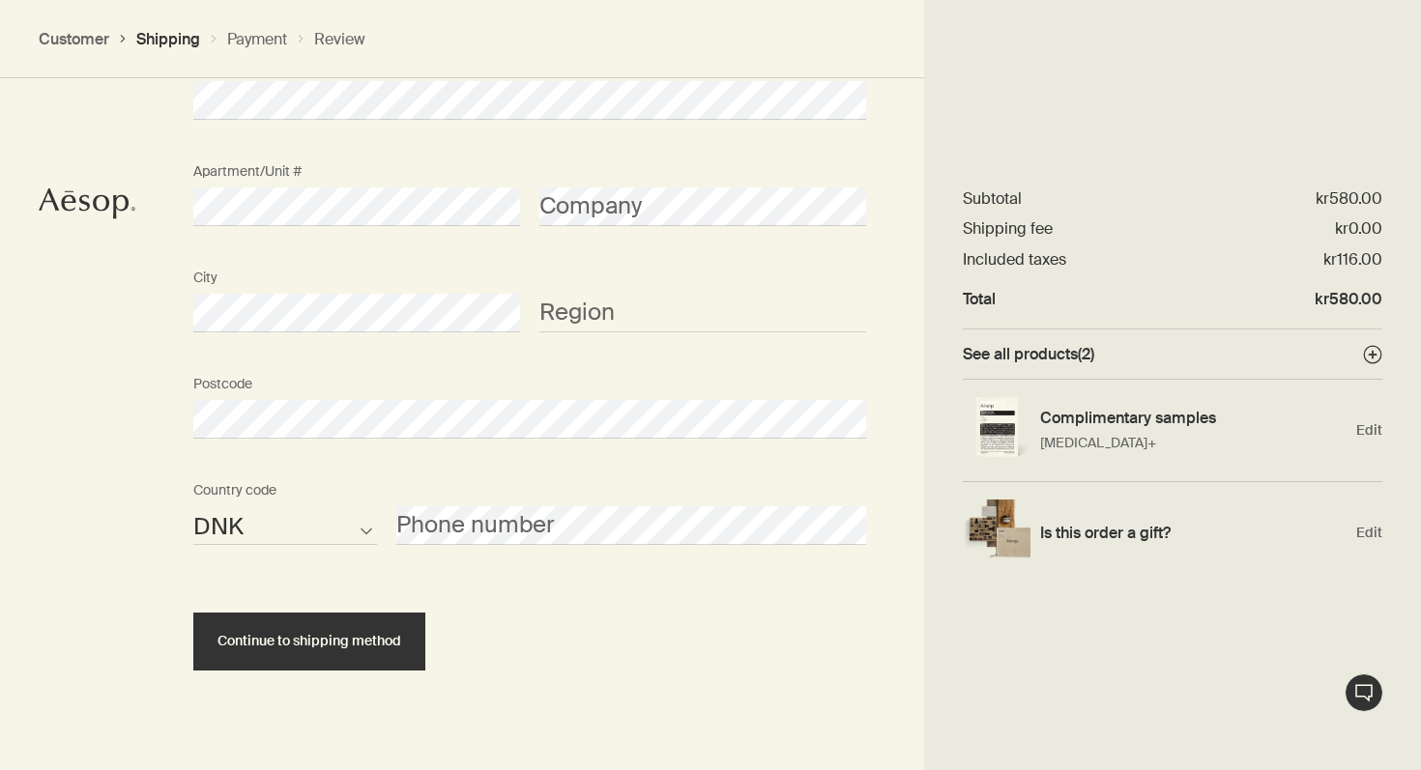
scroll to position [883, 0]
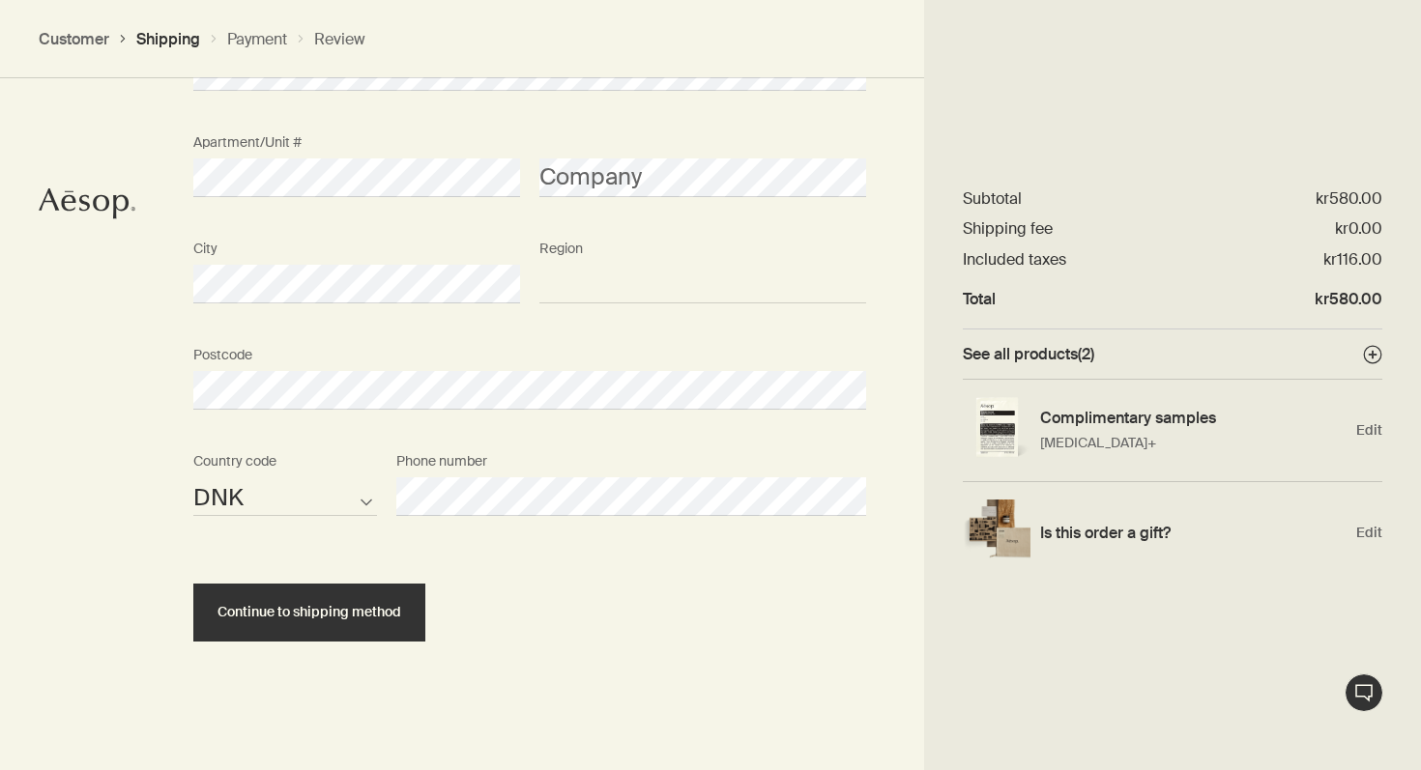
click at [615, 274] on input "Region" at bounding box center [702, 284] width 327 height 39
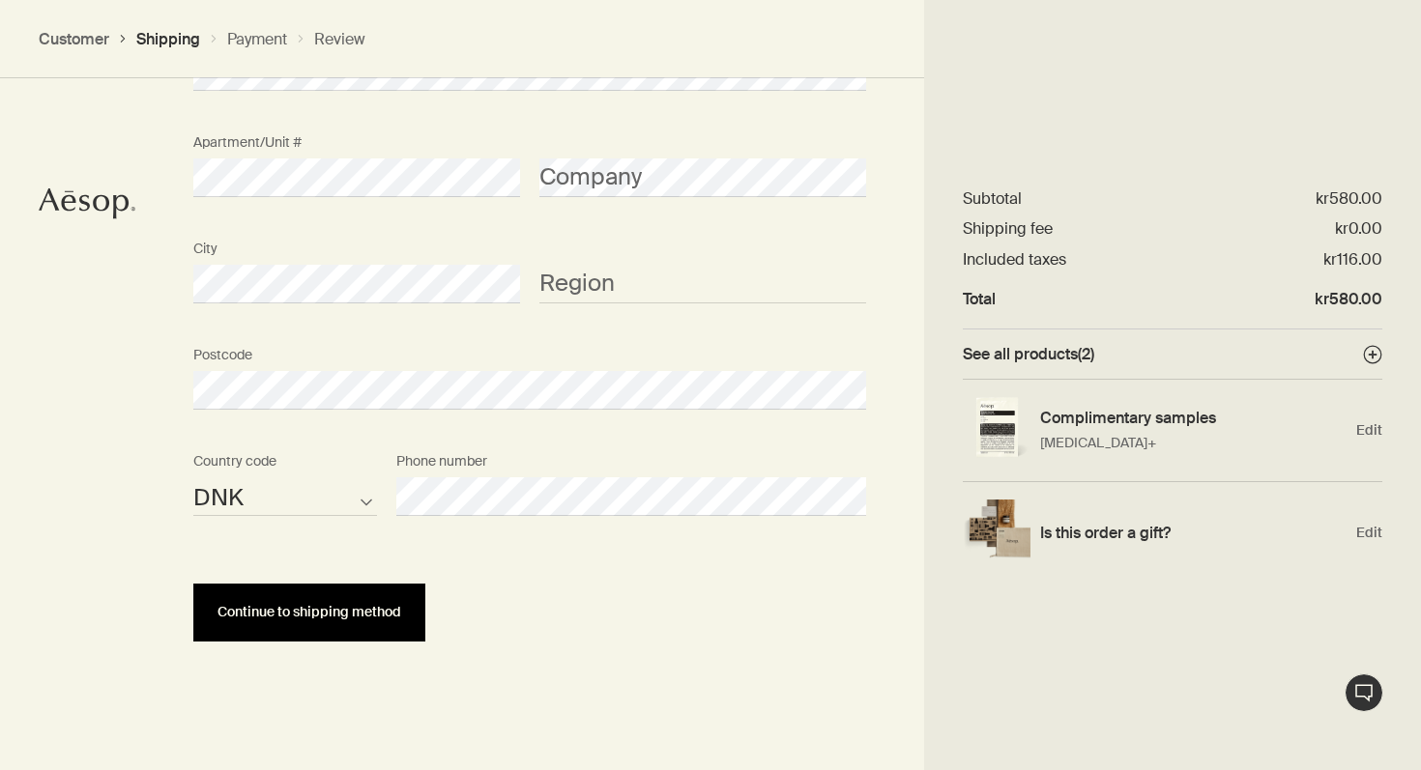
click at [296, 616] on span "Continue to shipping method" at bounding box center [309, 612] width 184 height 14
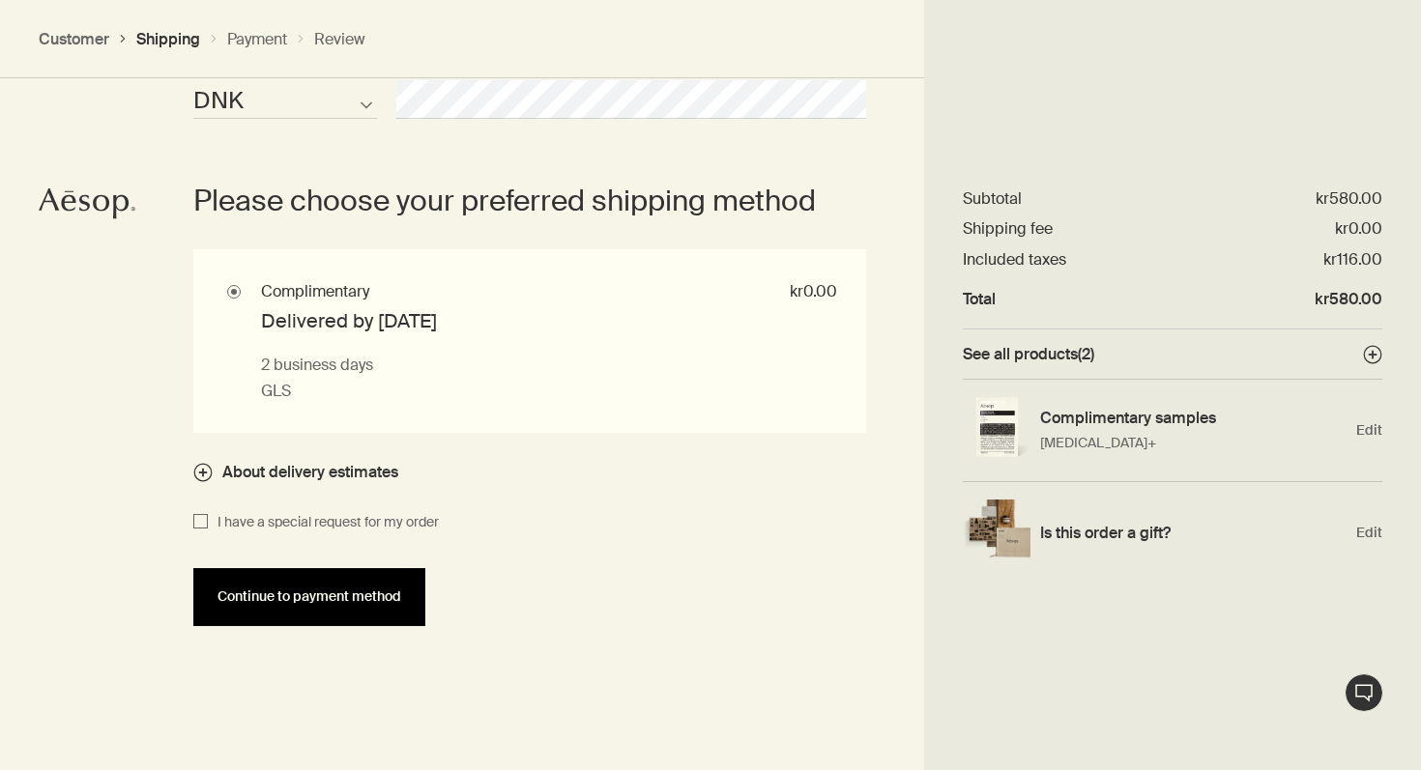
scroll to position [1282, 0]
click at [298, 596] on span "Continue to payment method" at bounding box center [309, 596] width 184 height 14
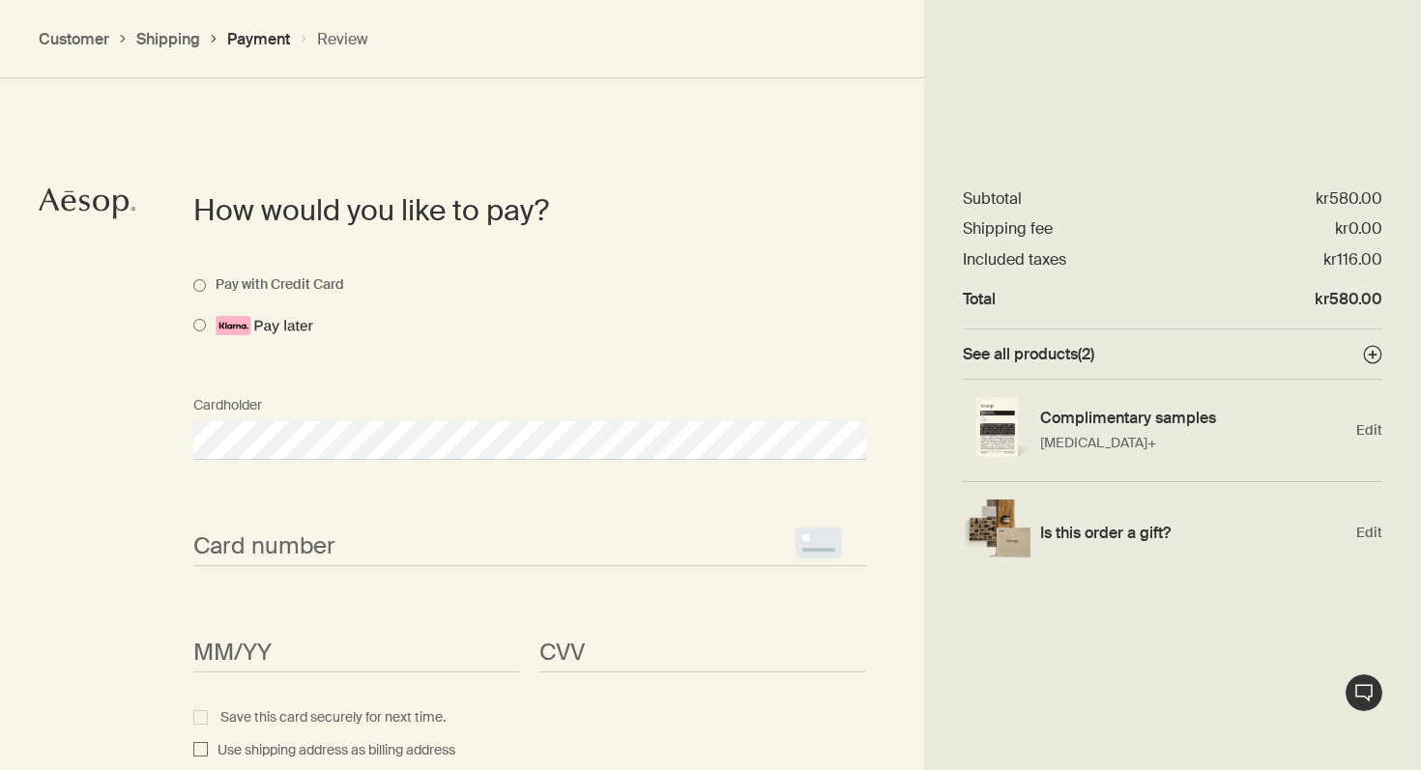
scroll to position [967, 0]
click at [671, 718] on label "Save this card securely for next time." at bounding box center [529, 716] width 673 height 23
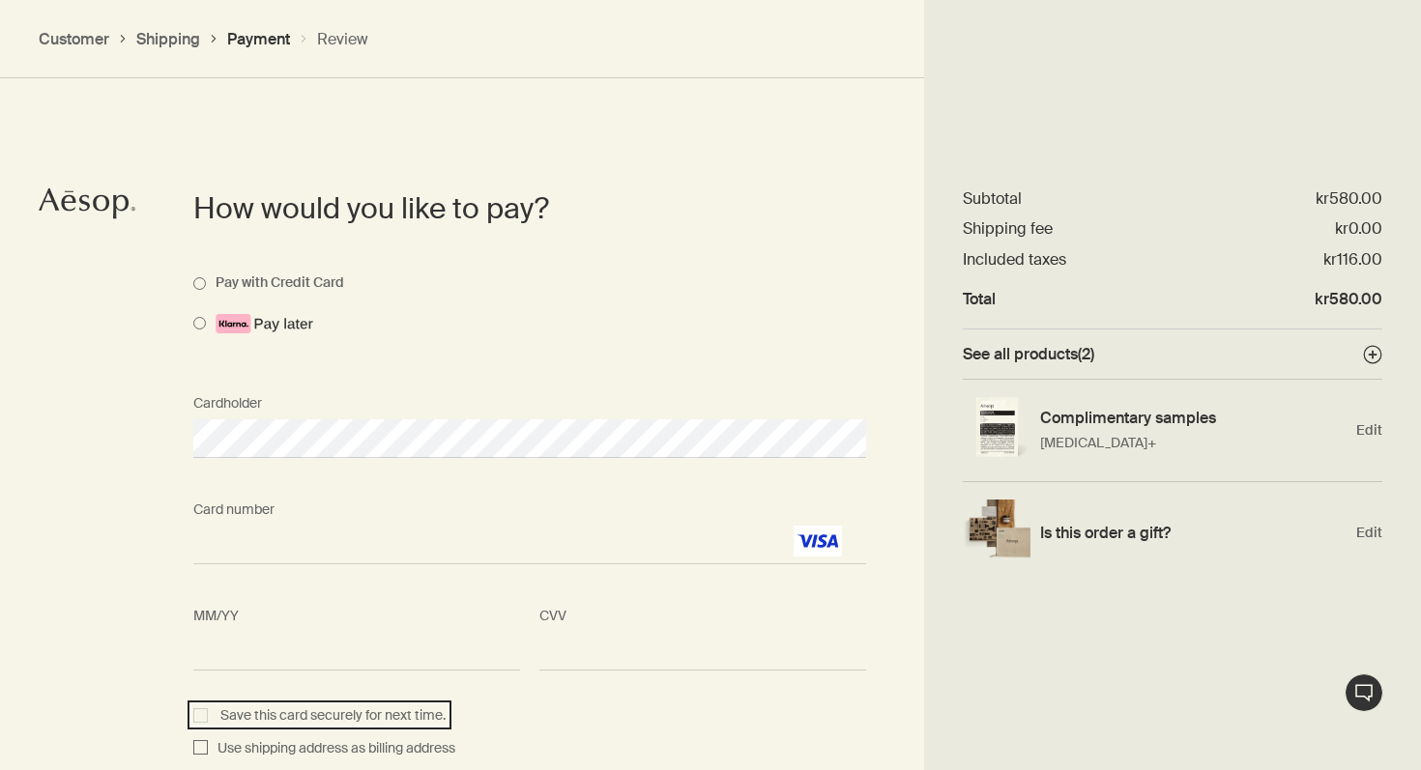
click at [210, 718] on input "Save this card securely for next time." at bounding box center [203, 713] width 13 height 13
checkbox input "true"
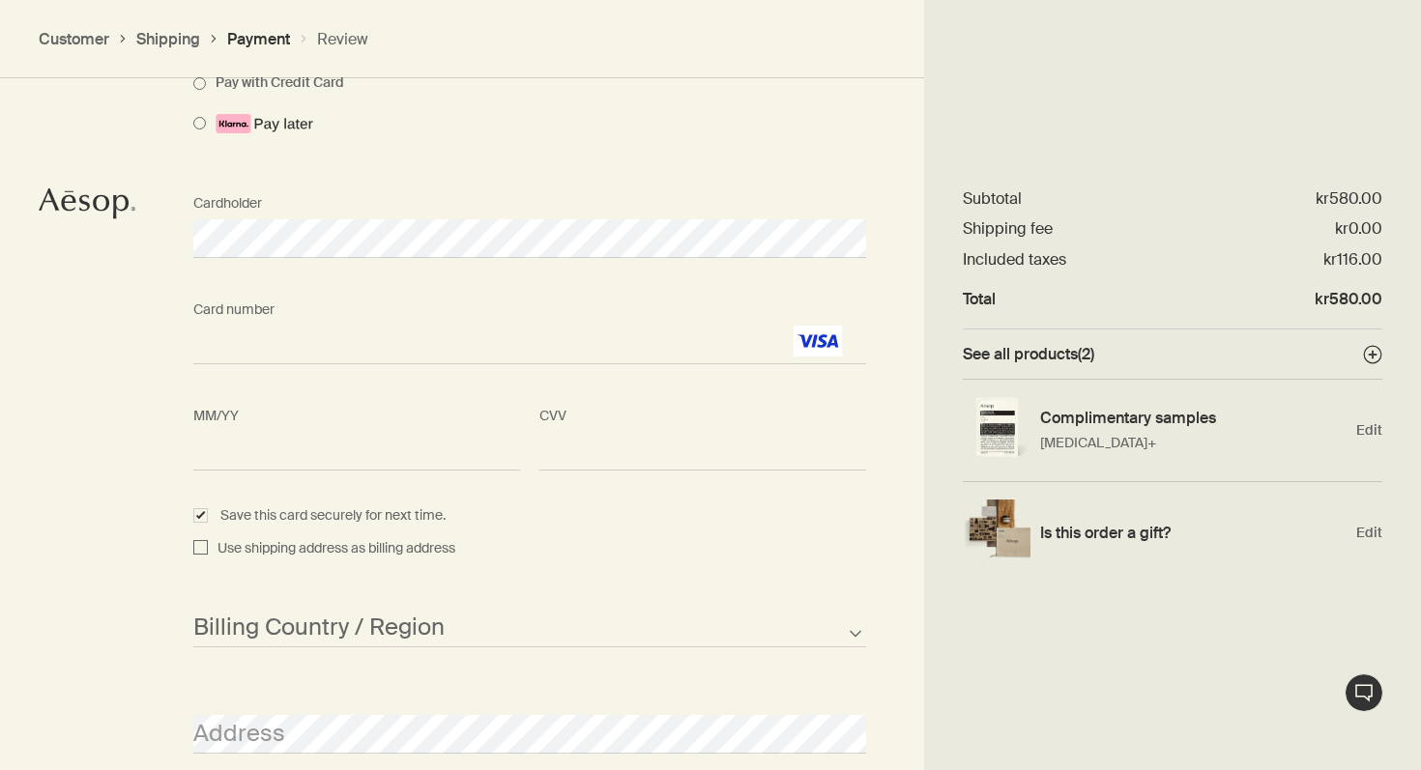
scroll to position [1171, 0]
click at [212, 539] on span "Use shipping address as billing address" at bounding box center [331, 545] width 247 height 23
click at [208, 539] on input "Use shipping address as billing address" at bounding box center [200, 545] width 14 height 23
checkbox input "true"
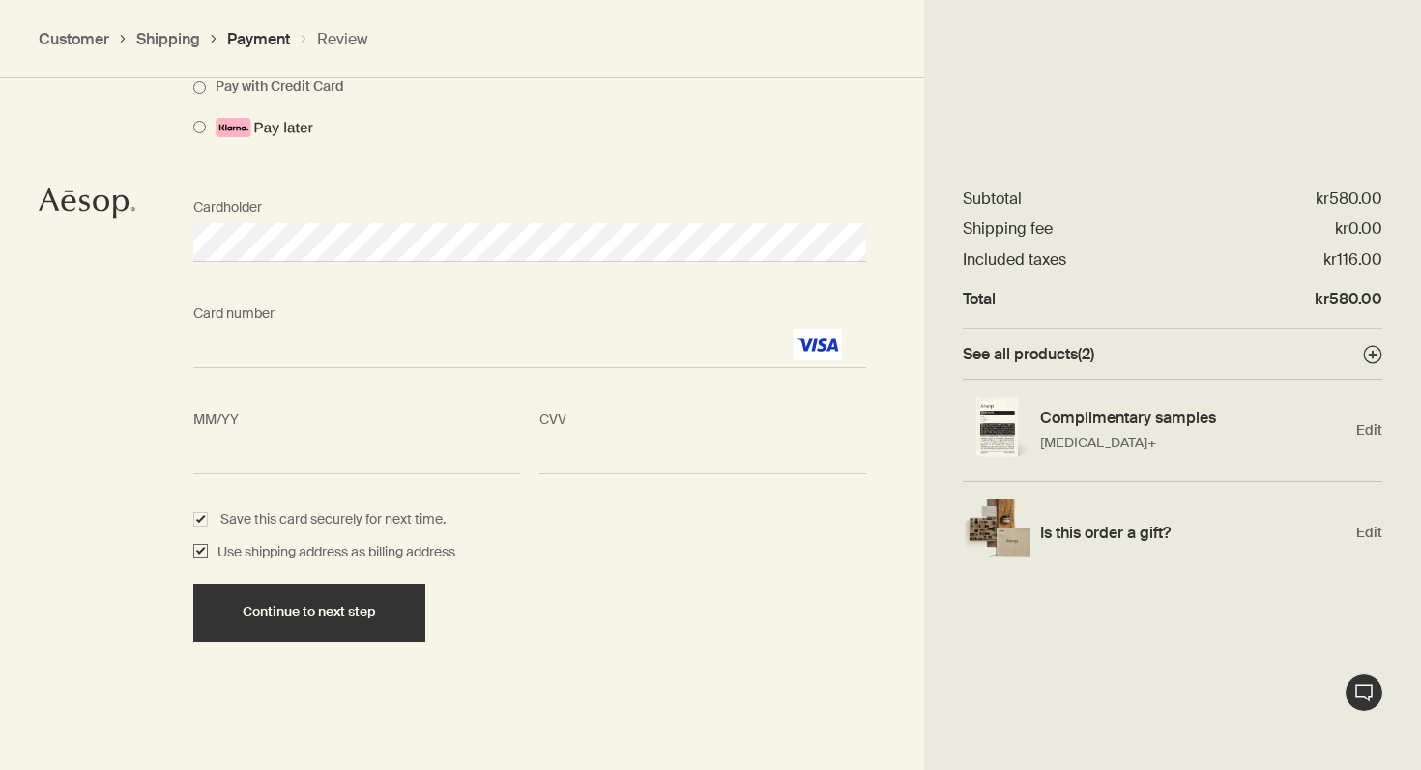
scroll to position [1163, 0]
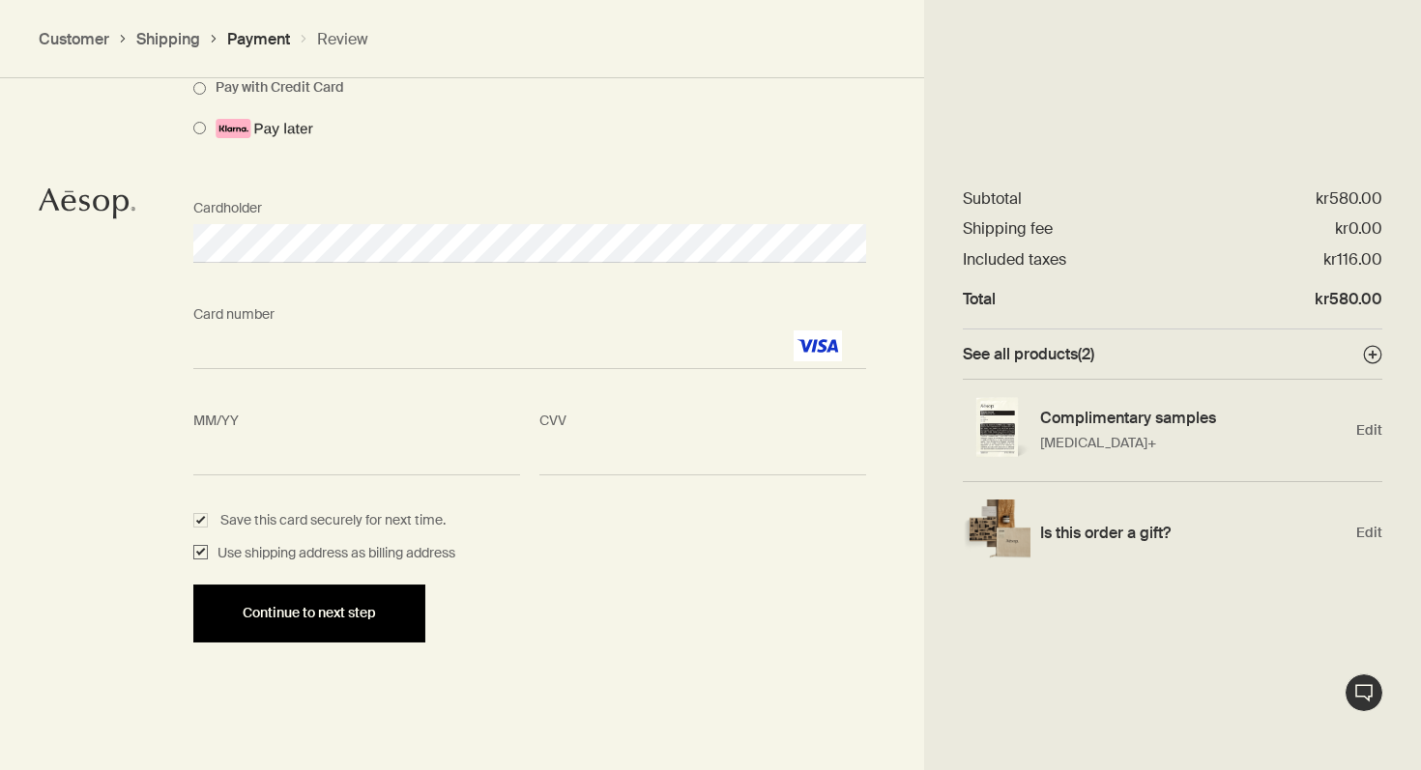
click at [245, 612] on span "Continue to next step" at bounding box center [309, 613] width 133 height 14
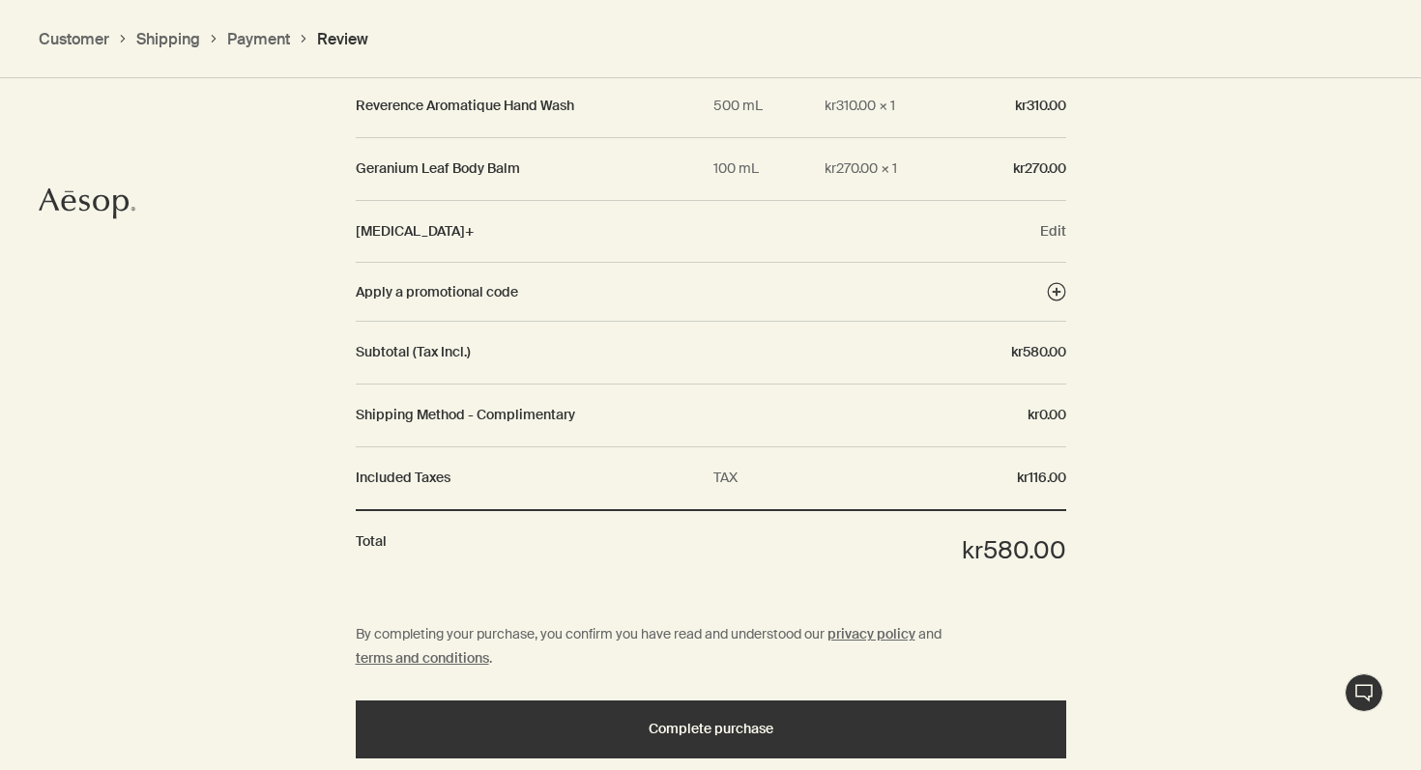
scroll to position [1867, 0]
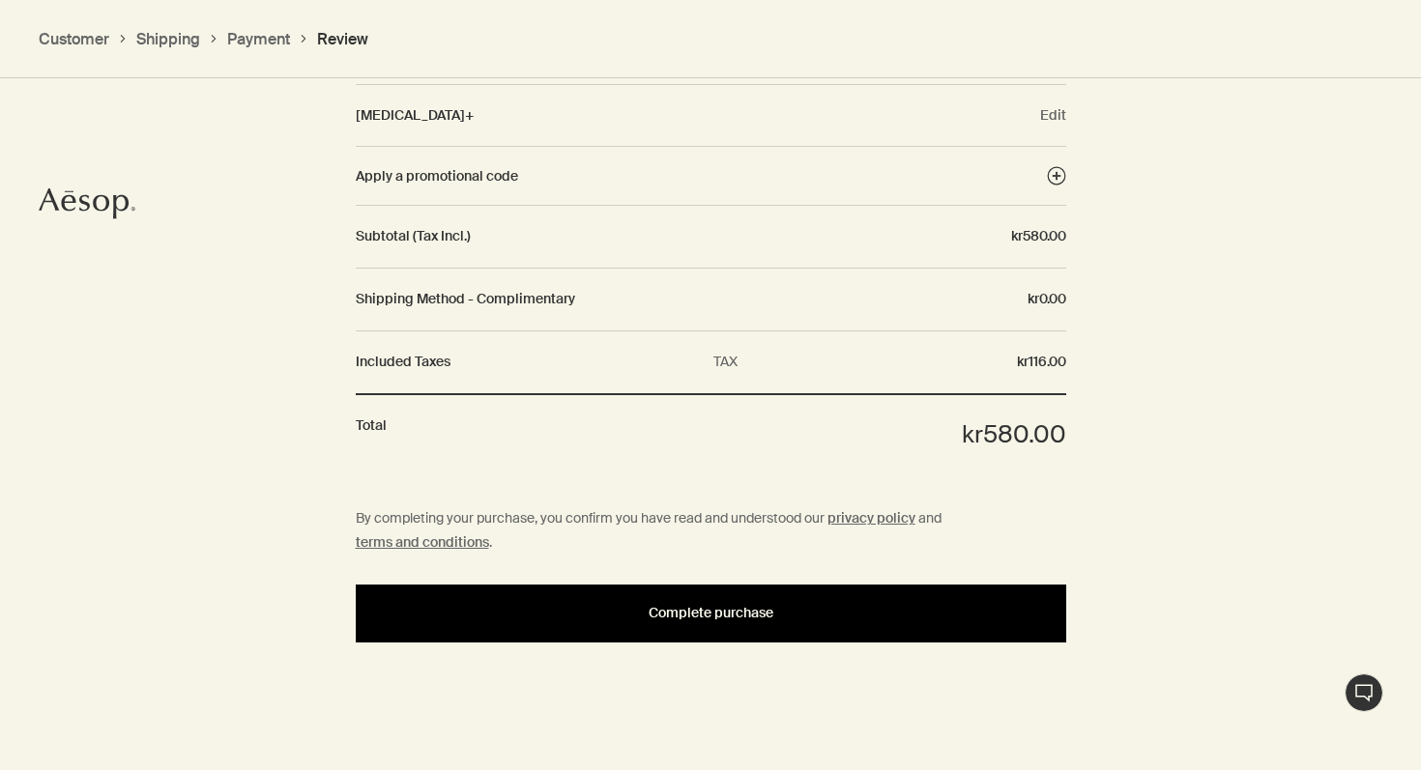
click at [673, 619] on span "Complete purchase" at bounding box center [711, 613] width 125 height 14
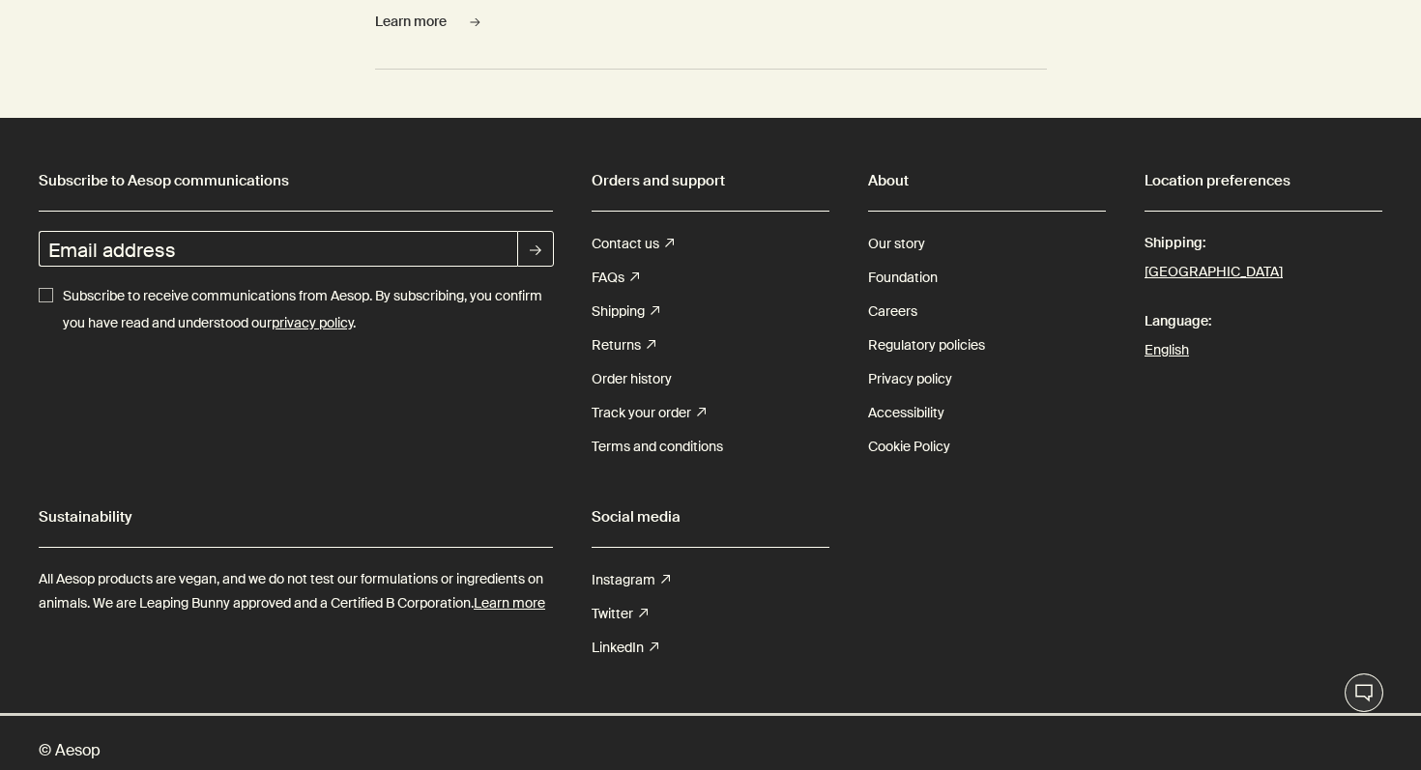
scroll to position [3312, 0]
